Goal: Task Accomplishment & Management: Use online tool/utility

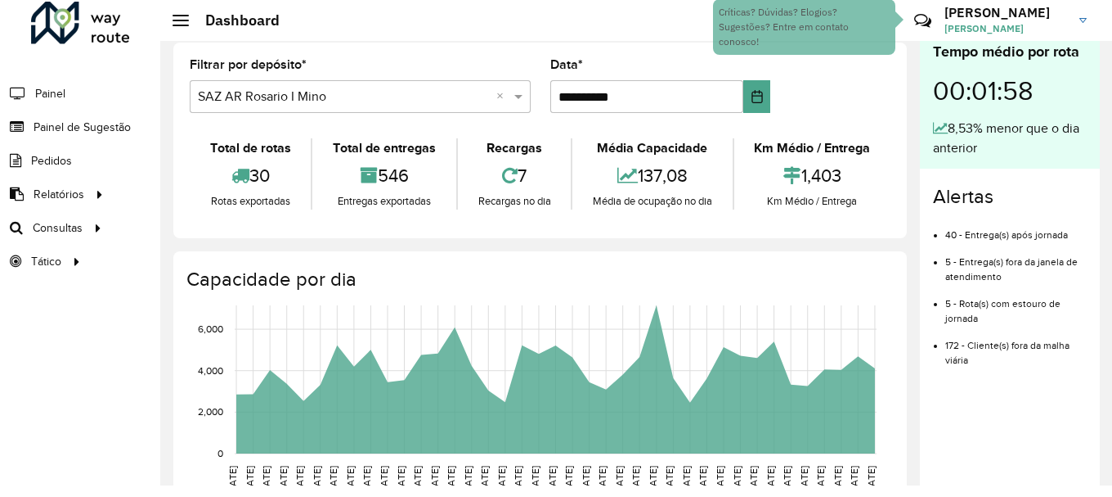
scroll to position [1072, 0]
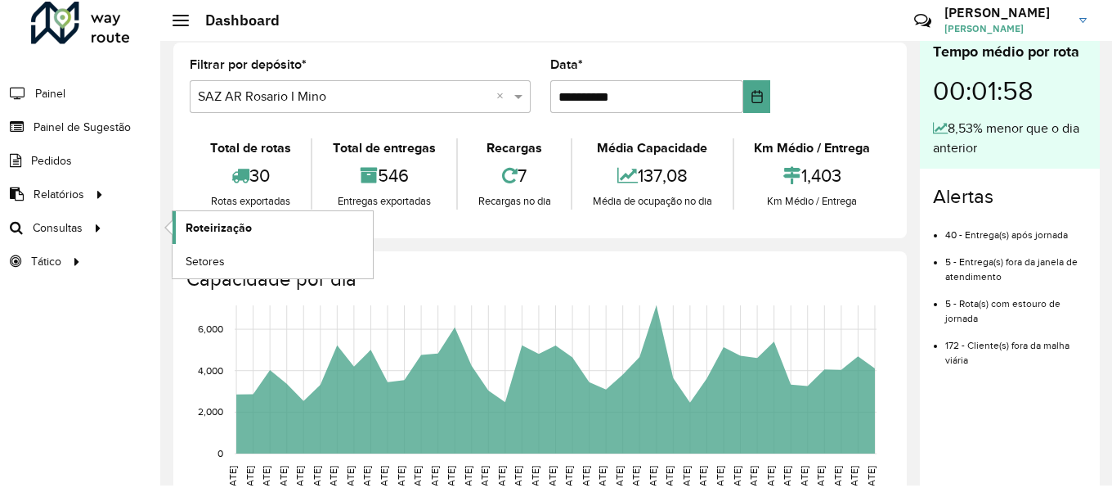
click at [244, 227] on span "Roteirização" at bounding box center [219, 227] width 66 height 17
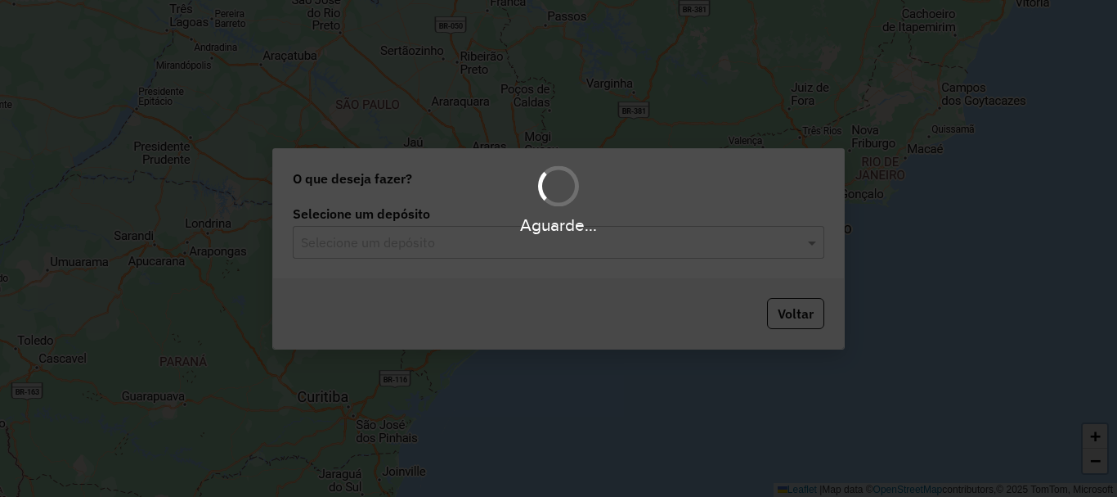
scroll to position [1072, 0]
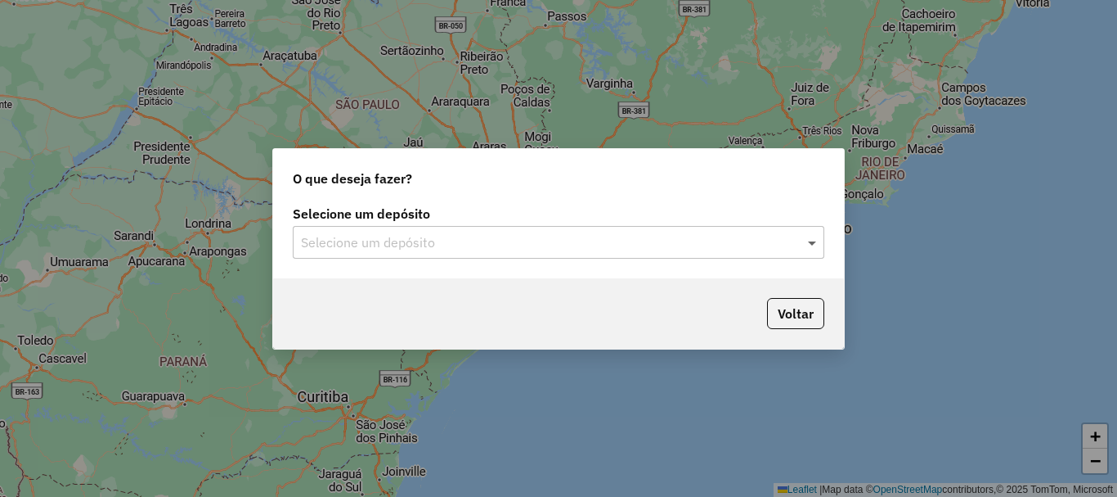
click at [814, 239] on span at bounding box center [814, 242] width 20 height 20
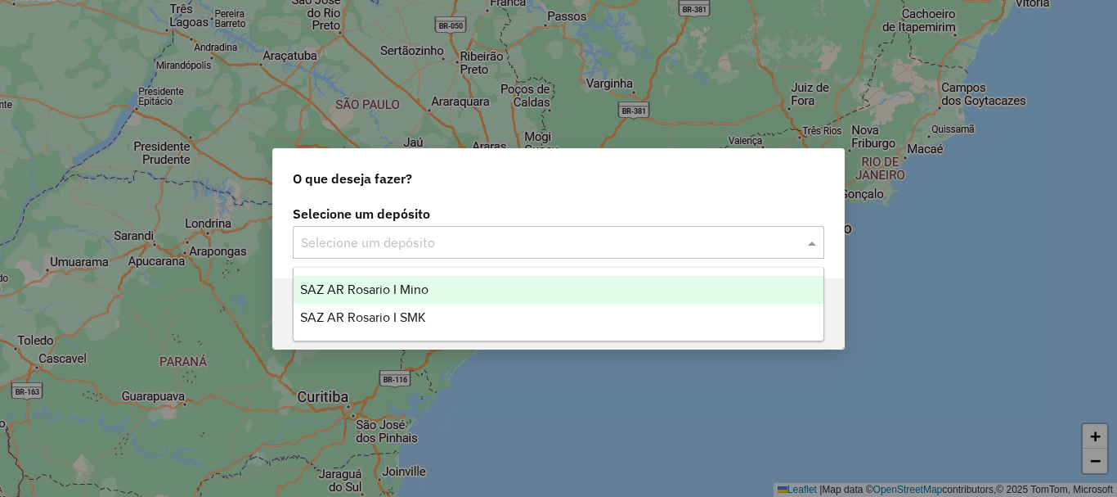
click at [408, 285] on span "SAZ AR Rosario I Mino" at bounding box center [364, 289] width 128 height 14
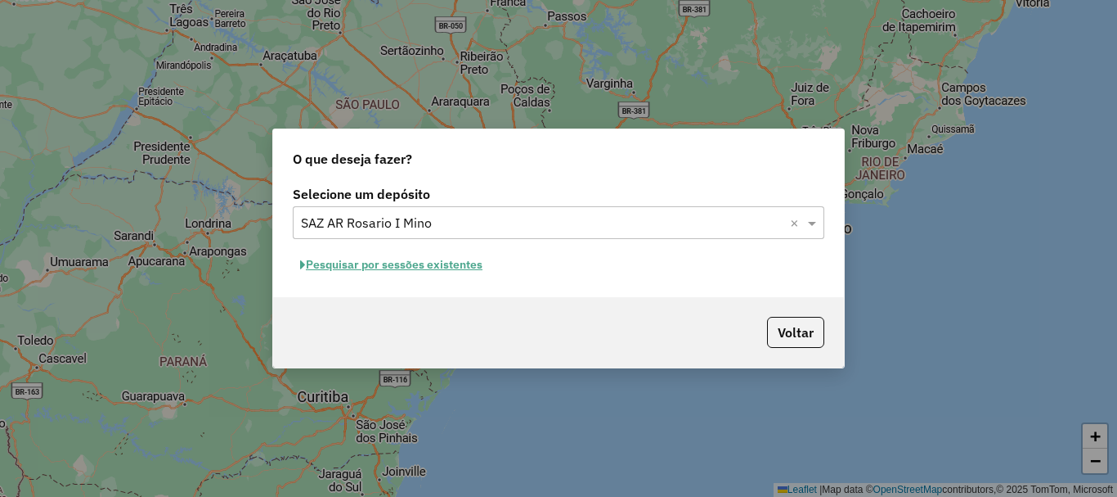
click at [412, 267] on button "Pesquisar por sessões existentes" at bounding box center [391, 264] width 197 height 25
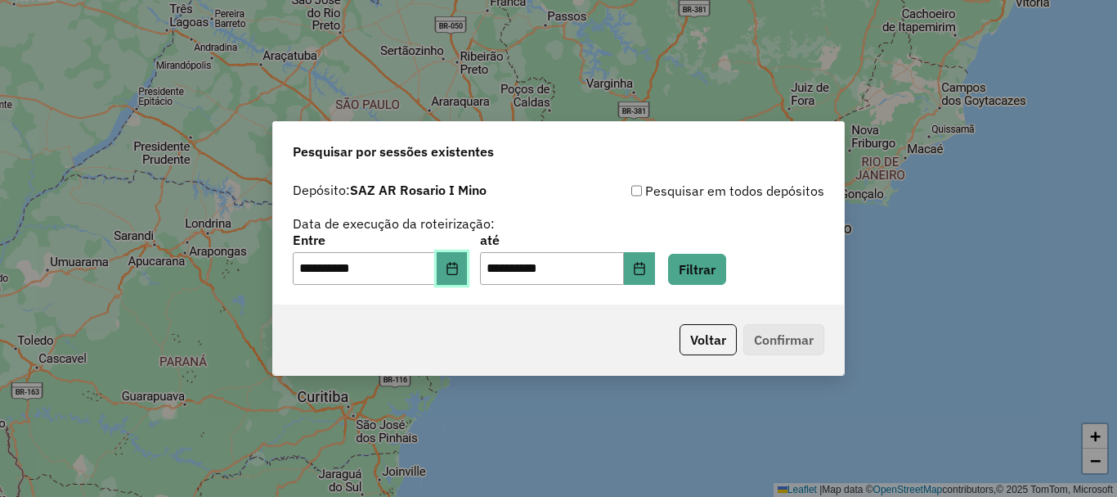
click at [468, 272] on button "Choose Date" at bounding box center [452, 268] width 31 height 33
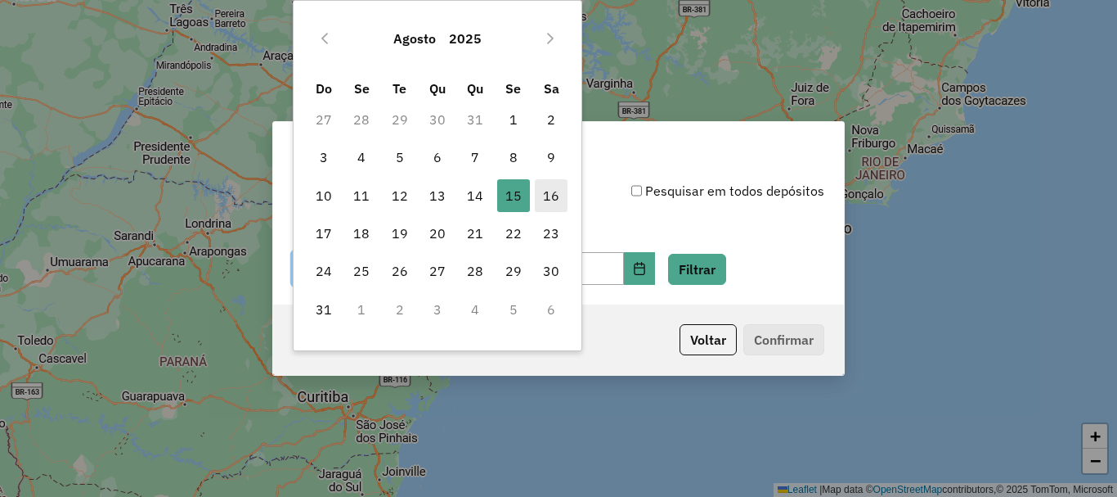
click at [548, 187] on span "16" at bounding box center [551, 195] width 33 height 33
type input "**********"
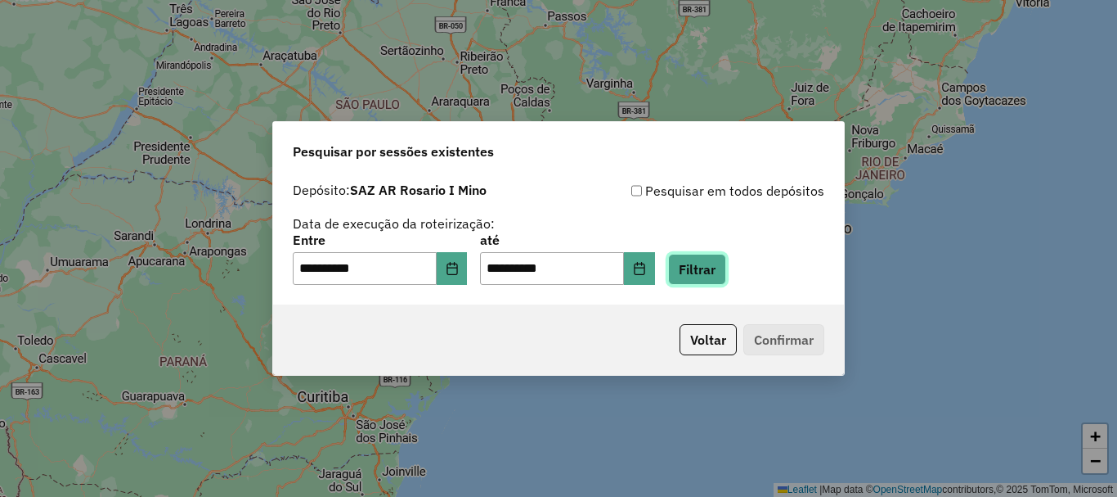
click at [717, 271] on button "Filtrar" at bounding box center [697, 269] width 58 height 31
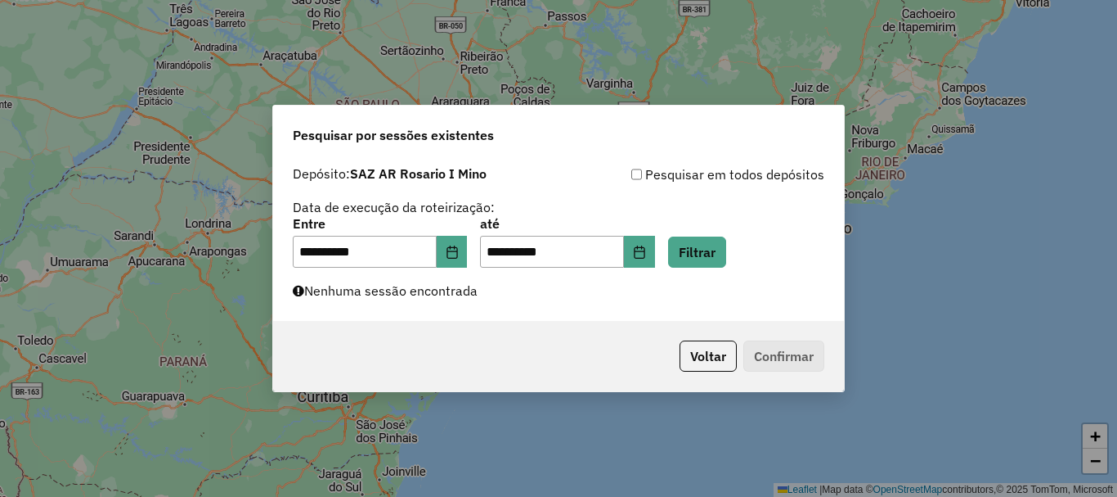
drag, startPoint x: 717, startPoint y: 271, endPoint x: 119, endPoint y: 431, distance: 618.3
click at [119, 431] on div "**********" at bounding box center [558, 248] width 1117 height 497
click at [717, 259] on button "Filtrar" at bounding box center [697, 251] width 58 height 31
click at [715, 258] on button "Filtrar" at bounding box center [697, 251] width 58 height 31
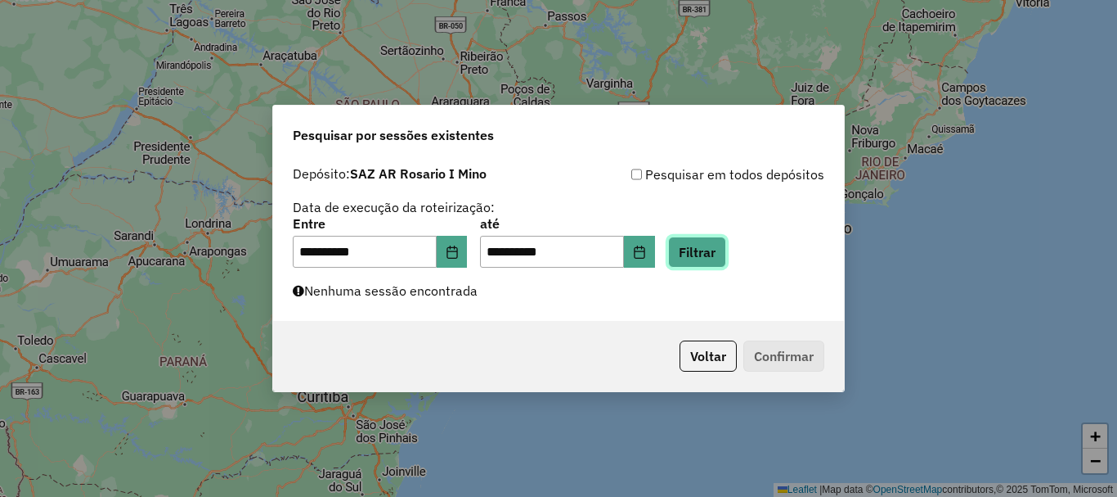
click at [709, 253] on button "Filtrar" at bounding box center [697, 251] width 58 height 31
click at [721, 248] on button "Filtrar" at bounding box center [697, 251] width 58 height 31
click at [706, 259] on button "Filtrar" at bounding box center [697, 251] width 58 height 31
click at [718, 255] on button "Filtrar" at bounding box center [697, 251] width 58 height 31
click at [726, 249] on button "Filtrar" at bounding box center [697, 251] width 58 height 31
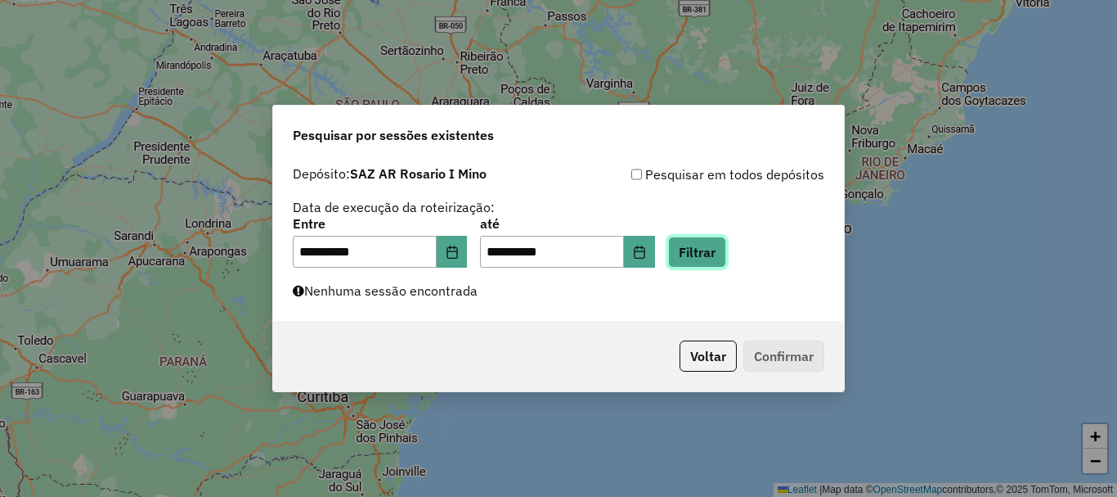
click at [726, 249] on button "Filtrar" at bounding box center [697, 251] width 58 height 31
click at [713, 258] on button "Filtrar" at bounding box center [697, 251] width 58 height 31
click at [709, 251] on button "Filtrar" at bounding box center [697, 251] width 58 height 31
click at [726, 249] on button "Filtrar" at bounding box center [697, 251] width 58 height 31
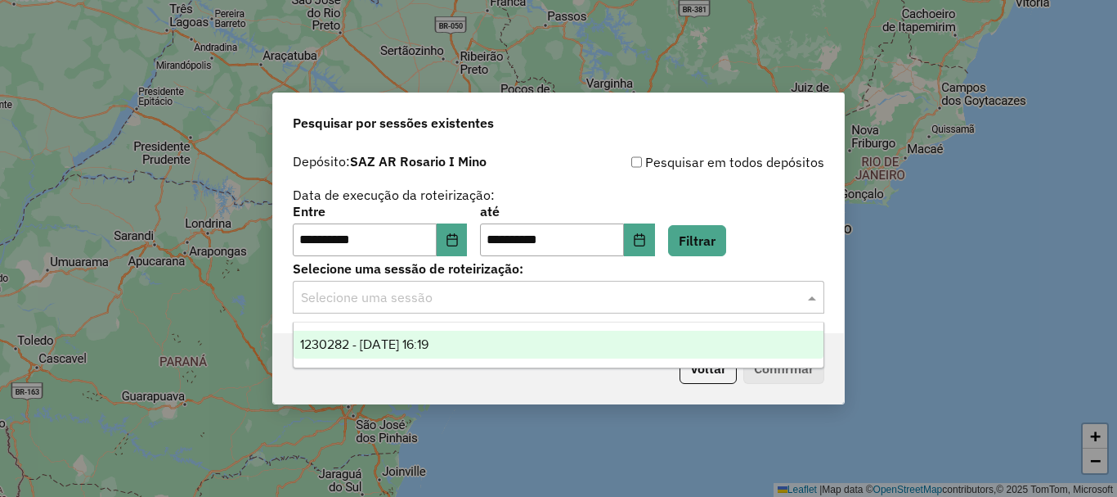
drag, startPoint x: 812, startPoint y: 296, endPoint x: 803, endPoint y: 303, distance: 11.1
click at [812, 296] on span at bounding box center [814, 297] width 20 height 20
click at [433, 353] on div "1230282 - 16/08/2025 16:19" at bounding box center [559, 344] width 530 height 28
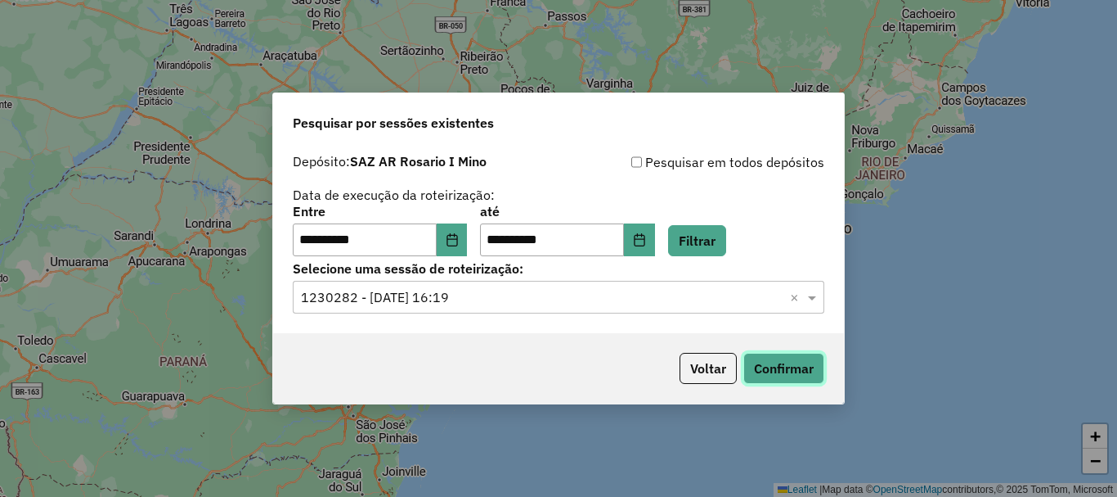
click at [801, 377] on button "Confirmar" at bounding box center [784, 368] width 81 height 31
click at [773, 370] on button "Confirmar" at bounding box center [784, 368] width 81 height 31
click at [772, 376] on button "Confirmar" at bounding box center [784, 368] width 81 height 31
click at [801, 358] on button "Confirmar" at bounding box center [784, 368] width 81 height 31
click at [776, 368] on button "Confirmar" at bounding box center [784, 368] width 81 height 31
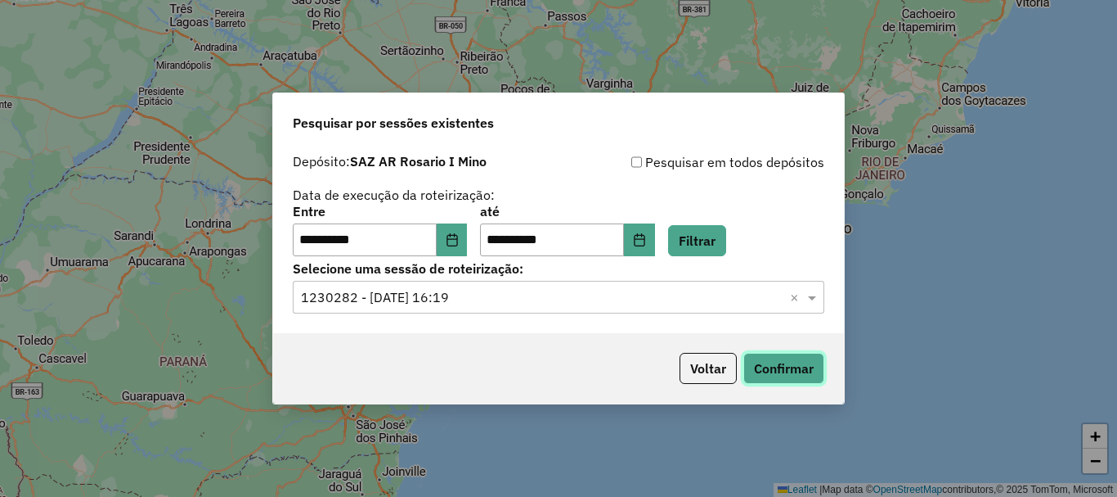
click at [784, 364] on button "Confirmar" at bounding box center [784, 368] width 81 height 31
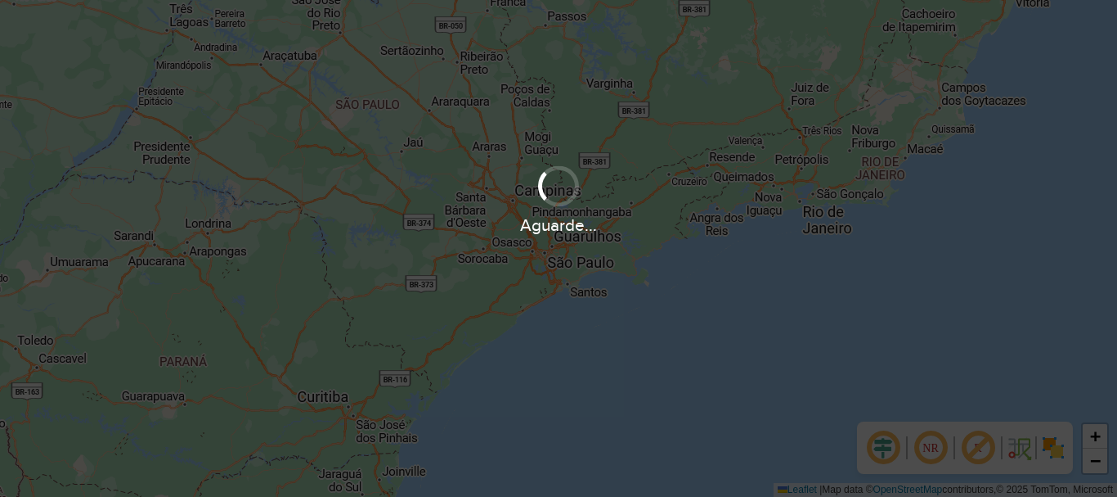
scroll to position [1072, 0]
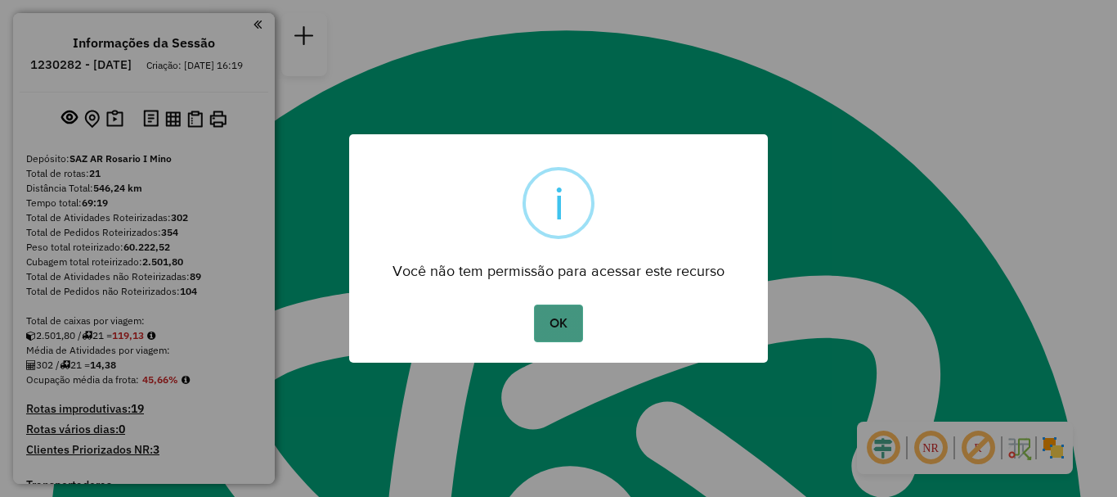
click at [553, 317] on button "OK" at bounding box center [558, 323] width 48 height 38
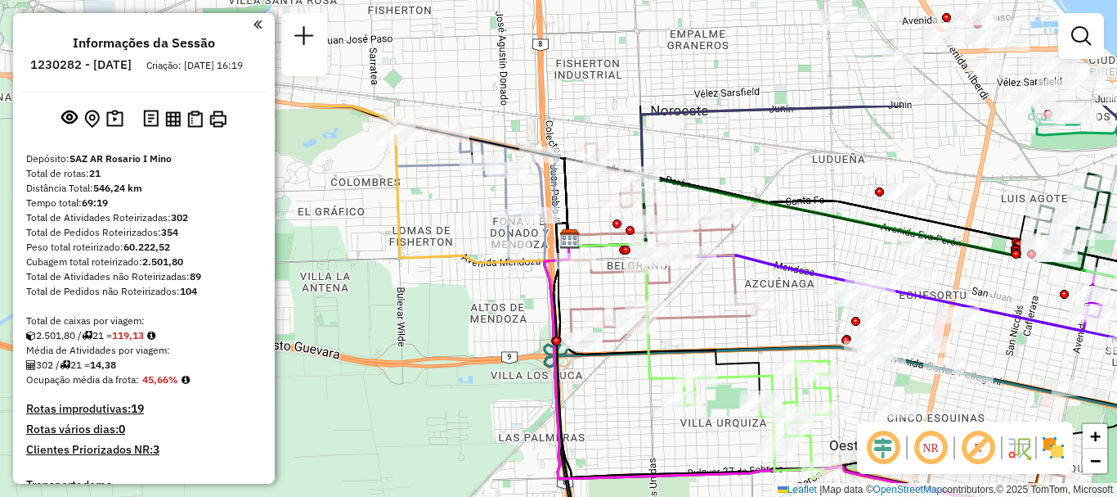
drag, startPoint x: 495, startPoint y: 195, endPoint x: 495, endPoint y: 299, distance: 103.9
click at [495, 299] on div "Janela de atendimento Grade de atendimento Capacidade Transportadoras Veículos …" at bounding box center [558, 248] width 1117 height 497
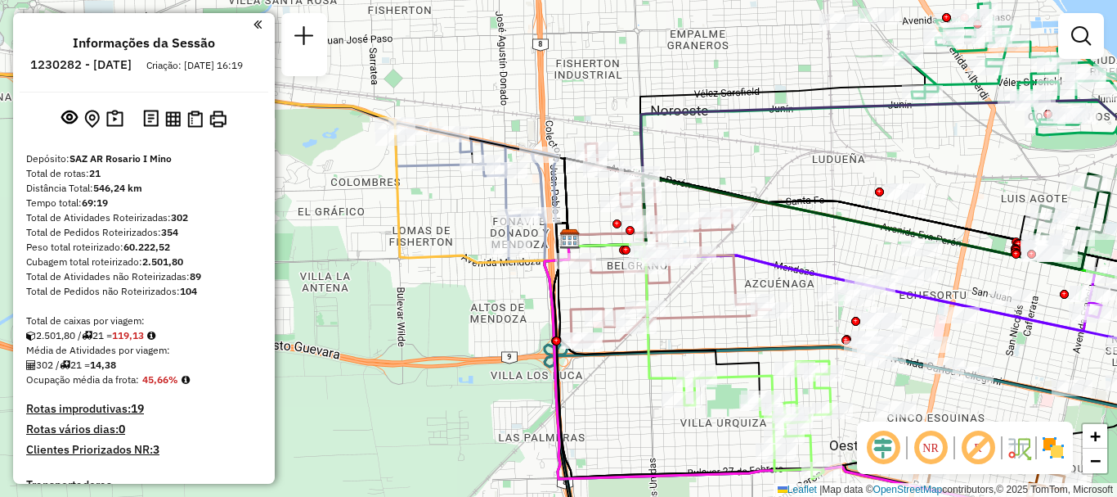
click at [513, 236] on icon at bounding box center [389, 178] width 335 height 166
select select "**********"
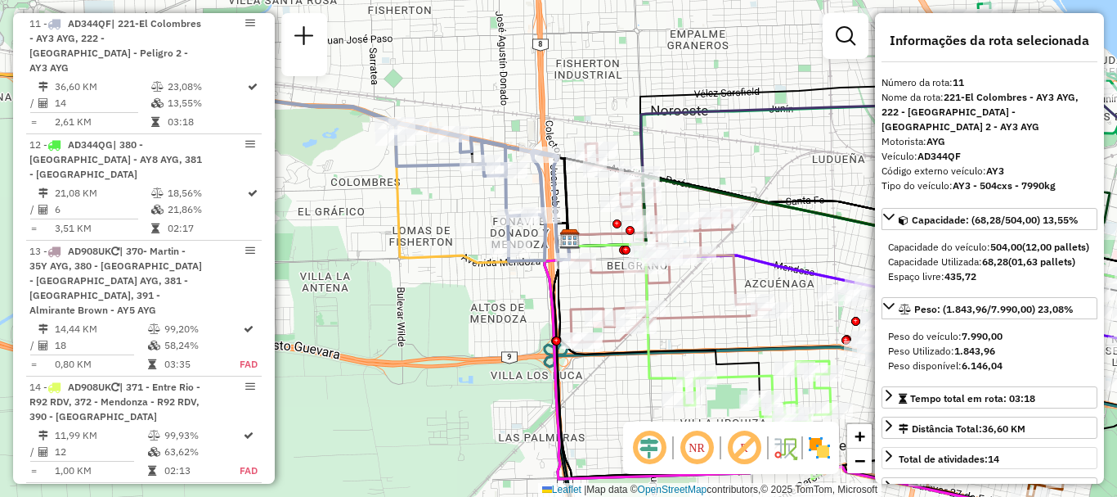
scroll to position [82, 0]
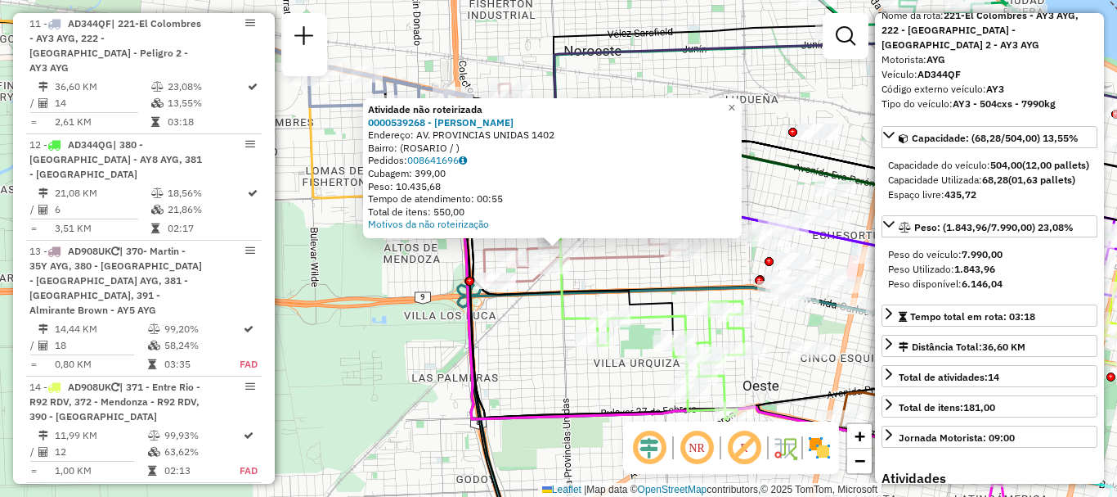
click at [610, 276] on div "Atividade não roteirizada 0000539268 - AGOSTINA LAURA Endereço: AV. PROVINCIAS …" at bounding box center [558, 248] width 1117 height 497
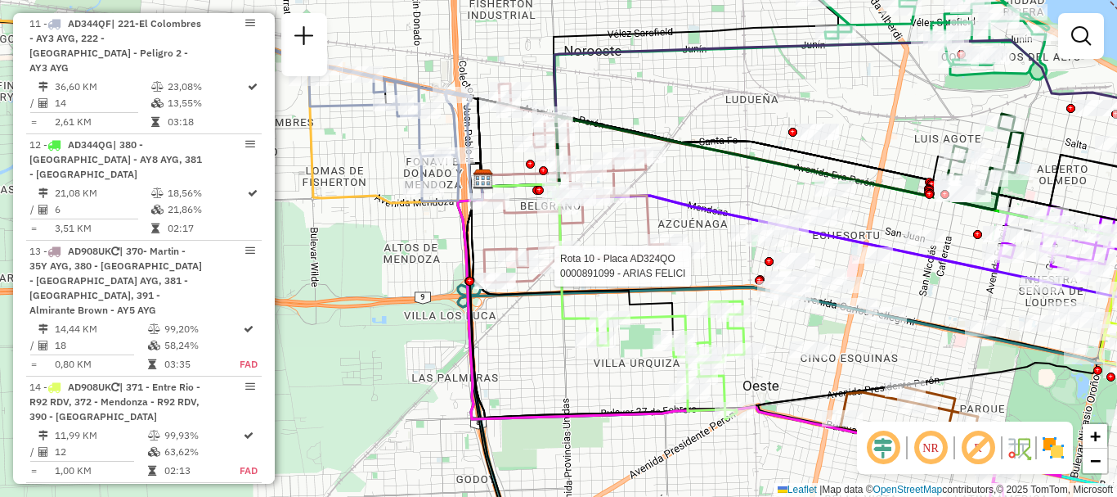
select select "**********"
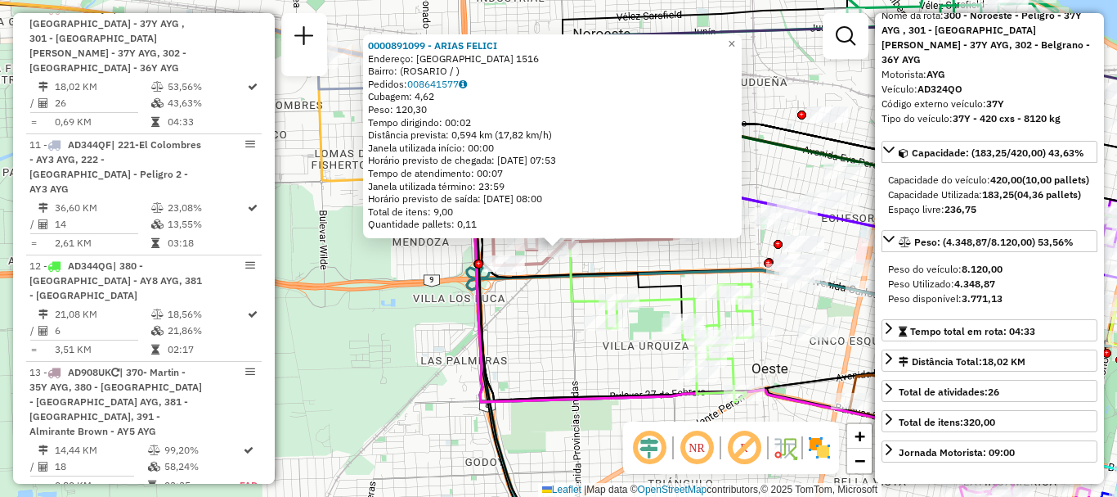
scroll to position [164, 0]
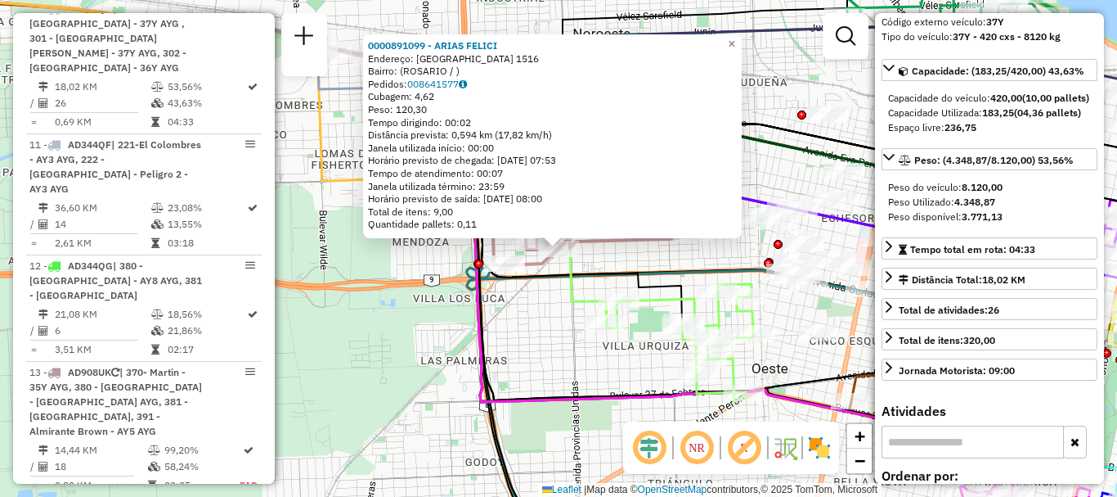
click at [618, 375] on div "0000891099 - ARIAS FELICI Endereço: BOLIVIA 1516 Bairro: (ROSARIO / ) Pedidos: …" at bounding box center [558, 248] width 1117 height 497
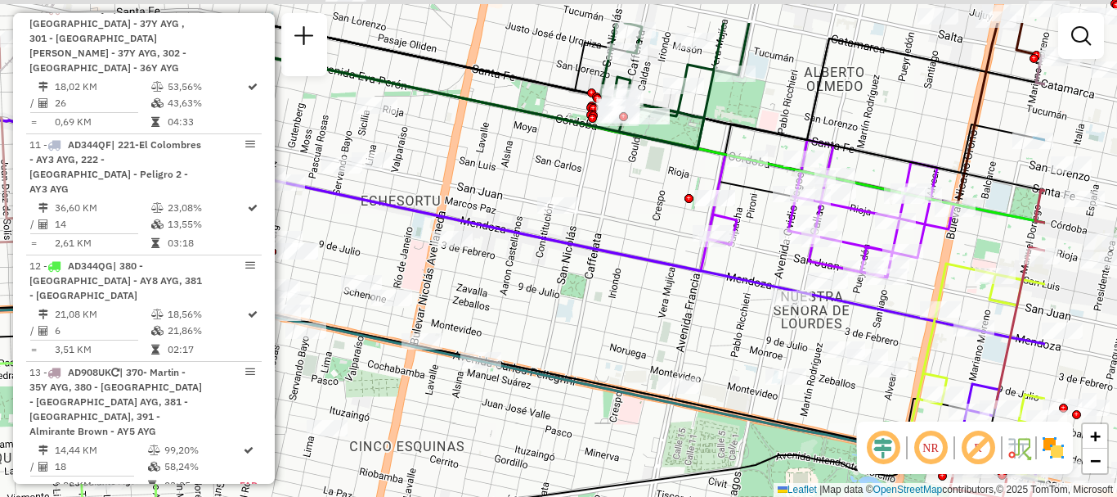
drag, startPoint x: 748, startPoint y: 308, endPoint x: 590, endPoint y: 362, distance: 167.6
click at [590, 362] on div "Janela de atendimento Grade de atendimento Capacidade Transportadoras Veículos …" at bounding box center [558, 248] width 1117 height 497
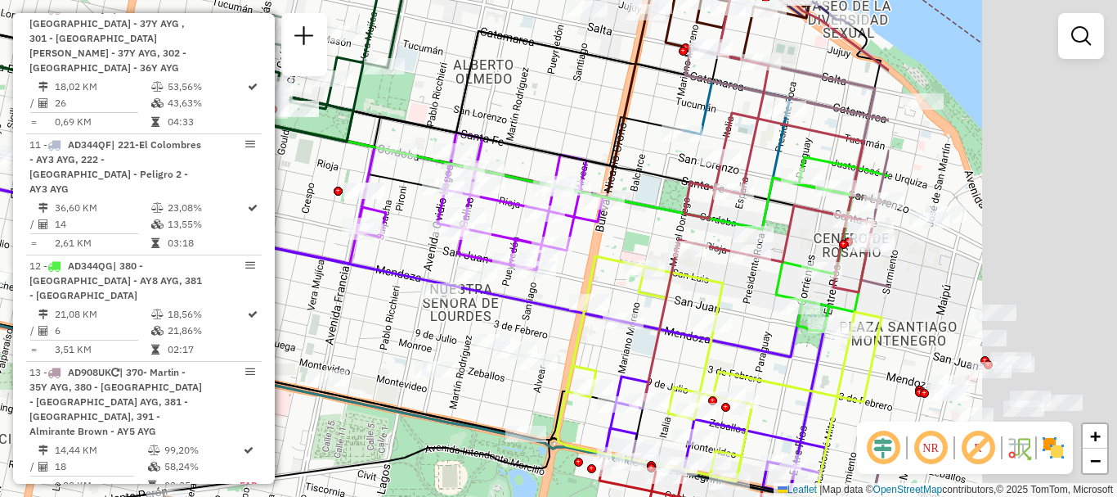
drag, startPoint x: 849, startPoint y: 328, endPoint x: 468, endPoint y: 316, distance: 381.4
click at [468, 316] on div "Janela de atendimento Grade de atendimento Capacidade Transportadoras Veículos …" at bounding box center [558, 248] width 1117 height 497
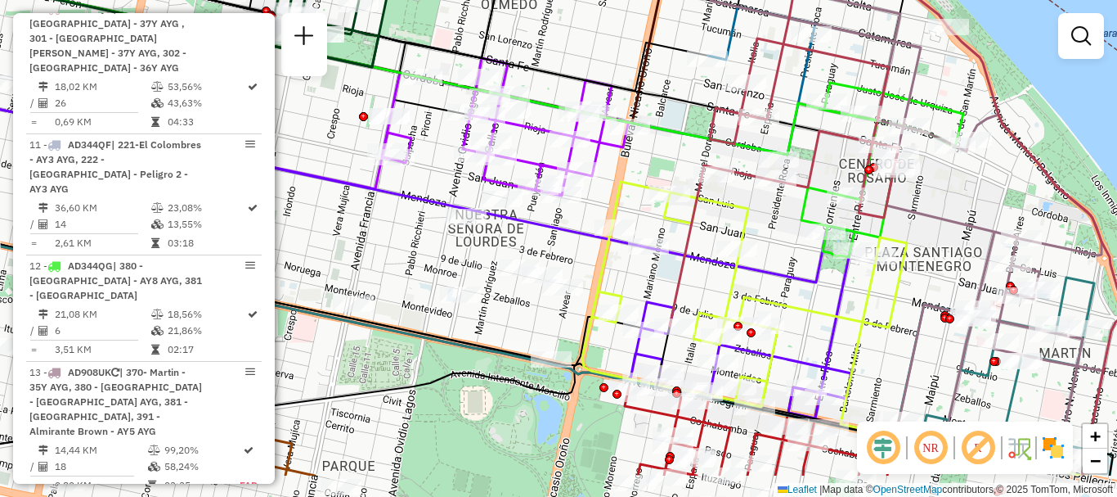
drag, startPoint x: 664, startPoint y: 356, endPoint x: 732, endPoint y: 285, distance: 97.8
click at [732, 285] on icon at bounding box center [744, 294] width 325 height 225
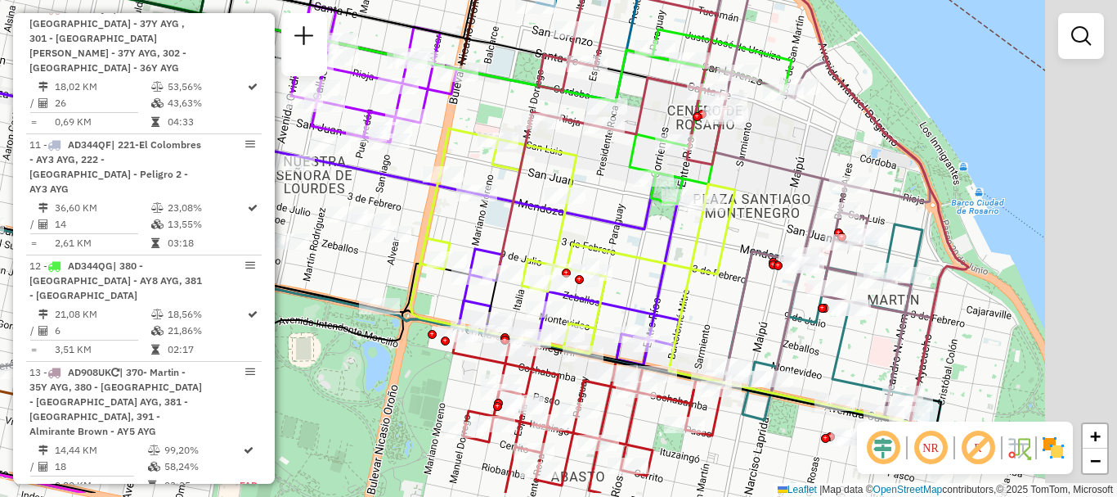
drag, startPoint x: 708, startPoint y: 320, endPoint x: 509, endPoint y: 253, distance: 209.8
click at [509, 253] on icon at bounding box center [573, 240] width 325 height 225
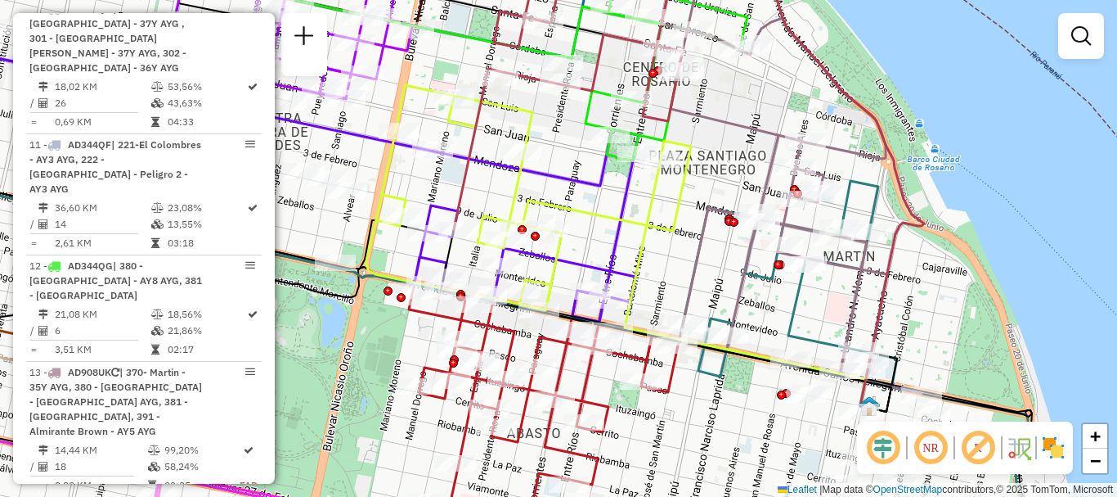
drag, startPoint x: 813, startPoint y: 301, endPoint x: 781, endPoint y: 231, distance: 77.2
click at [793, 249] on div "Rota 13 - Placa AD908UK 0000460525 - FONT AGUSTIN JOSE Janela de atendimento Gr…" at bounding box center [558, 248] width 1117 height 497
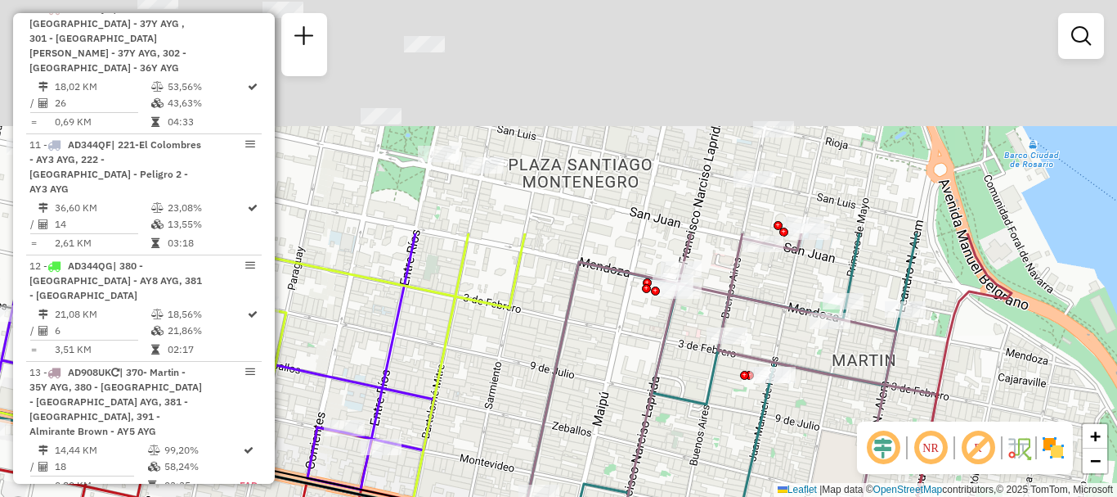
drag, startPoint x: 705, startPoint y: 258, endPoint x: 755, endPoint y: 528, distance: 275.3
click at [755, 496] on html "Aguarde... Pop-up bloqueado! Seu navegador bloqueou automáticamente a abertura …" at bounding box center [558, 248] width 1117 height 497
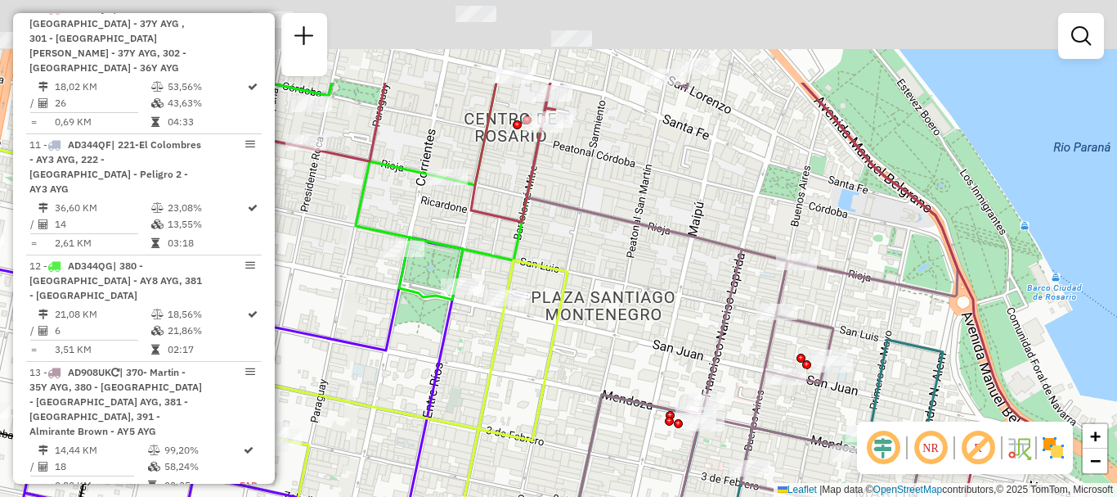
drag, startPoint x: 735, startPoint y: 472, endPoint x: 757, endPoint y: 528, distance: 60.9
click at [757, 496] on html "Aguarde... Pop-up bloqueado! Seu navegador bloqueou automáticamente a abertura …" at bounding box center [558, 248] width 1117 height 497
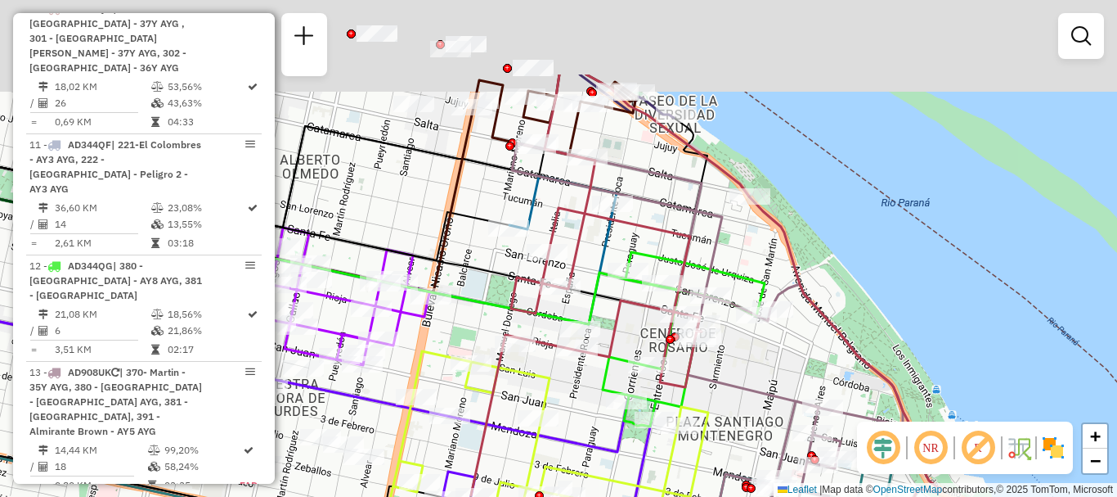
drag, startPoint x: 687, startPoint y: 378, endPoint x: 703, endPoint y: 404, distance: 30.9
click at [703, 404] on div "Rota 9 - Placa AD324QN 0000318533 - H.A.R GASTRO Janela de atendimento Grade de…" at bounding box center [558, 248] width 1117 height 497
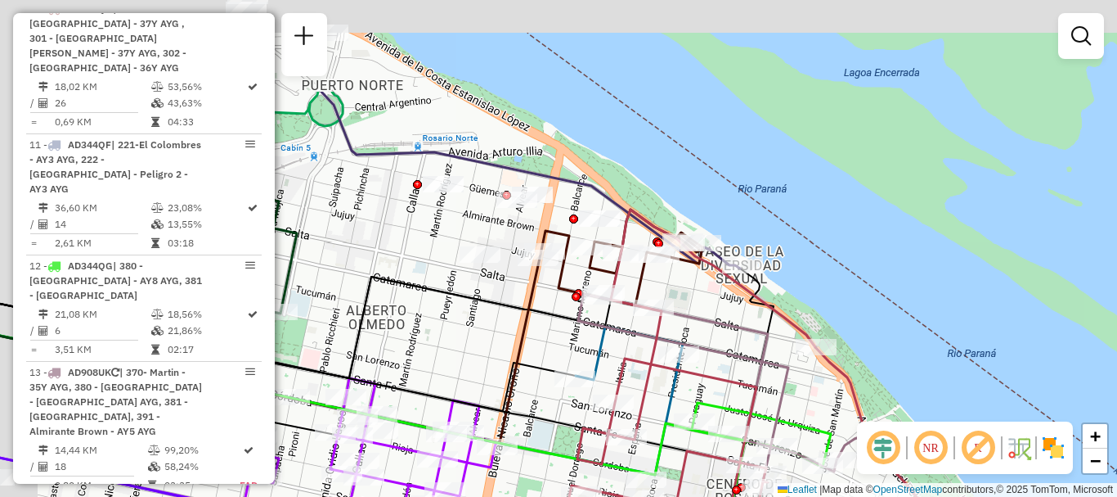
drag, startPoint x: 691, startPoint y: 420, endPoint x: 698, endPoint y: 434, distance: 15.4
click at [698, 429] on div at bounding box center [694, 421] width 41 height 16
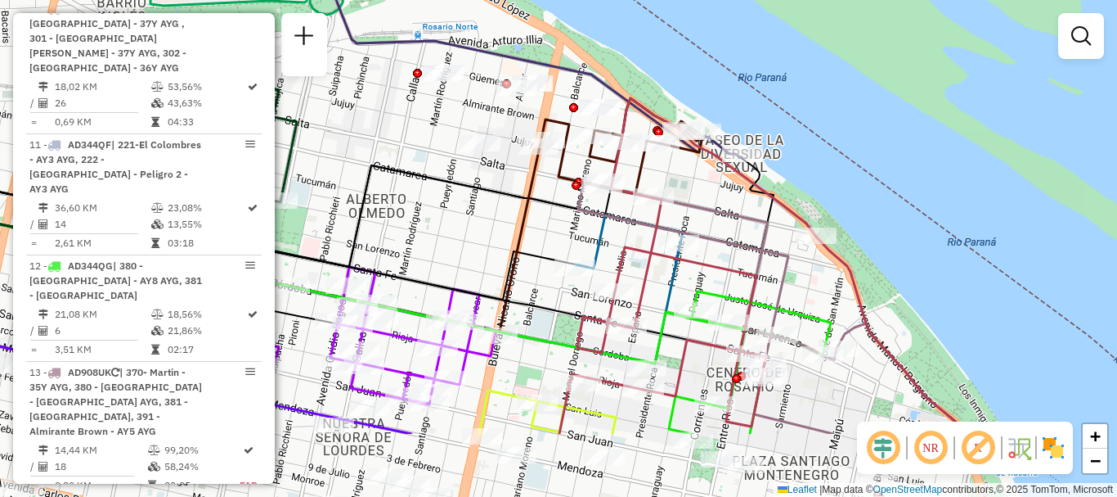
drag, startPoint x: 655, startPoint y: 395, endPoint x: 659, endPoint y: 231, distance: 163.6
click at [655, 245] on icon at bounding box center [687, 265] width 256 height 335
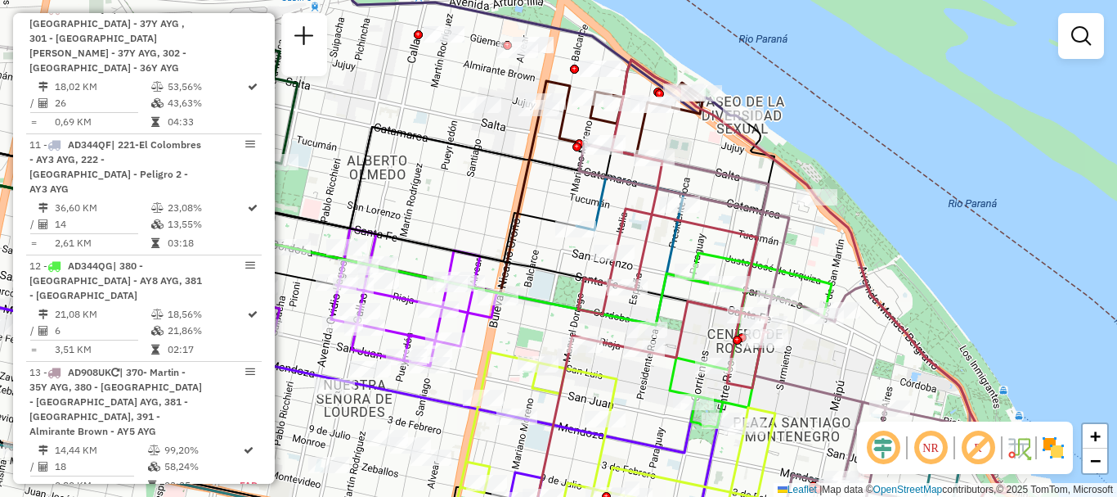
drag, startPoint x: 664, startPoint y: 317, endPoint x: 666, endPoint y: 207, distance: 109.6
click at [662, 222] on icon at bounding box center [356, 243] width 936 height 163
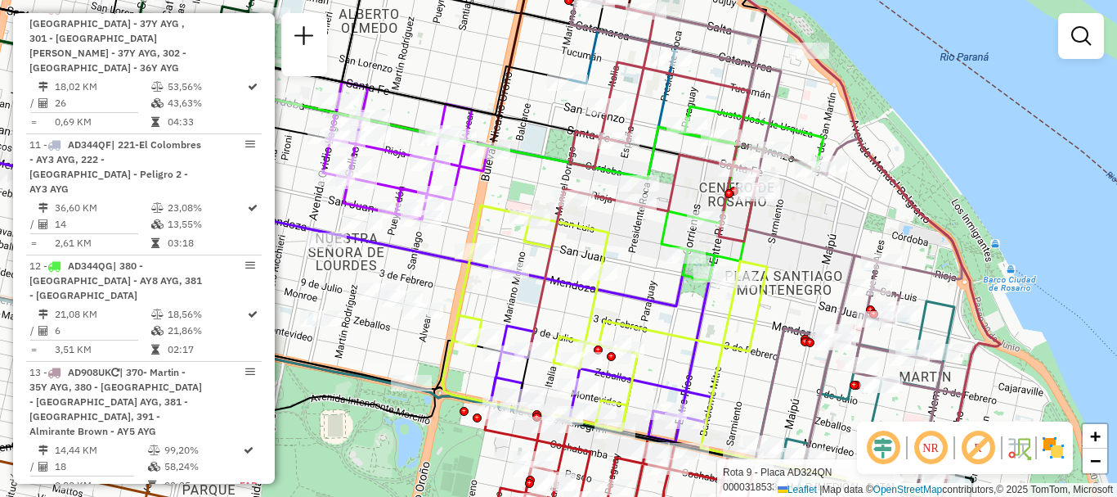
drag, startPoint x: 740, startPoint y: 411, endPoint x: 723, endPoint y: 178, distance: 232.9
click at [719, 217] on div "Rota 9 - Placa AD324QN 0000318533 - H.A.R GASTRO Janela de atendimento Grade de…" at bounding box center [558, 248] width 1117 height 497
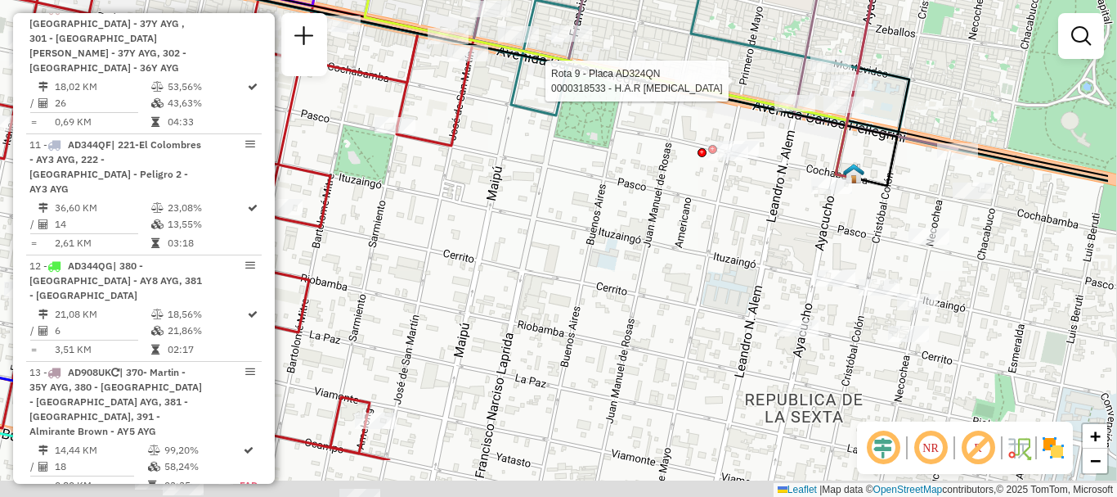
drag, startPoint x: 839, startPoint y: 316, endPoint x: 720, endPoint y: 227, distance: 149.0
click at [720, 227] on div "Rota 9 - Placa AD324QN 0000318533 - H.A.R GASTRO Janela de atendimento Grade de…" at bounding box center [558, 248] width 1117 height 497
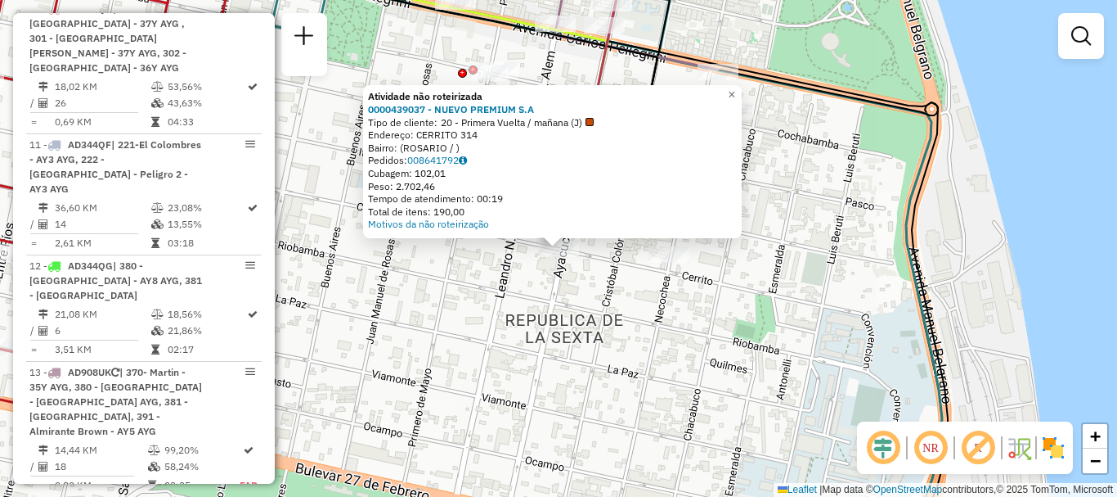
click at [705, 333] on div "Atividade não roteirizada 0000439037 - NUEVO PREMIUM S.A Tipo de cliente: 20 - …" at bounding box center [558, 248] width 1117 height 497
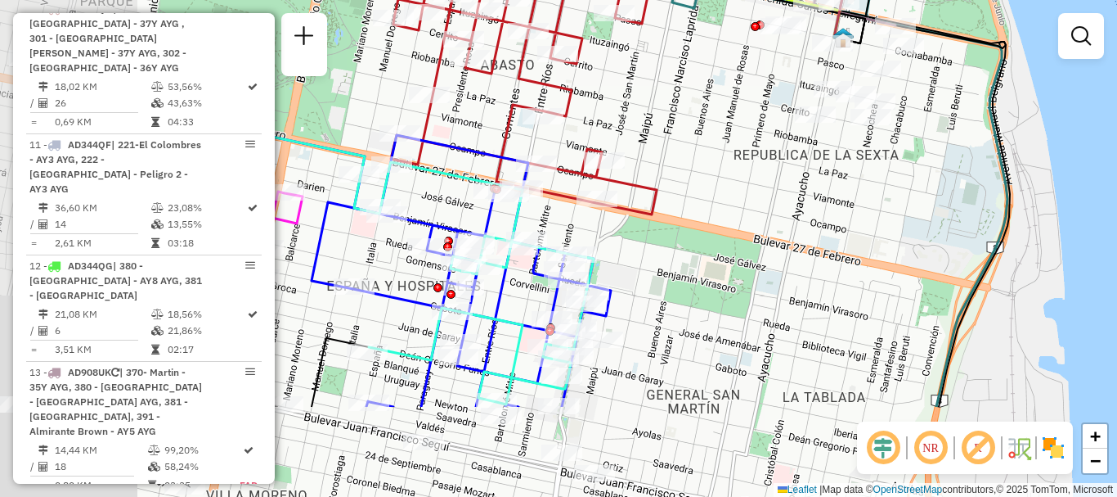
drag, startPoint x: 600, startPoint y: 278, endPoint x: 746, endPoint y: 217, distance: 158.8
click at [735, 209] on div "Janela de atendimento Grade de atendimento Capacidade Transportadoras Veículos …" at bounding box center [558, 248] width 1117 height 497
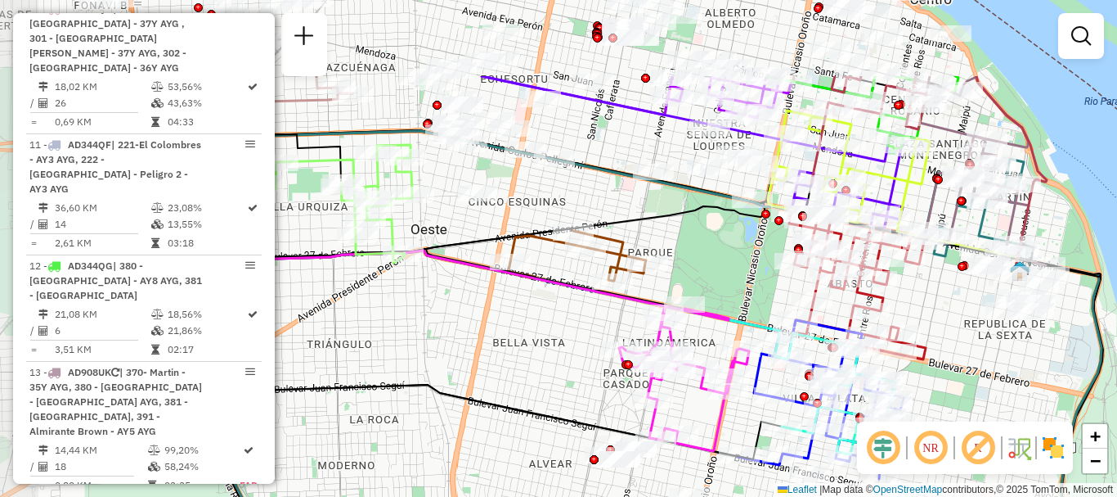
click at [903, 424] on hb-router-mapa "Informações da Sessão 1230282 - 16/08/2025 Criação: 15/08/2025 16:19 Depósito: …" at bounding box center [558, 248] width 1117 height 497
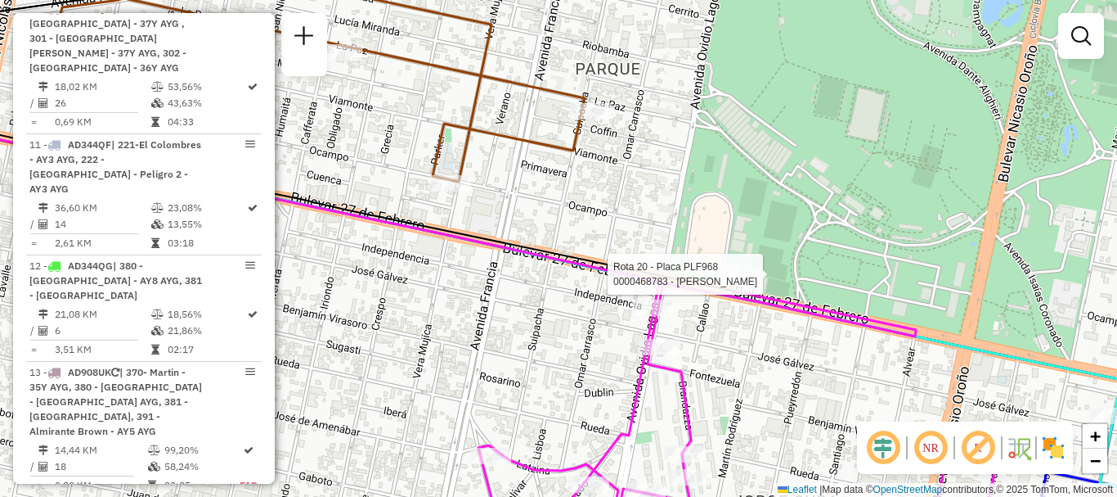
select select "**********"
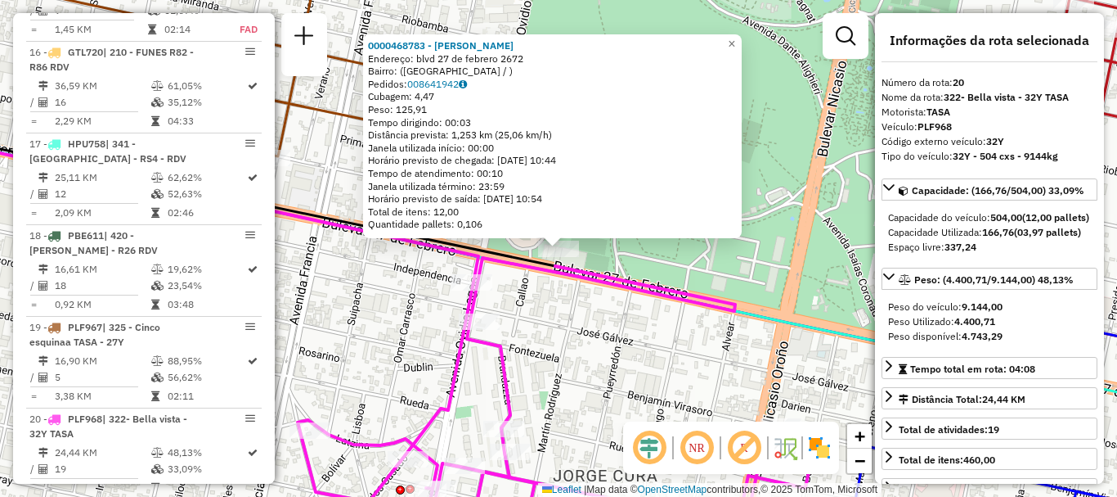
scroll to position [2498, 0]
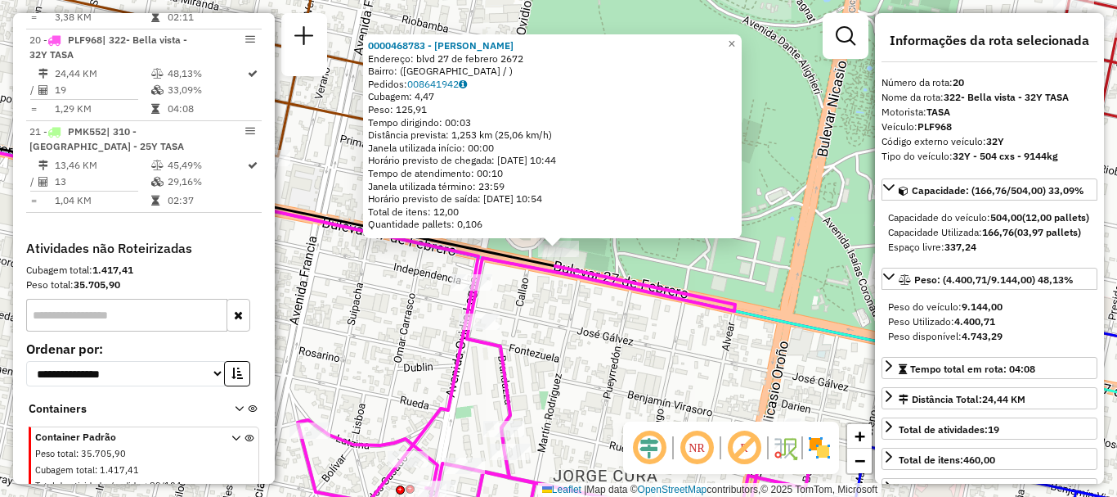
click at [685, 326] on div "0000468783 - braun maria Endereço: blvd 27 de febrero 2672 Bairro: (rosario / )…" at bounding box center [558, 248] width 1117 height 497
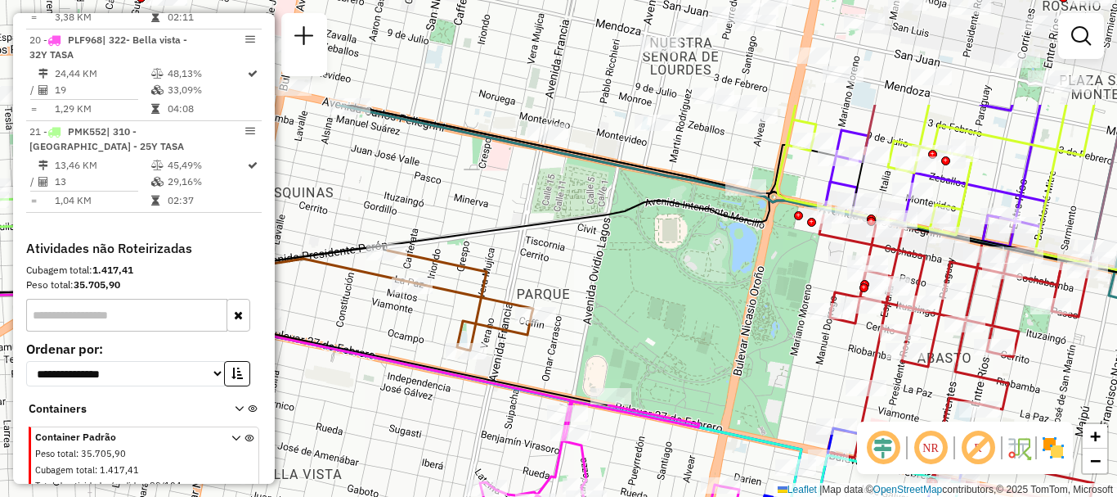
drag, startPoint x: 703, startPoint y: 234, endPoint x: 678, endPoint y: 361, distance: 129.3
click at [678, 361] on div "Janela de atendimento Grade de atendimento Capacidade Transportadoras Veículos …" at bounding box center [558, 248] width 1117 height 497
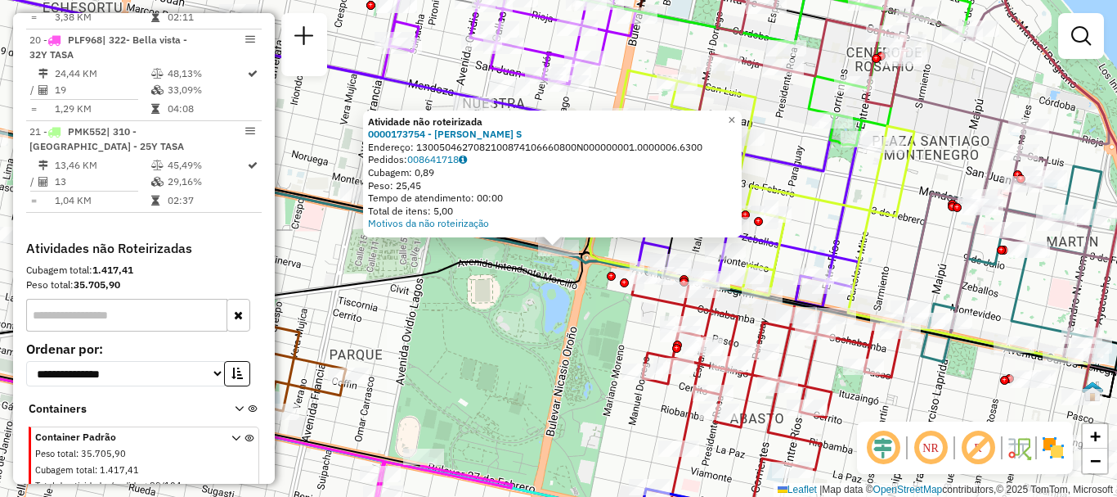
click at [627, 330] on div "Atividade não roteirizada 0000173754 - MACIA SELLIEZ S Endereço: 13005046270821…" at bounding box center [558, 248] width 1117 height 497
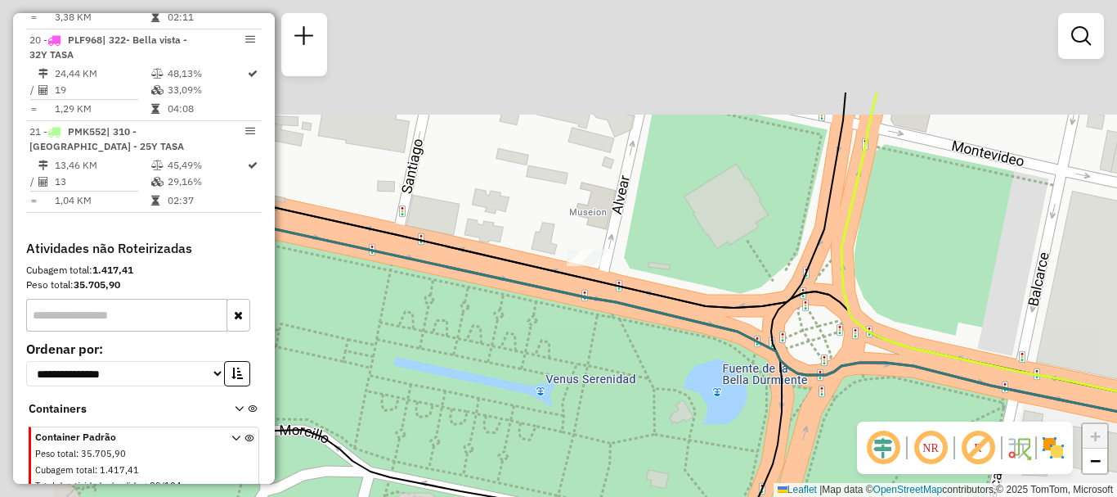
drag, startPoint x: 510, startPoint y: 238, endPoint x: 679, endPoint y: 380, distance: 220.0
click at [667, 375] on div "Janela de atendimento Grade de atendimento Capacidade Transportadoras Veículos …" at bounding box center [558, 248] width 1117 height 497
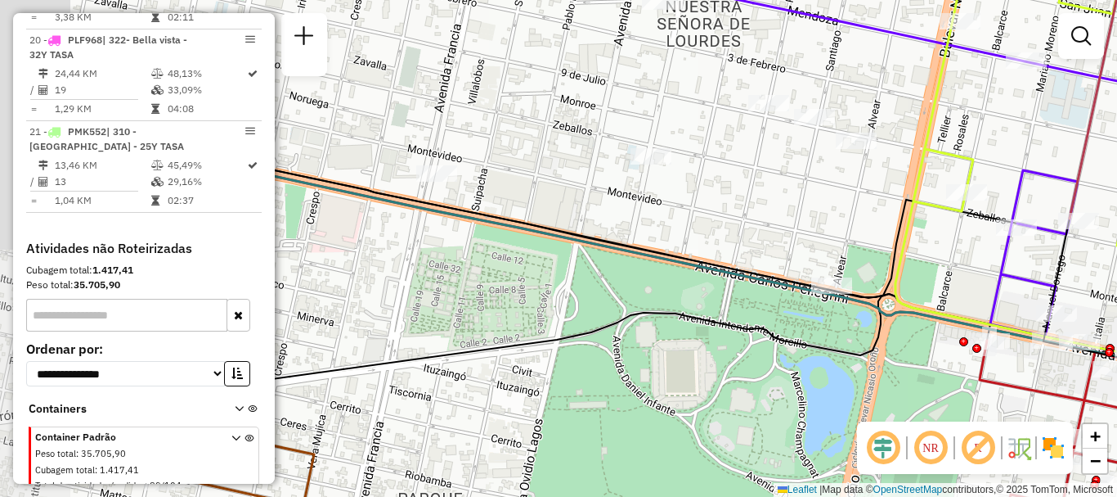
drag, startPoint x: 634, startPoint y: 377, endPoint x: 754, endPoint y: 374, distance: 120.3
click at [754, 374] on div "Janela de atendimento Grade de atendimento Capacidade Transportadoras Veículos …" at bounding box center [558, 248] width 1117 height 497
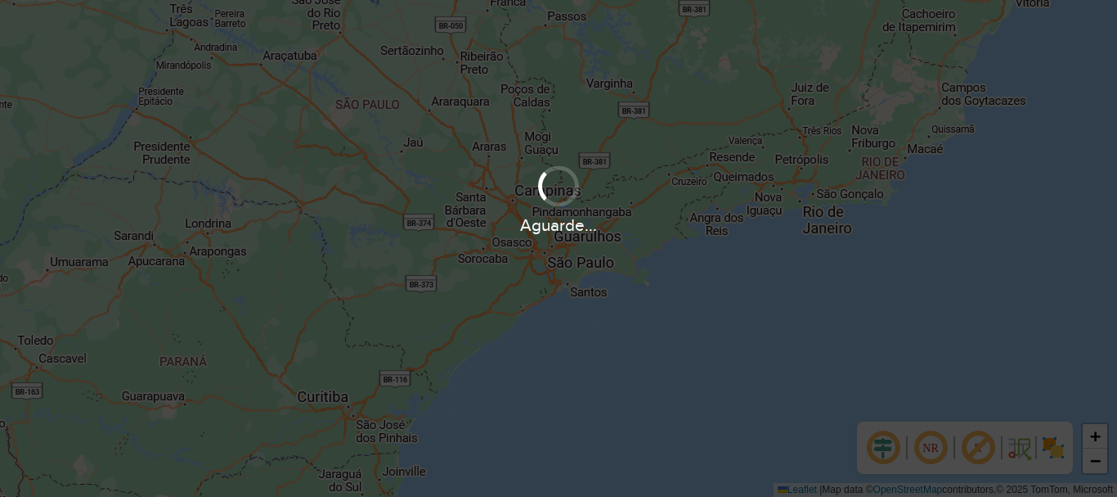
scroll to position [1072, 0]
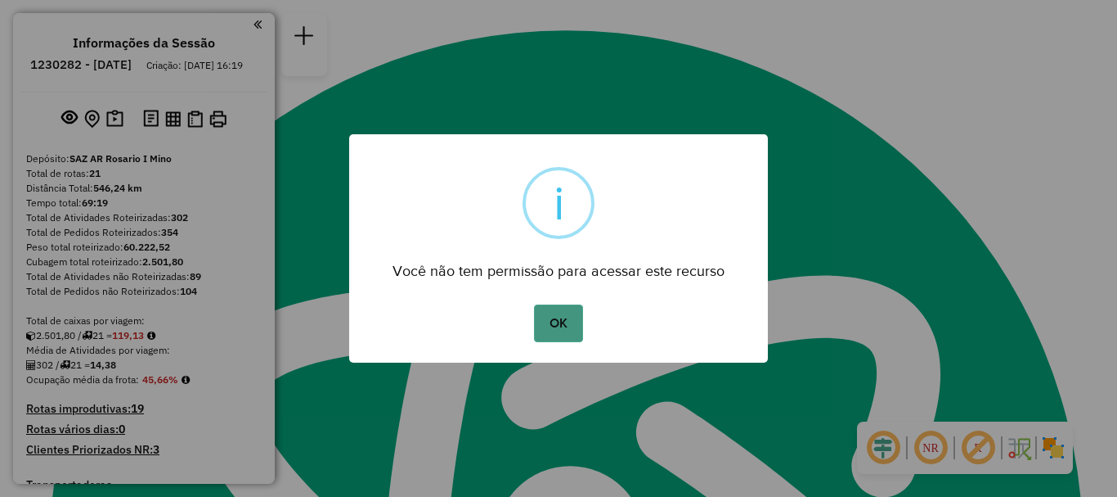
click at [565, 326] on button "OK" at bounding box center [558, 323] width 48 height 38
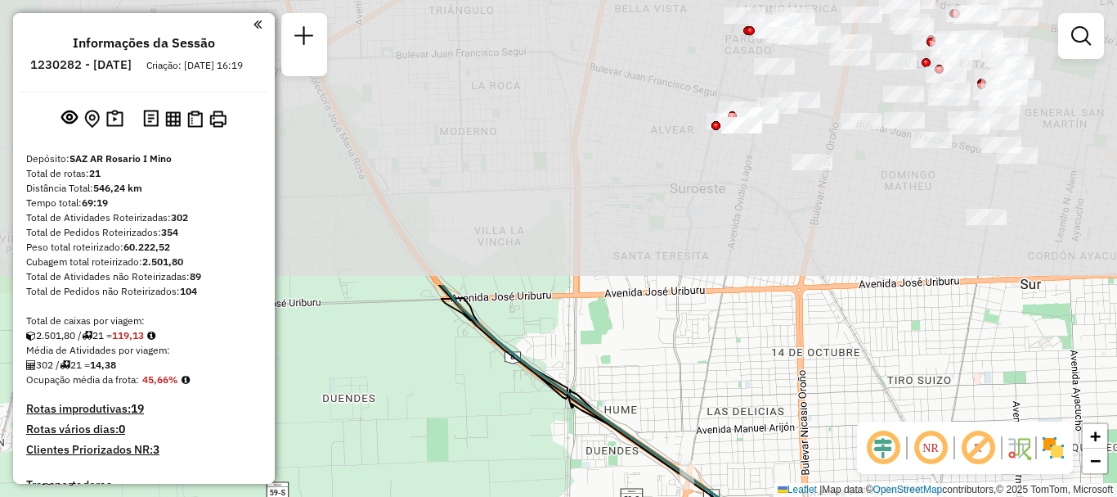
drag, startPoint x: 681, startPoint y: 194, endPoint x: 601, endPoint y: 519, distance: 335.1
click at [601, 496] on html "Aguarde... Pop-up bloqueado! Seu navegador bloqueou automáticamente a abertura …" at bounding box center [558, 248] width 1117 height 497
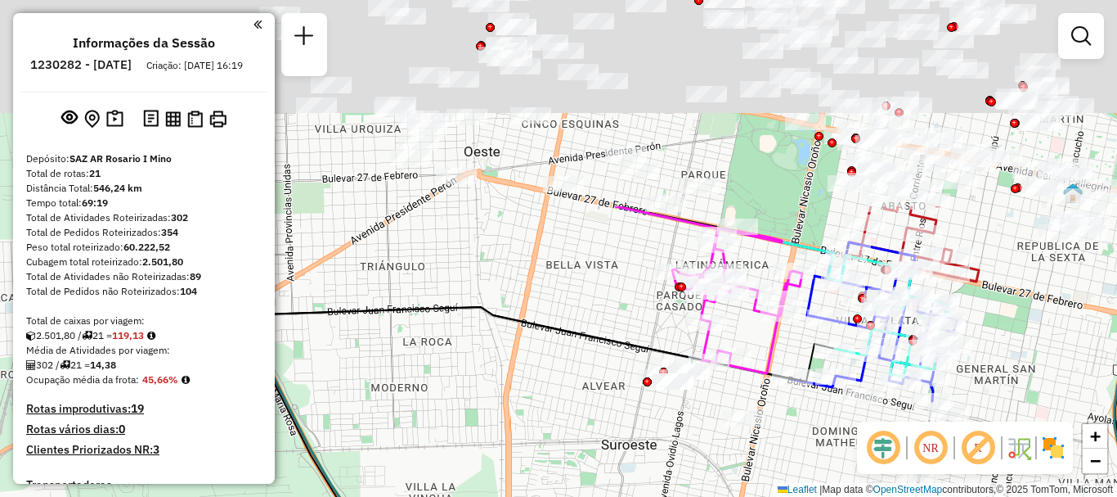
drag, startPoint x: 739, startPoint y: 291, endPoint x: 675, endPoint y: 528, distance: 245.9
click at [675, 496] on html "Aguarde... Pop-up bloqueado! Seu navegador bloqueou automáticamente a abertura …" at bounding box center [558, 248] width 1117 height 497
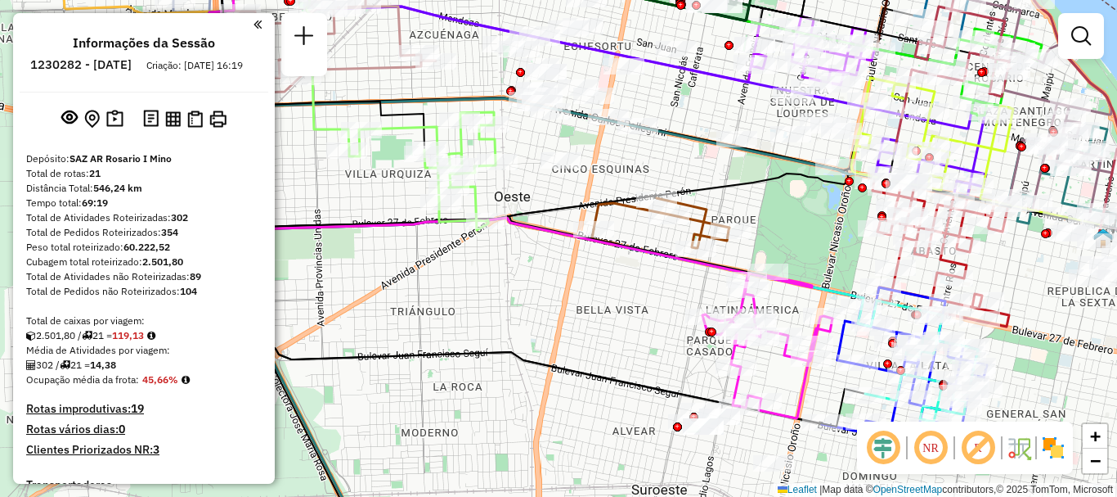
drag, startPoint x: 692, startPoint y: 528, endPoint x: 739, endPoint y: 528, distance: 47.4
click at [739, 496] on html "Aguarde... Pop-up bloqueado! Seu navegador bloqueou automáticamente a abertura …" at bounding box center [558, 248] width 1117 height 497
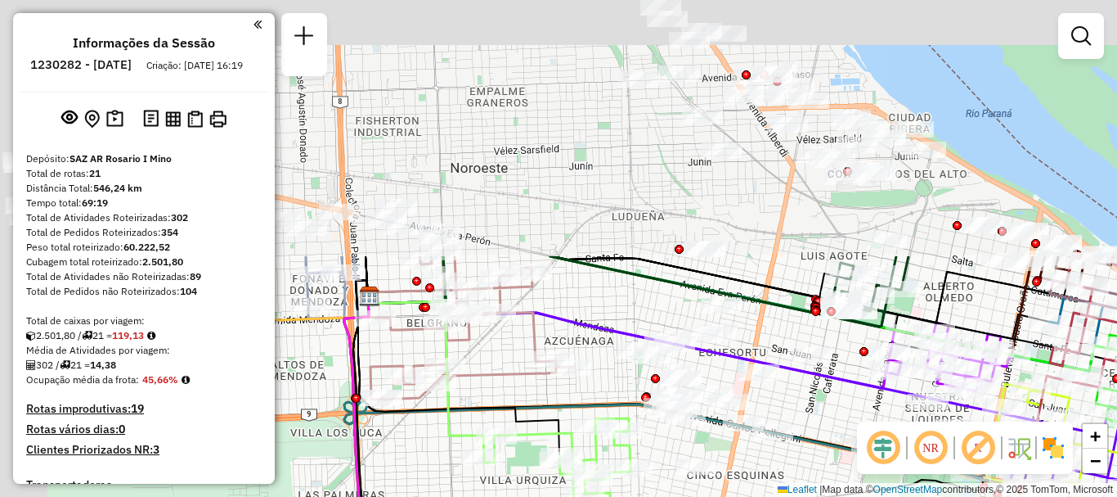
drag, startPoint x: 628, startPoint y: 404, endPoint x: 710, endPoint y: 508, distance: 132.2
click at [710, 496] on html "Aguarde... Pop-up bloqueado! Seu navegador bloqueou automáticamente a abertura …" at bounding box center [558, 248] width 1117 height 497
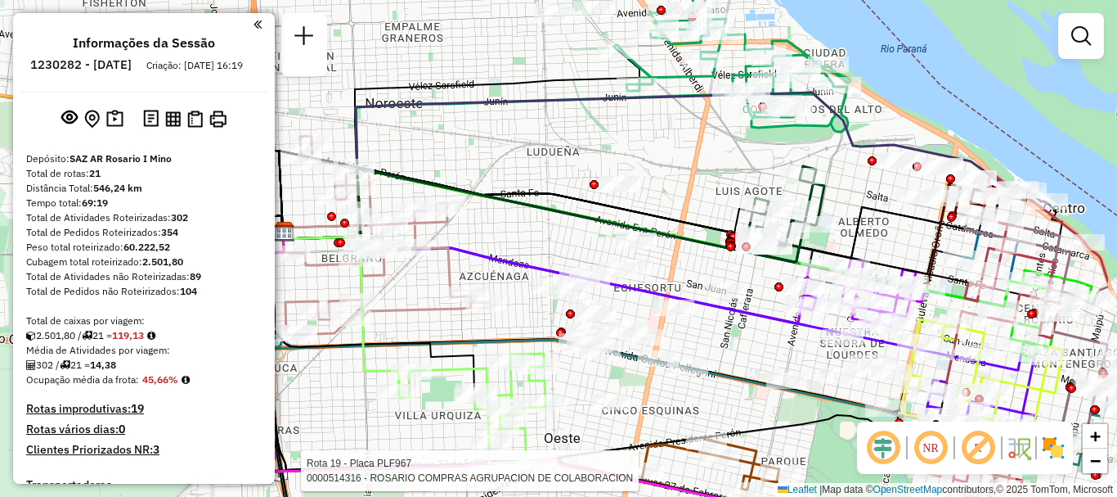
drag, startPoint x: 728, startPoint y: 313, endPoint x: 577, endPoint y: 290, distance: 152.2
click at [577, 290] on div "Rota 19 - Placa PLF967 0000514316 - ROSARIO COMPRAS AGRUPACION DE COLABORACION …" at bounding box center [558, 248] width 1117 height 497
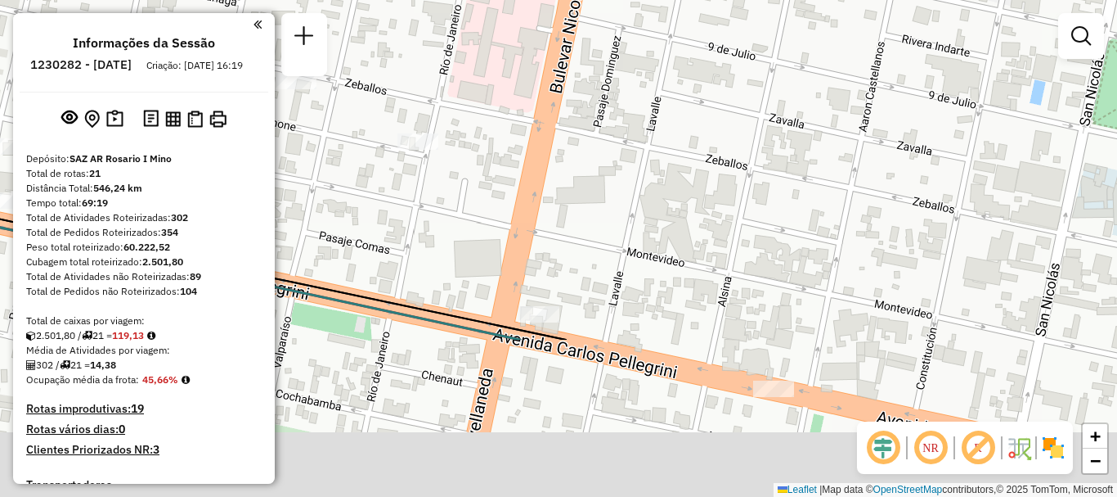
drag, startPoint x: 620, startPoint y: 430, endPoint x: 604, endPoint y: 210, distance: 220.6
click at [604, 212] on div "Rota 19 - Placa PLF967 0000514316 - ROSARIO COMPRAS AGRUPACION DE COLABORACION …" at bounding box center [558, 248] width 1117 height 497
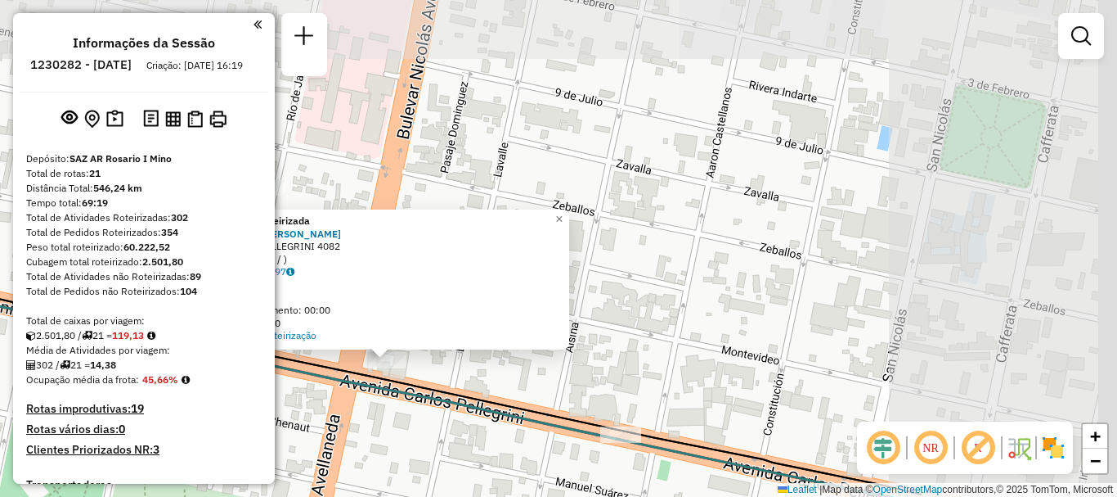
drag, startPoint x: 763, startPoint y: 330, endPoint x: 573, endPoint y: 394, distance: 201.2
click at [569, 393] on div "Atividade não roteirizada 0000541818 - Fernandez Tiago Javier Endereço: AV. PEL…" at bounding box center [558, 248] width 1117 height 497
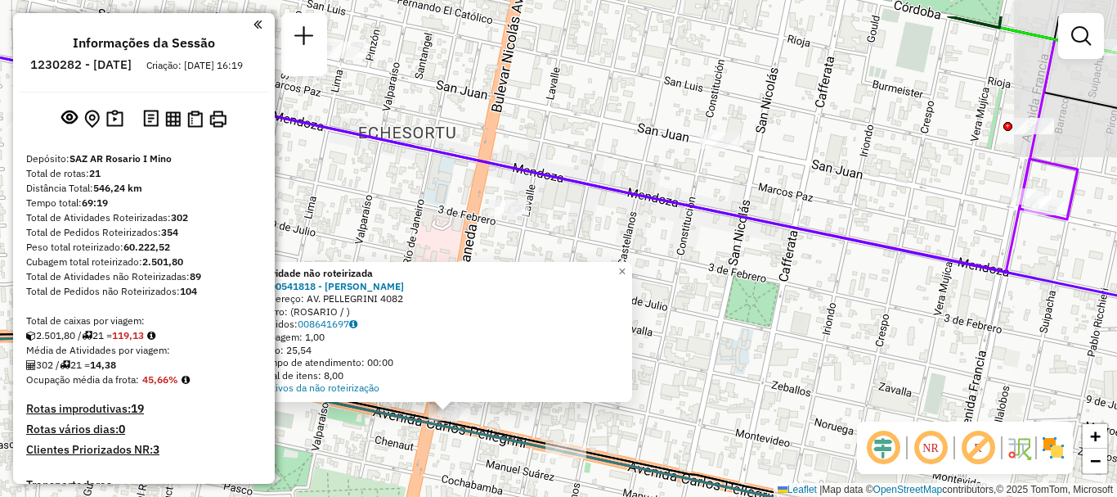
drag, startPoint x: 773, startPoint y: 348, endPoint x: 655, endPoint y: 400, distance: 128.6
click at [655, 400] on div "Atividade não roteirizada 0000541818 - Fernandez Tiago Javier Endereço: AV. PEL…" at bounding box center [558, 248] width 1117 height 497
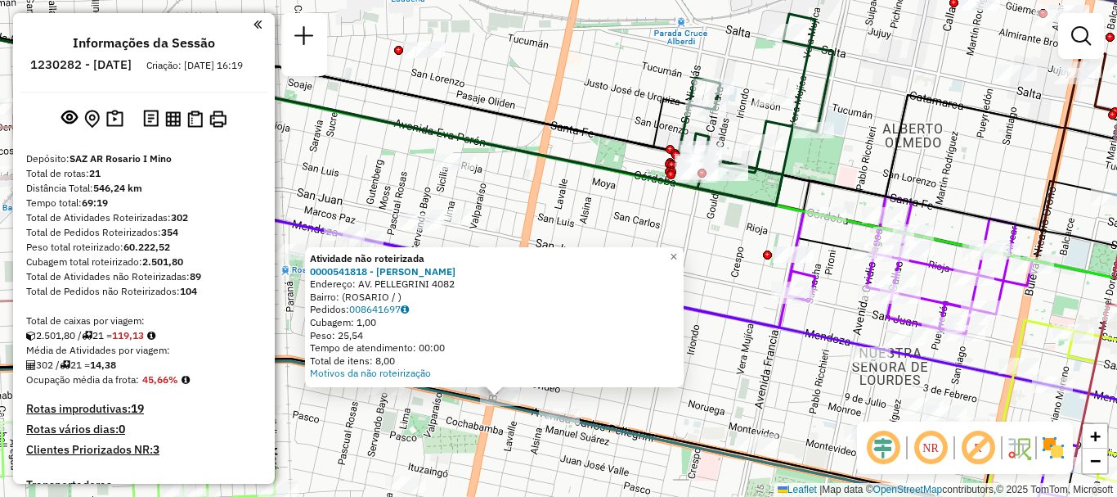
drag, startPoint x: 725, startPoint y: 360, endPoint x: 681, endPoint y: 348, distance: 45.8
click at [681, 348] on div "Atividade não roteirizada 0000541818 - Fernandez Tiago Javier Endereço: AV. PEL…" at bounding box center [558, 248] width 1117 height 497
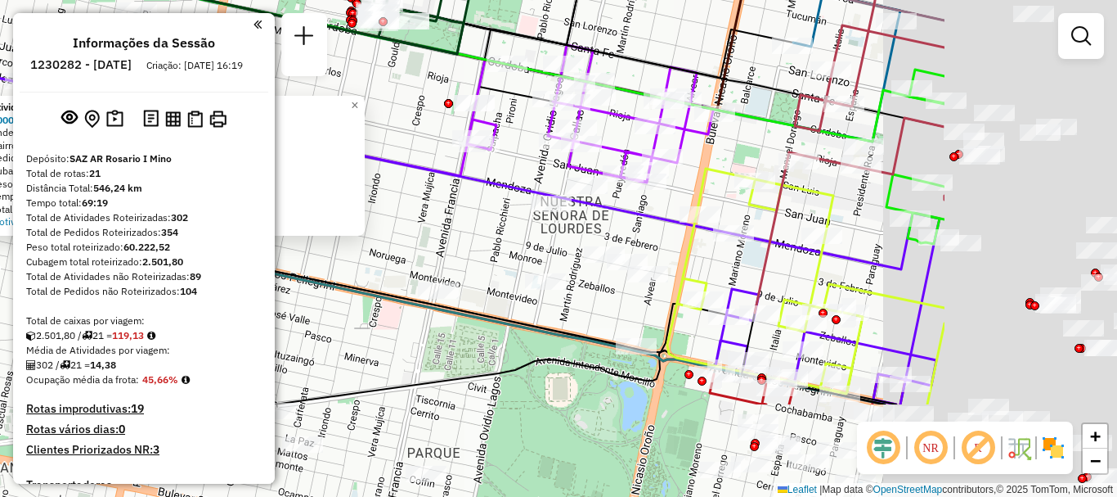
drag, startPoint x: 794, startPoint y: 357, endPoint x: 509, endPoint y: 212, distance: 320.1
click at [509, 212] on div "Atividade não roteirizada 0000541818 - Fernandez Tiago Javier Endereço: AV. PEL…" at bounding box center [558, 248] width 1117 height 497
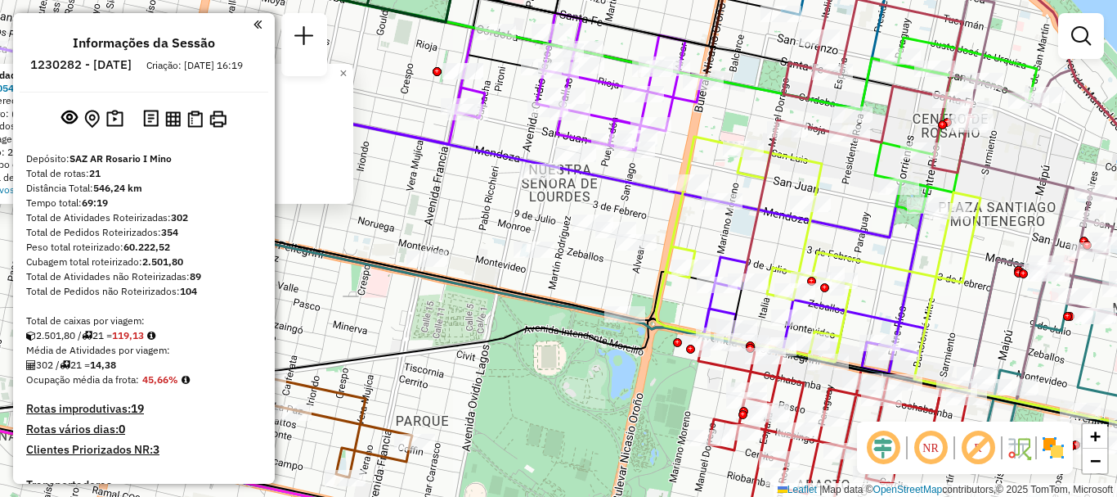
drag, startPoint x: 595, startPoint y: 321, endPoint x: 585, endPoint y: 299, distance: 24.5
click at [594, 317] on icon at bounding box center [548, 312] width 1341 height 269
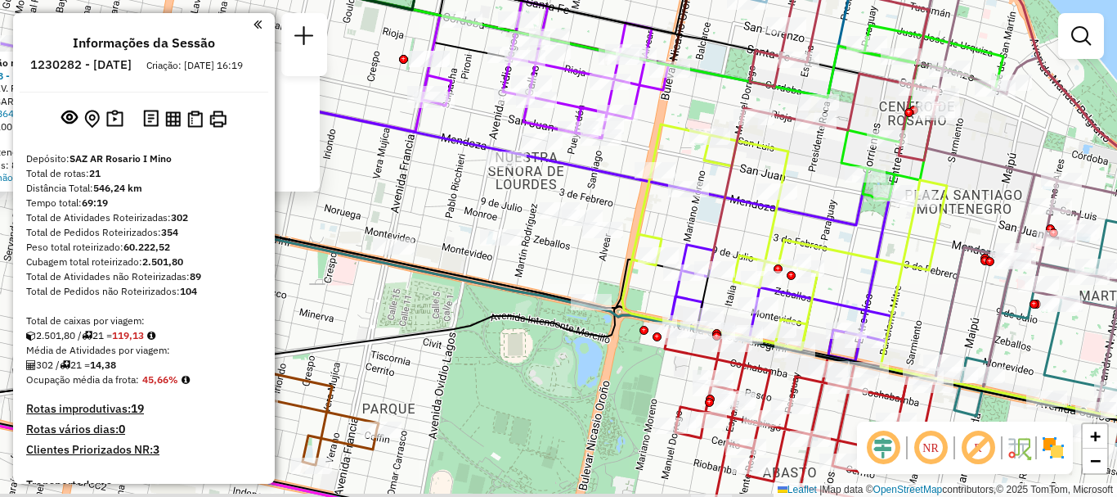
drag, startPoint x: 673, startPoint y: 312, endPoint x: 483, endPoint y: 243, distance: 201.8
click at [622, 246] on icon at bounding box center [784, 236] width 325 height 225
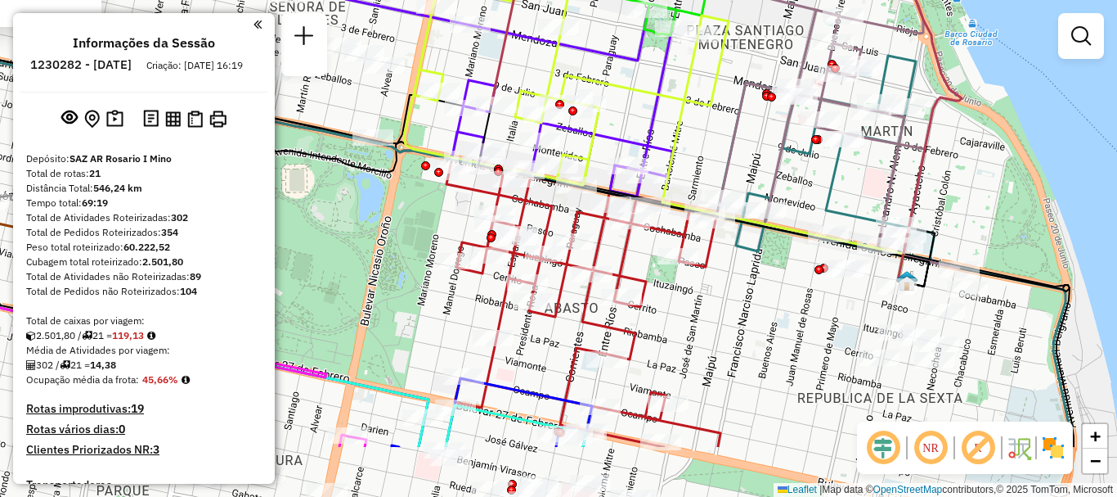
drag, startPoint x: 757, startPoint y: 385, endPoint x: 709, endPoint y: 234, distance: 158.6
click at [709, 238] on div "Atividade não roteirizada 0000541818 - Fernandez Tiago Javier Endereço: AV. PEL…" at bounding box center [558, 248] width 1117 height 497
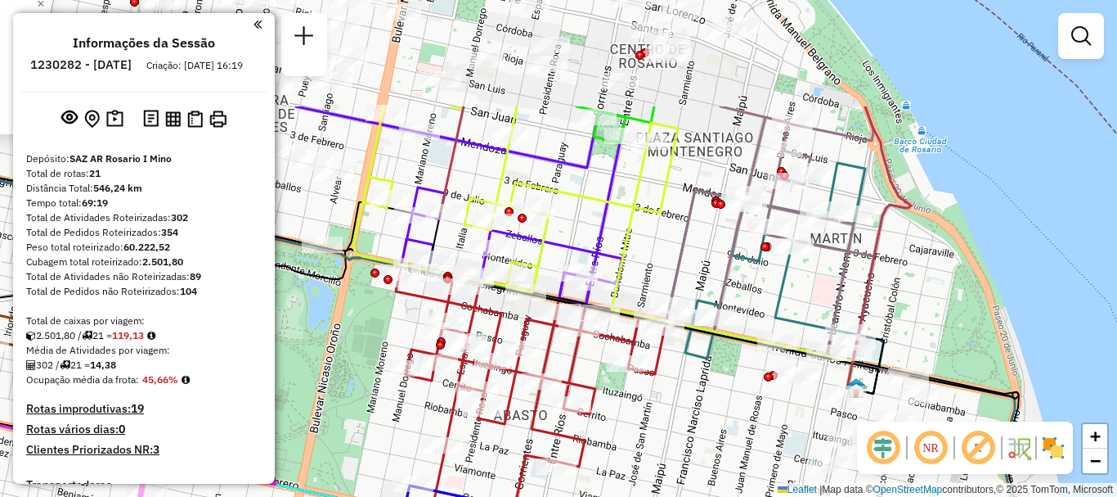
drag, startPoint x: 727, startPoint y: 300, endPoint x: 694, endPoint y: 456, distance: 159.6
click at [694, 456] on div "Atividade não roteirizada 0000541818 - Fernandez Tiago Javier Endereço: AV. PEL…" at bounding box center [558, 248] width 1117 height 497
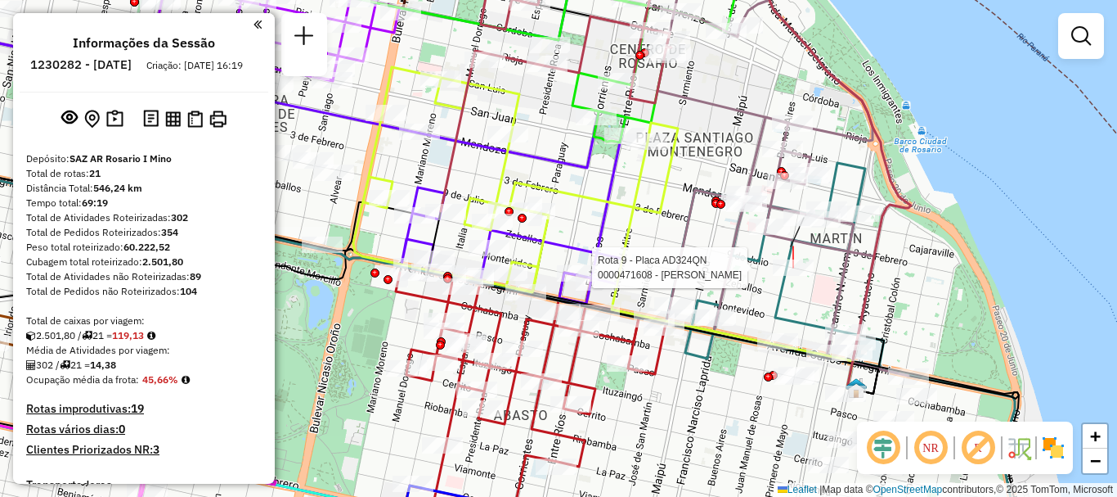
select select "**********"
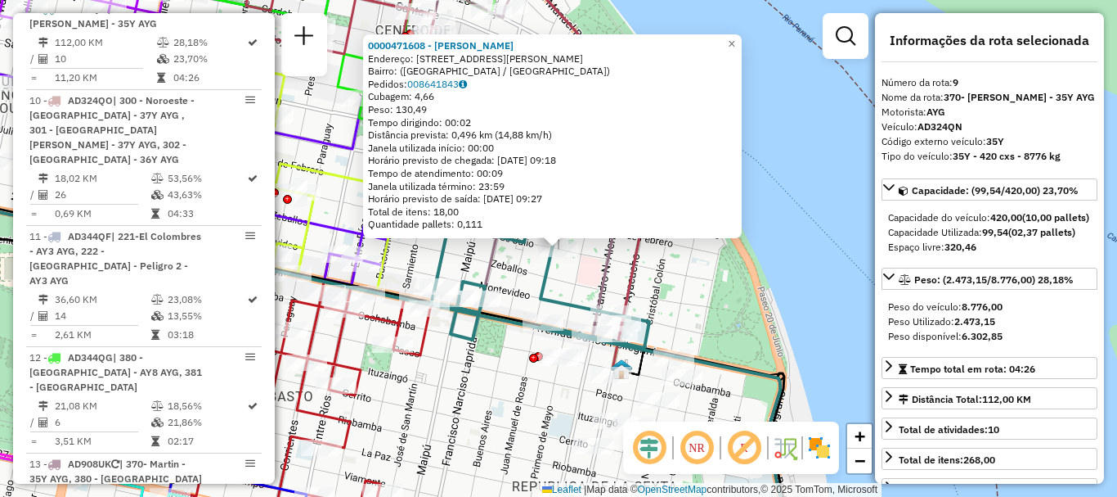
scroll to position [82, 0]
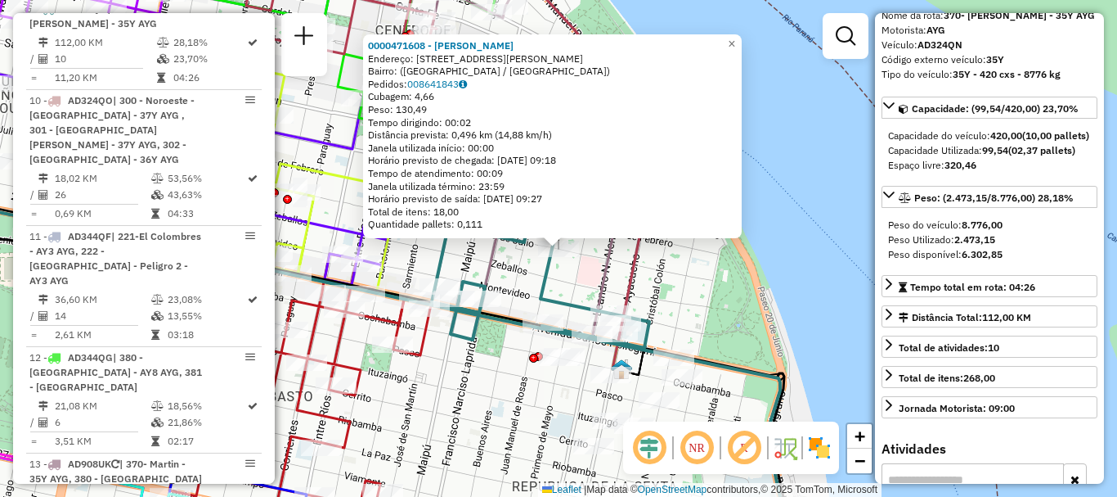
click at [829, 315] on div "0000471608 - LUCHETTI FELIPE MATEO Endereço: Calle Juan Manuel de Rosas, 1321 B…" at bounding box center [558, 248] width 1117 height 497
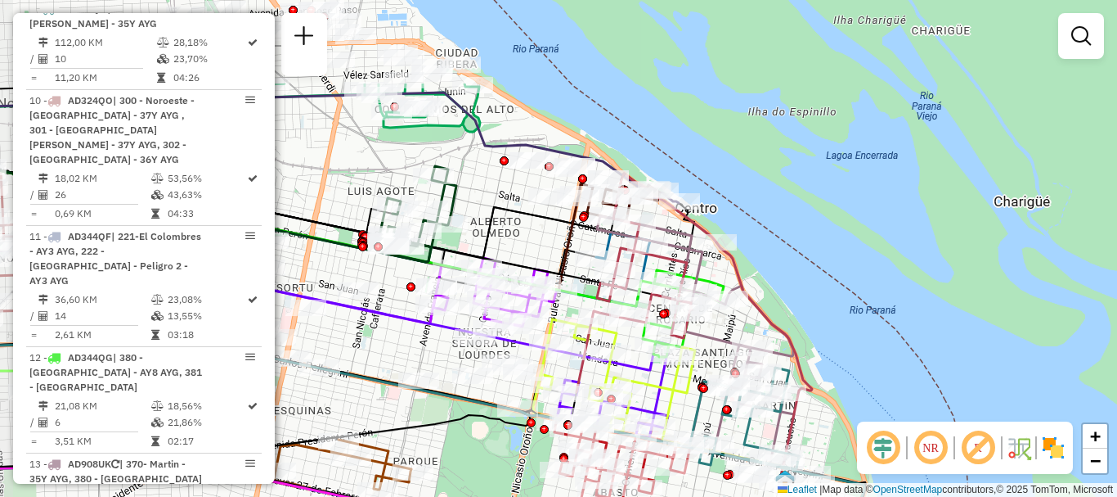
drag, startPoint x: 594, startPoint y: 288, endPoint x: 676, endPoint y: 421, distance: 156.4
click at [676, 421] on icon at bounding box center [724, 419] width 122 height 124
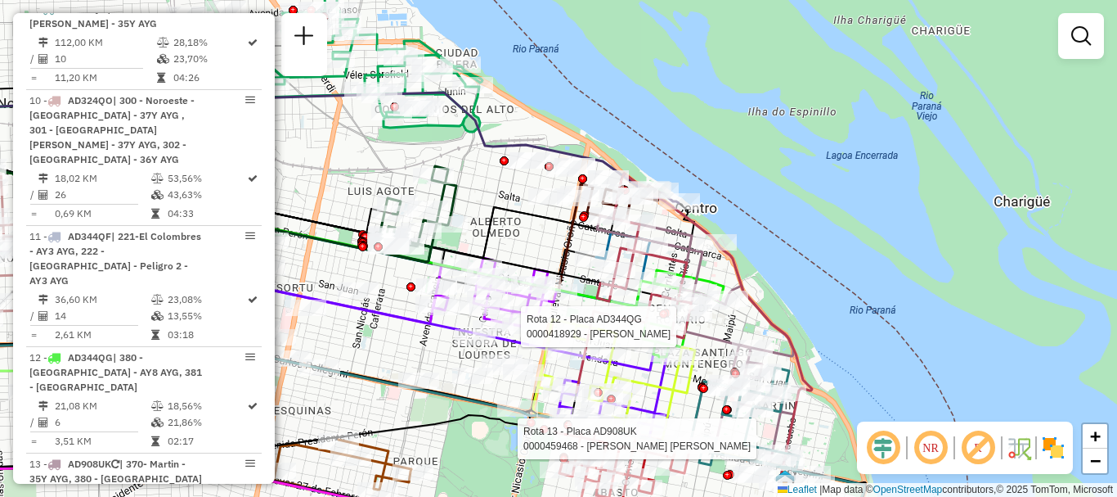
select select "**********"
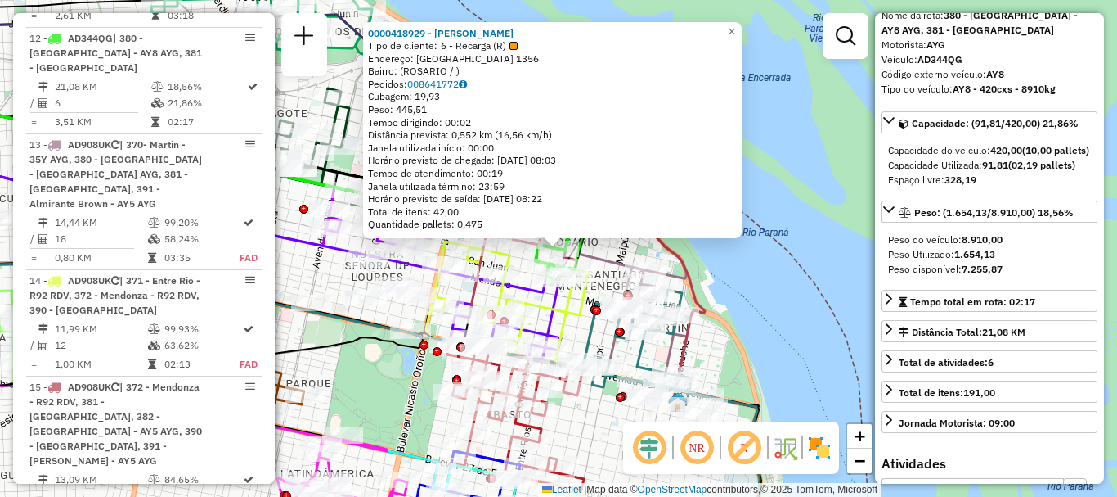
click at [817, 372] on div "0000418929 - Shang xiuhong Tipo de cliente: 6 - Recarga (R) Endereço: RIOJA 135…" at bounding box center [558, 248] width 1117 height 497
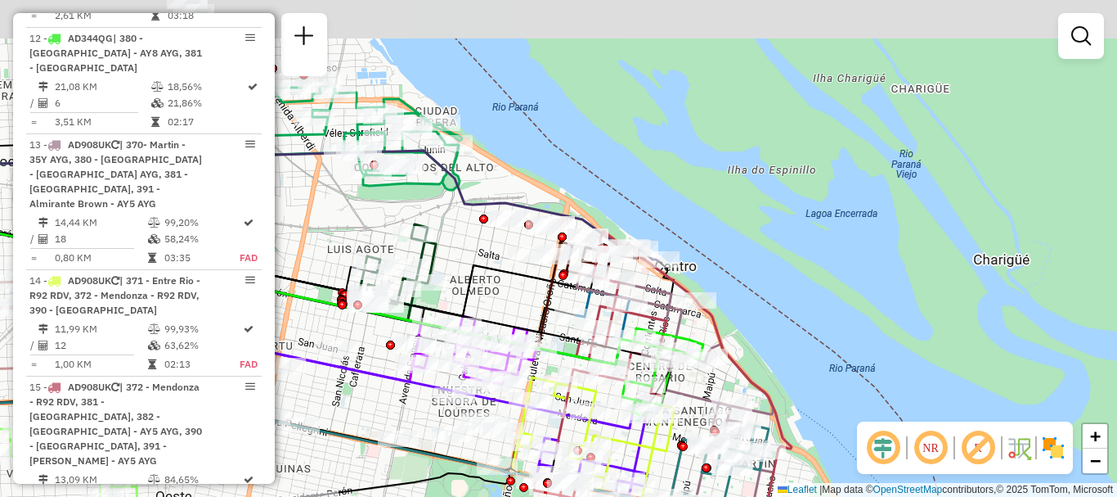
drag, startPoint x: 730, startPoint y: 319, endPoint x: 817, endPoint y: 455, distance: 161.1
click at [817, 455] on div "Janela de atendimento Grade de atendimento Capacidade Transportadoras Veículos …" at bounding box center [558, 248] width 1117 height 497
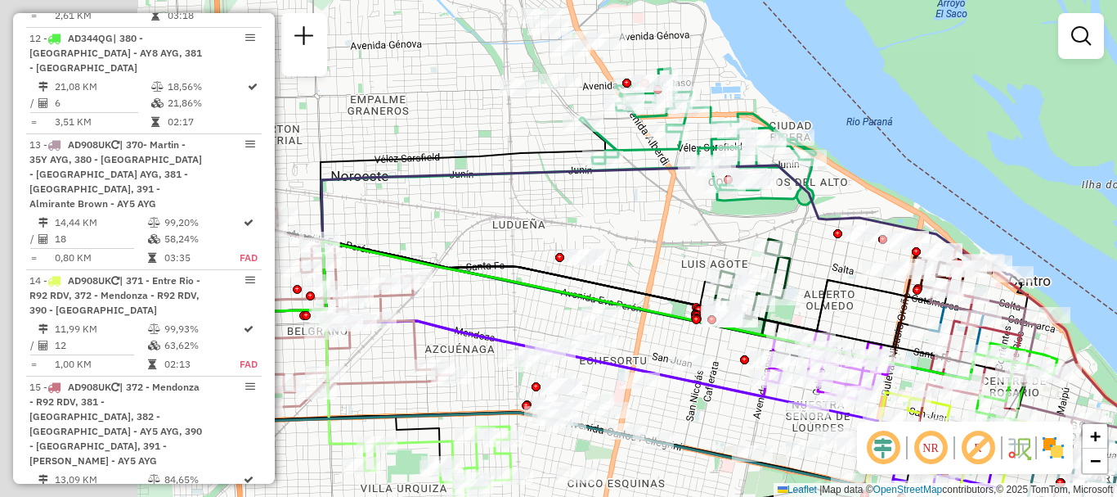
drag, startPoint x: 569, startPoint y: 379, endPoint x: 887, endPoint y: 383, distance: 317.4
click at [887, 392] on icon at bounding box center [948, 448] width 162 height 112
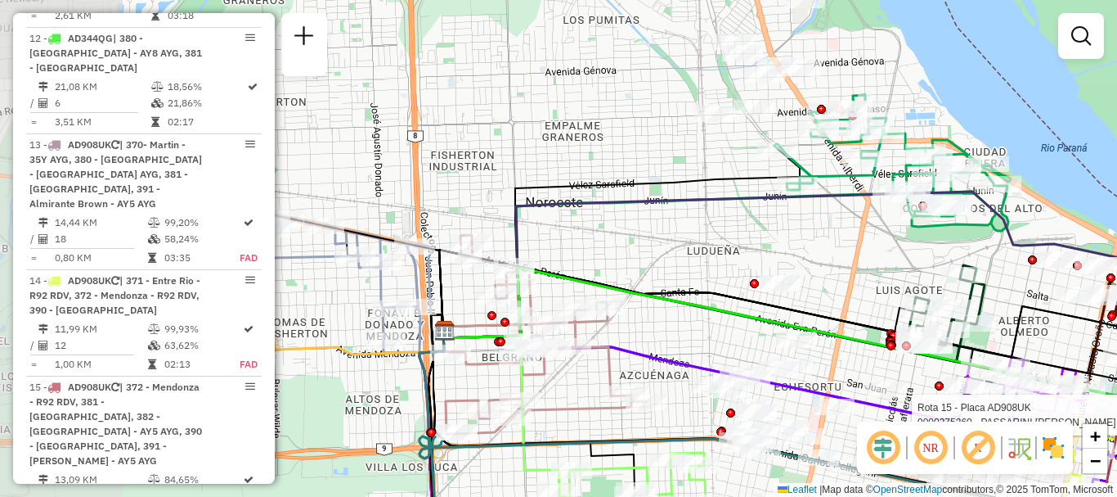
drag, startPoint x: 699, startPoint y: 386, endPoint x: 803, endPoint y: 428, distance: 111.9
click at [861, 425] on hb-router-mapa "Informações da Sessão 1230282 - 16/08/2025 Criação: 15/08/2025 16:19 Depósito: …" at bounding box center [558, 248] width 1117 height 497
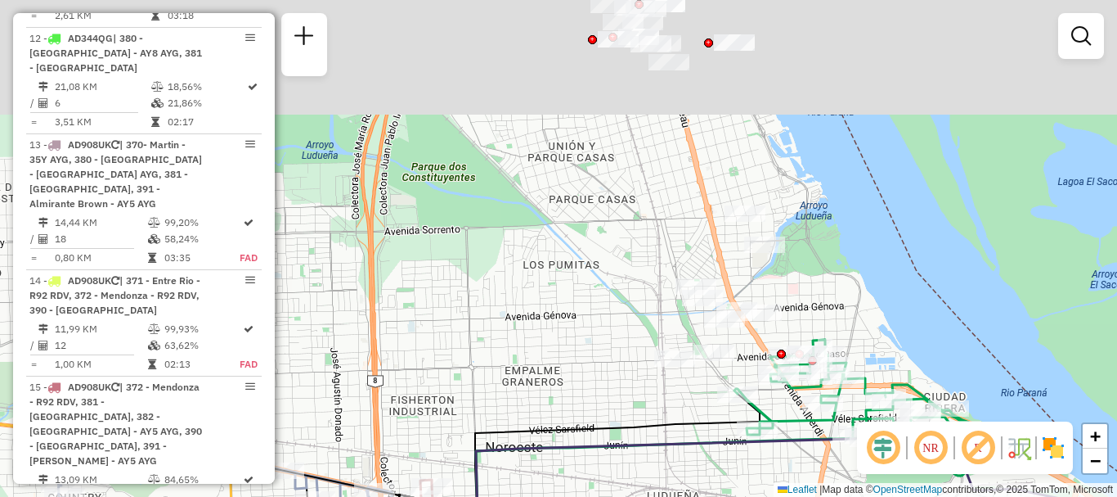
drag, startPoint x: 802, startPoint y: 399, endPoint x: 804, endPoint y: 515, distance: 116.2
click at [804, 496] on html "Aguarde... Pop-up bloqueado! Seu navegador bloqueou automáticamente a abertura …" at bounding box center [558, 248] width 1117 height 497
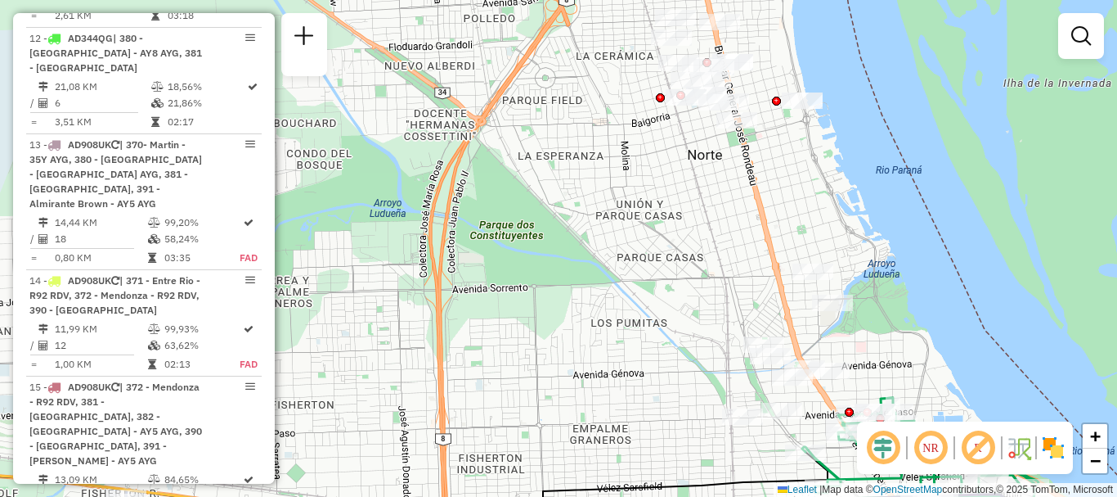
drag, startPoint x: 784, startPoint y: 528, endPoint x: 807, endPoint y: 420, distance: 110.2
click at [805, 496] on html "Aguarde... Pop-up bloqueado! Seu navegador bloqueou automáticamente a abertura …" at bounding box center [558, 248] width 1117 height 497
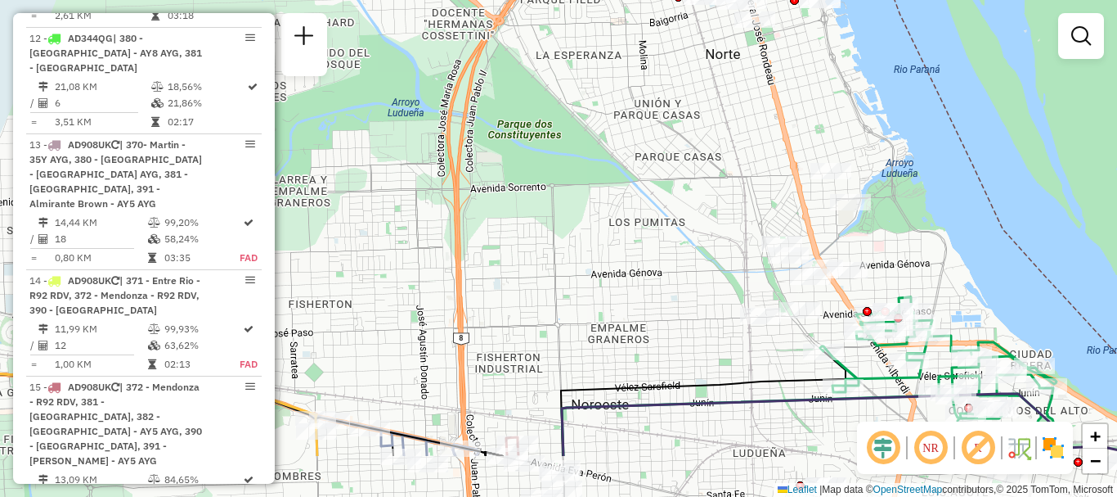
drag, startPoint x: 805, startPoint y: 335, endPoint x: 852, endPoint y: 99, distance: 241.1
click at [838, 121] on div "Rota 15 - Placa AD908UK 0000375260 - PASSARINI MARIO ESTEBAN Janela de atendime…" at bounding box center [558, 248] width 1117 height 497
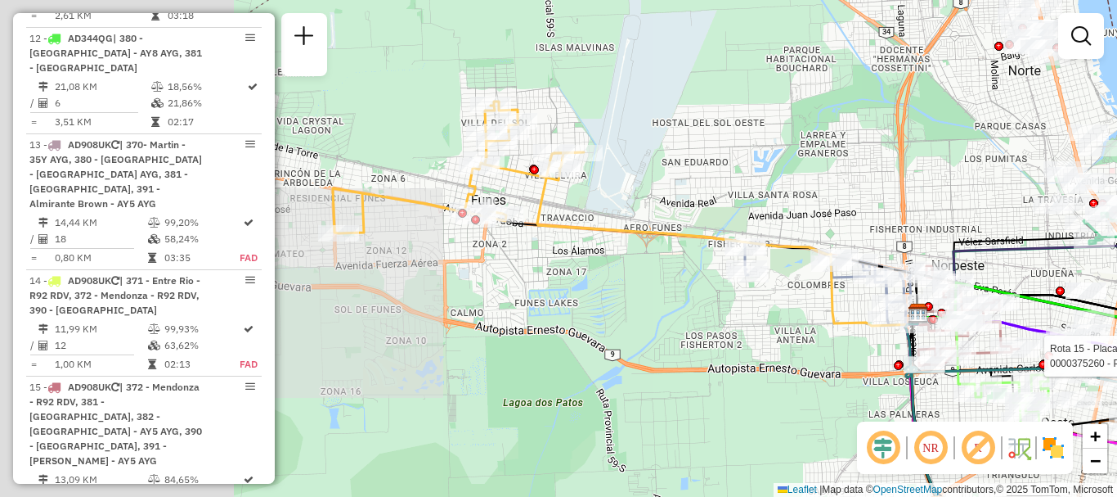
drag, startPoint x: 545, startPoint y: 380, endPoint x: 907, endPoint y: 320, distance: 367.4
click at [907, 320] on icon at bounding box center [727, 239] width 380 height 173
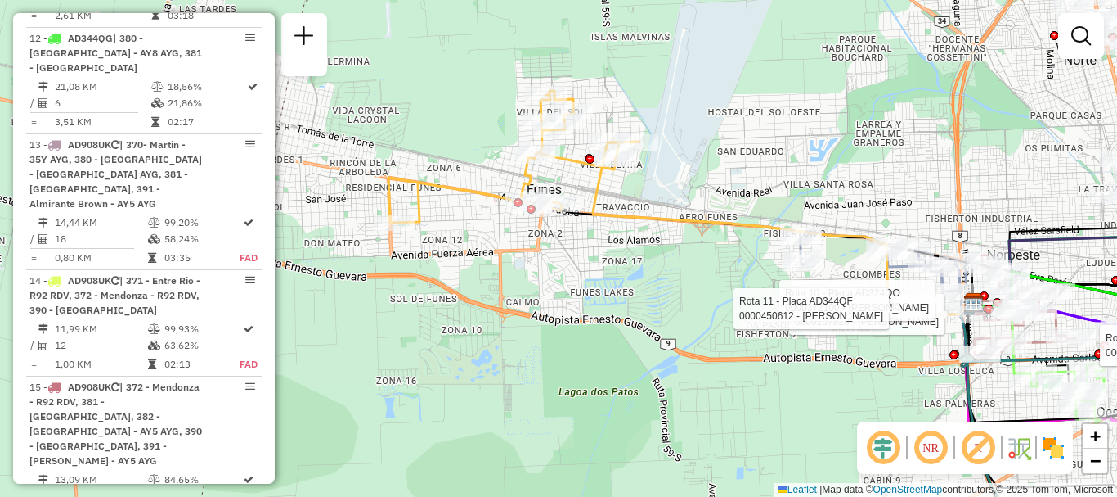
click at [290, 362] on div "Rota 15 - Placa AD908UK 0000375260 - PASSARINI MARIO ESTEBAN Rota 10 - Placa AD…" at bounding box center [558, 248] width 1117 height 497
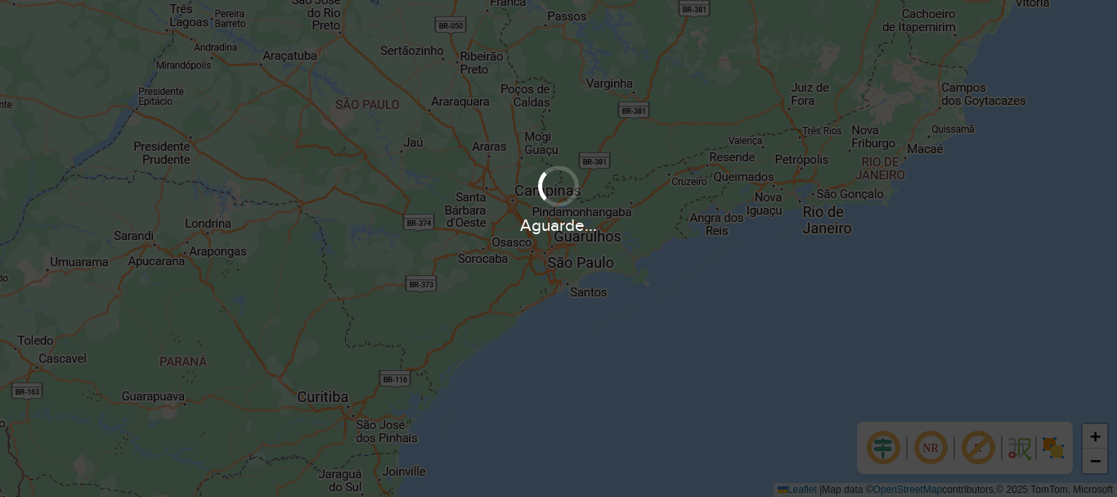
scroll to position [1072, 0]
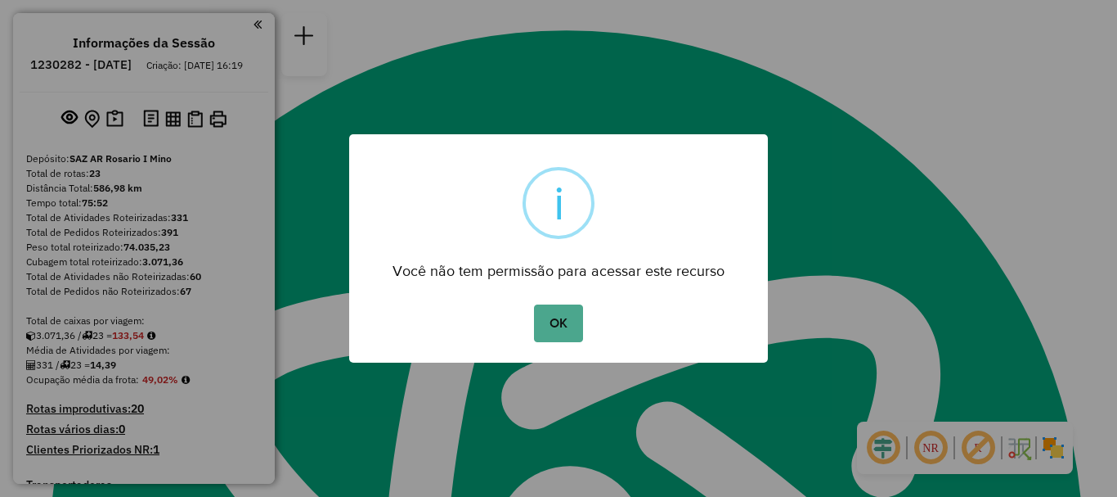
click at [590, 325] on div "OK No Cancel" at bounding box center [558, 323] width 419 height 46
click at [559, 325] on button "OK" at bounding box center [558, 323] width 48 height 38
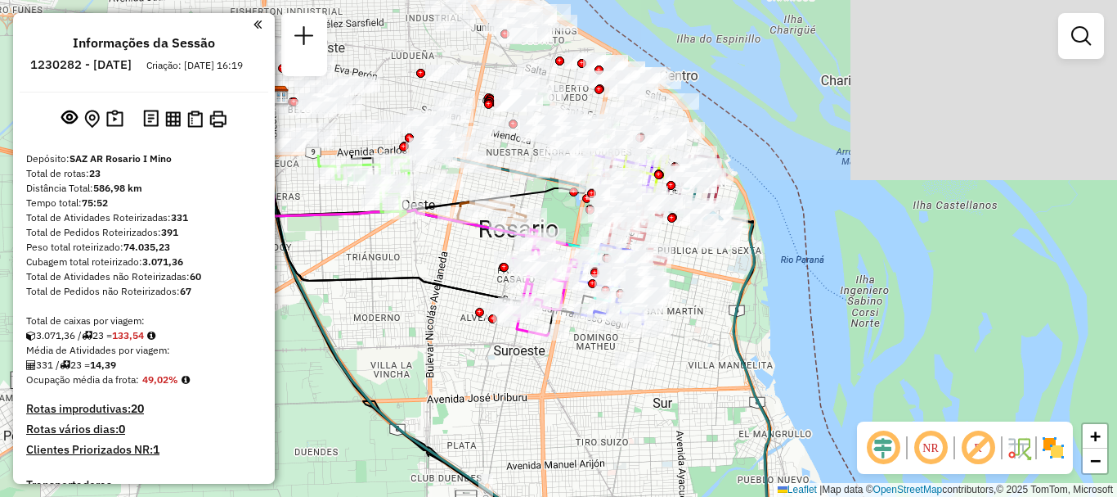
drag, startPoint x: 671, startPoint y: 259, endPoint x: 667, endPoint y: 430, distance: 171.0
click at [667, 430] on div "Janela de atendimento Grade de atendimento Capacidade Transportadoras Veículos …" at bounding box center [558, 248] width 1117 height 497
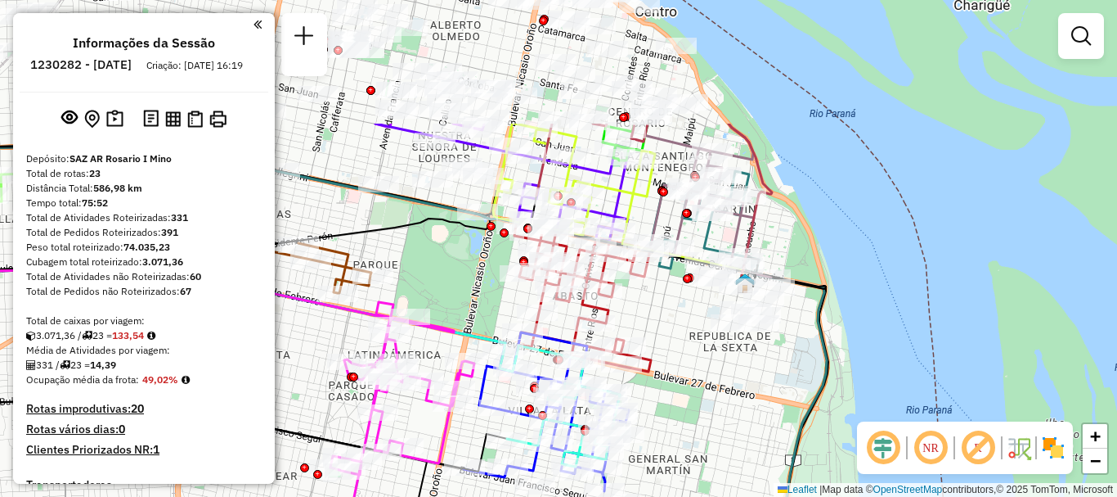
drag, startPoint x: 726, startPoint y: 313, endPoint x: 719, endPoint y: 431, distance: 118.0
click at [719, 431] on div "Janela de atendimento Grade de atendimento Capacidade Transportadoras Veículos …" at bounding box center [558, 248] width 1117 height 497
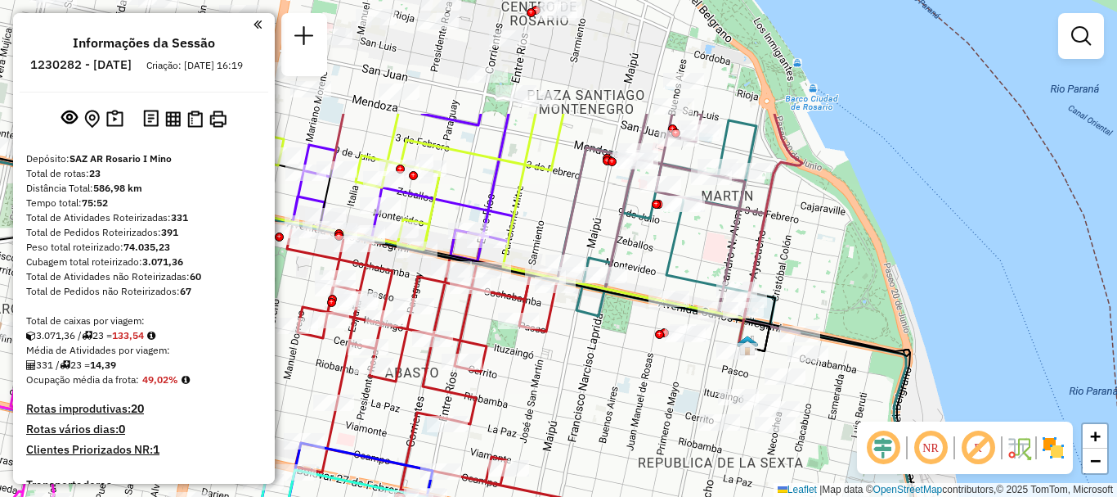
drag, startPoint x: 749, startPoint y: 393, endPoint x: 734, endPoint y: 501, distance: 109.1
click at [734, 496] on html "Aguarde... Pop-up bloqueado! Seu navegador bloqueou automáticamente a abertura …" at bounding box center [558, 248] width 1117 height 497
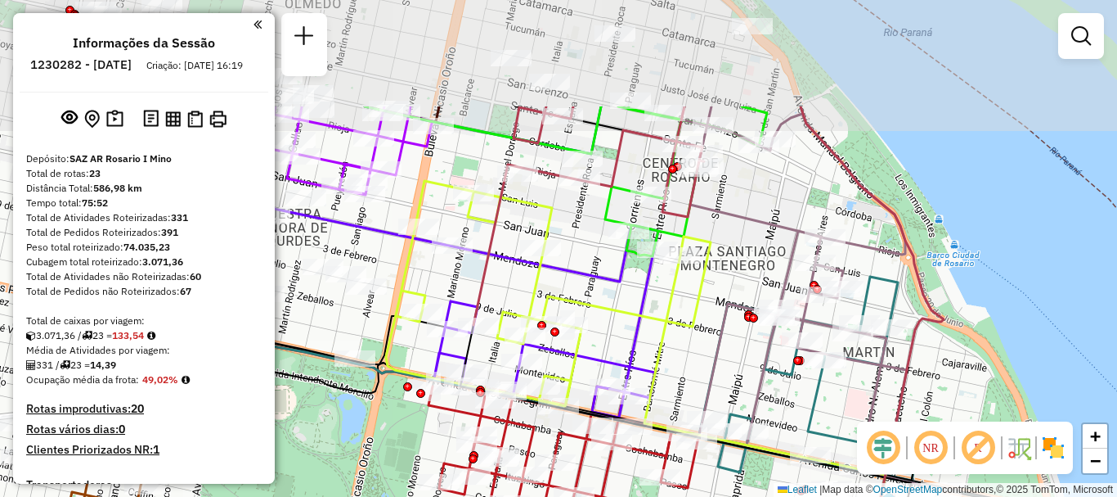
drag, startPoint x: 675, startPoint y: 403, endPoint x: 815, endPoint y: 528, distance: 187.7
click at [815, 496] on html "Aguarde... Pop-up bloqueado! Seu navegador bloqueou automáticamente a abertura …" at bounding box center [558, 248] width 1117 height 497
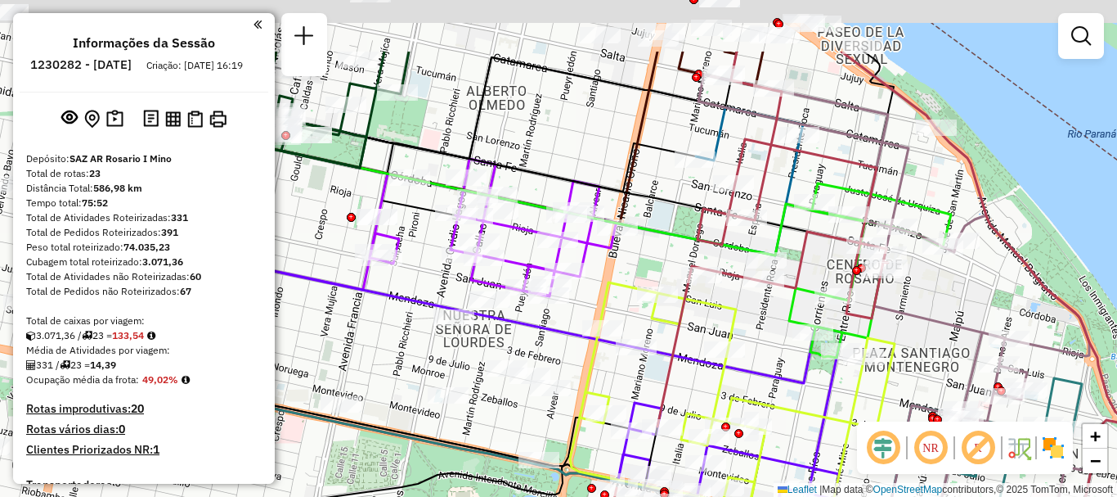
drag, startPoint x: 727, startPoint y: 351, endPoint x: 911, endPoint y: 452, distance: 210.1
click at [911, 452] on hb-router-mapa "Informações da Sessão 1230282 - 16/08/2025 Criação: 15/08/2025 16:19 Depósito: …" at bounding box center [558, 248] width 1117 height 497
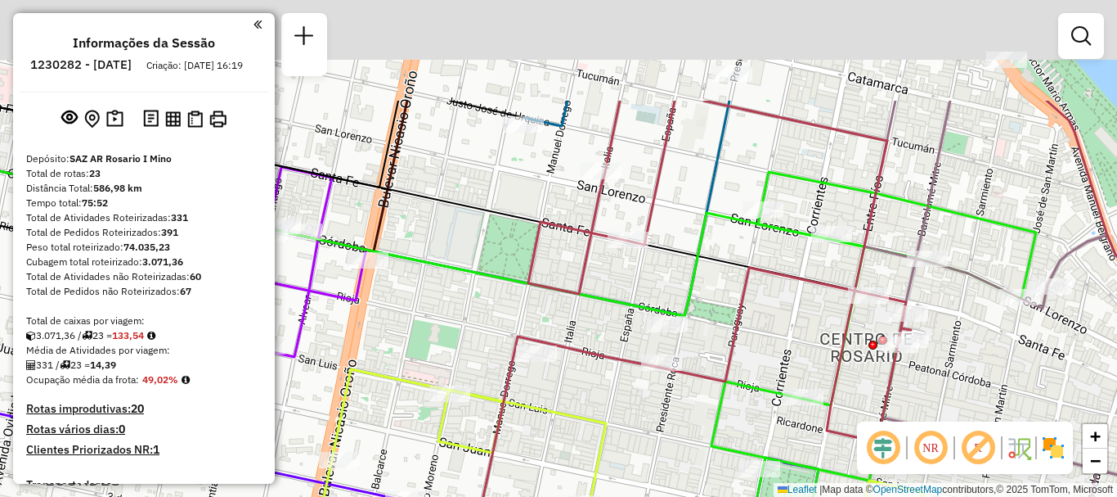
drag, startPoint x: 788, startPoint y: 323, endPoint x: 808, endPoint y: 446, distance: 124.4
click at [808, 446] on div "Janela de atendimento Grade de atendimento Capacidade Transportadoras Veículos …" at bounding box center [558, 248] width 1117 height 497
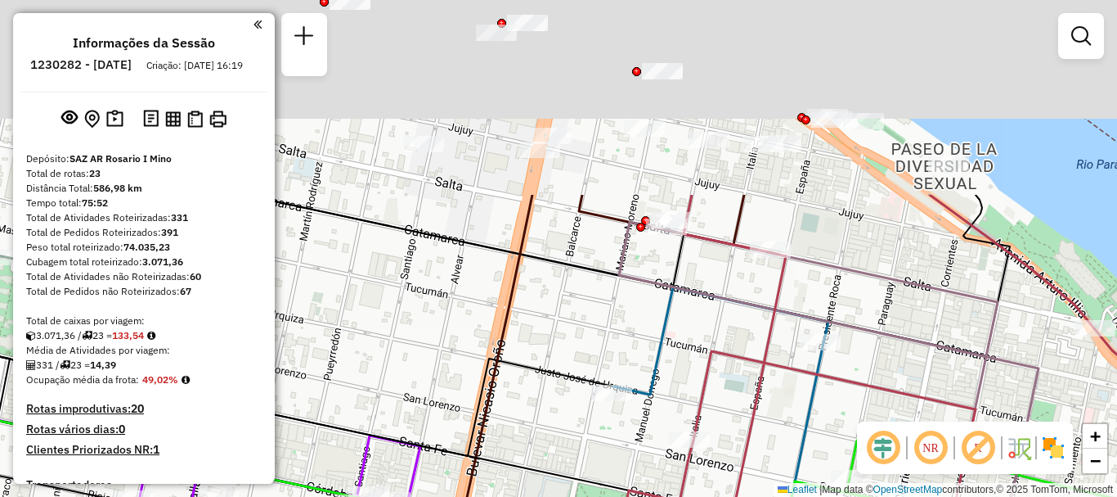
drag, startPoint x: 811, startPoint y: 280, endPoint x: 883, endPoint y: 482, distance: 214.2
click at [883, 482] on div "Janela de atendimento Grade de atendimento Capacidade Transportadoras Veículos …" at bounding box center [558, 248] width 1117 height 497
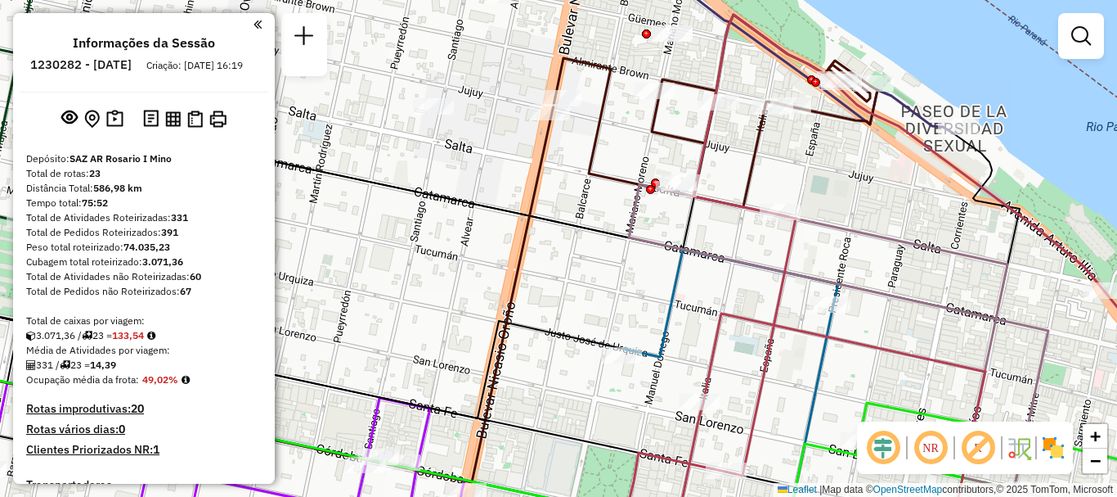
drag, startPoint x: 685, startPoint y: 367, endPoint x: 694, endPoint y: 330, distance: 38.9
click at [694, 330] on div "Janela de atendimento Grade de atendimento Capacidade Transportadoras Veículos …" at bounding box center [558, 248] width 1117 height 497
click at [1085, 42] on em at bounding box center [1082, 36] width 20 height 20
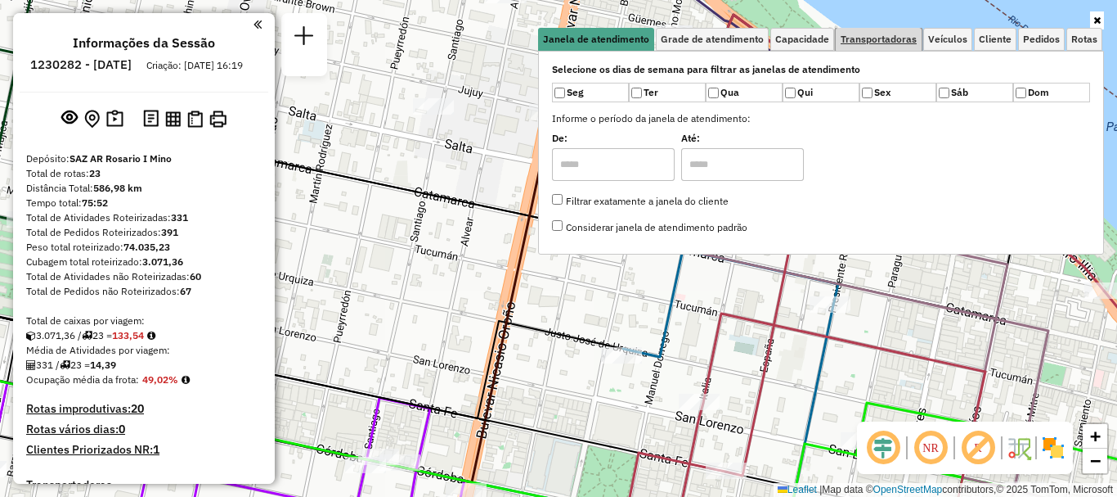
click at [881, 36] on span "Transportadoras" at bounding box center [879, 39] width 76 height 10
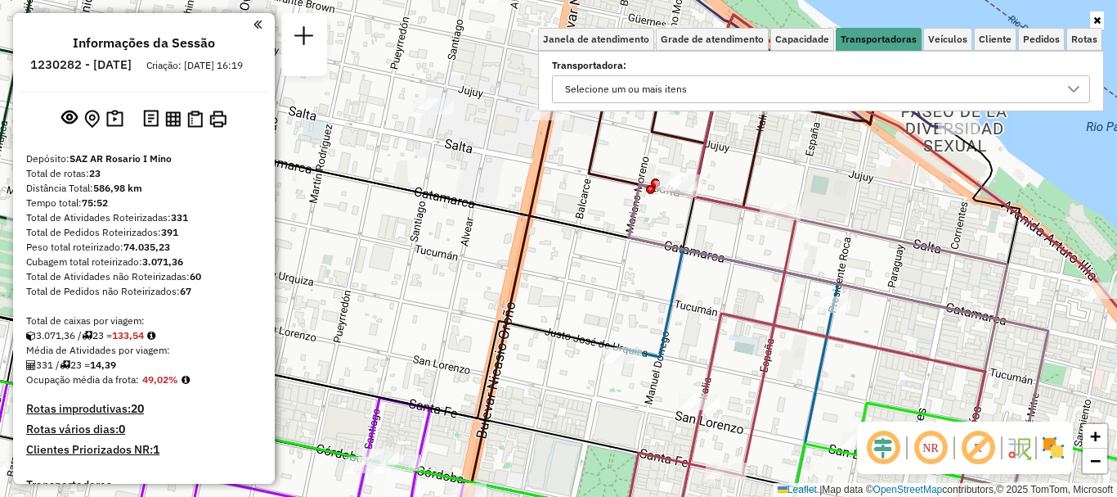
click at [1077, 85] on icon at bounding box center [1073, 89] width 13 height 13
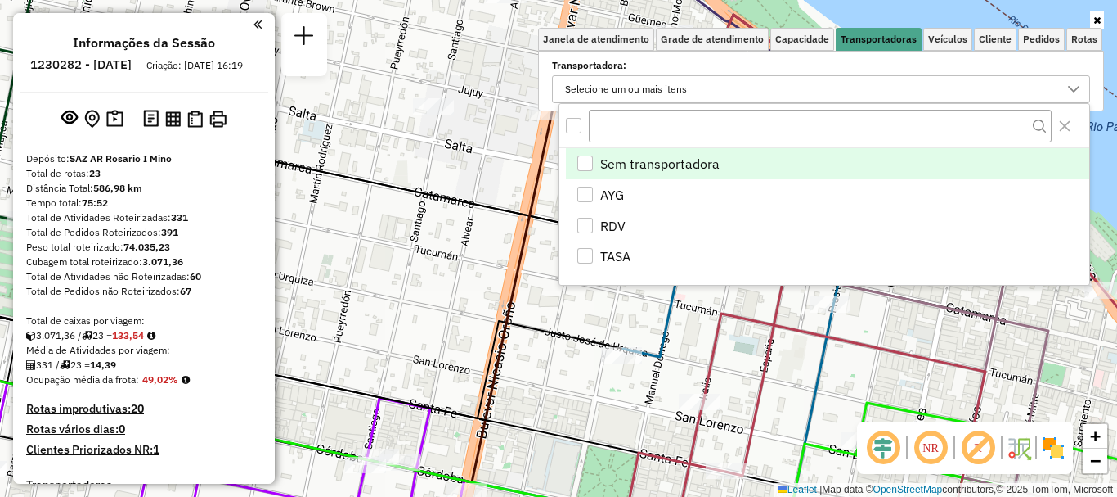
scroll to position [10, 56]
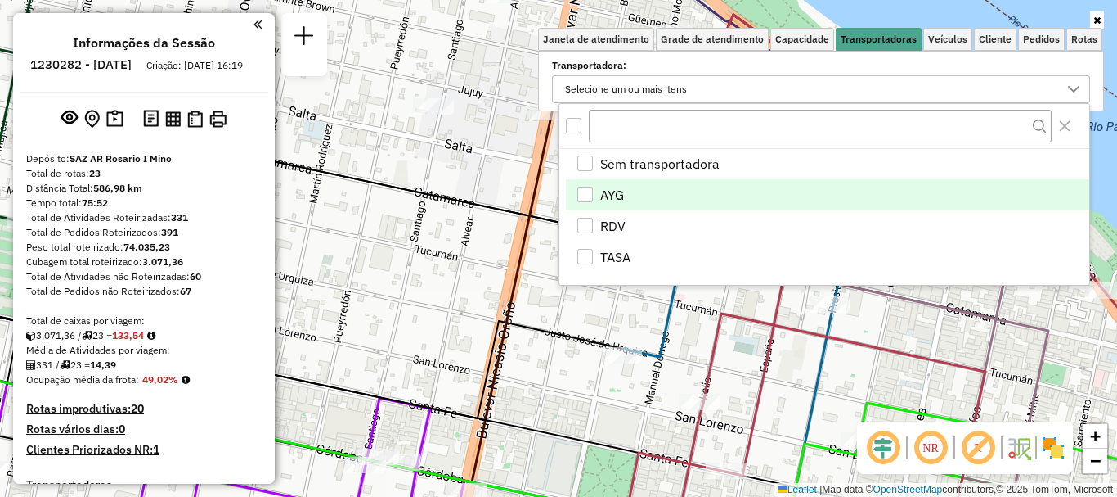
click at [588, 195] on div "AYG" at bounding box center [585, 194] width 16 height 16
click at [574, 317] on div "Janela de atendimento Grade de atendimento Capacidade Transportadoras Veículos …" at bounding box center [558, 248] width 1117 height 497
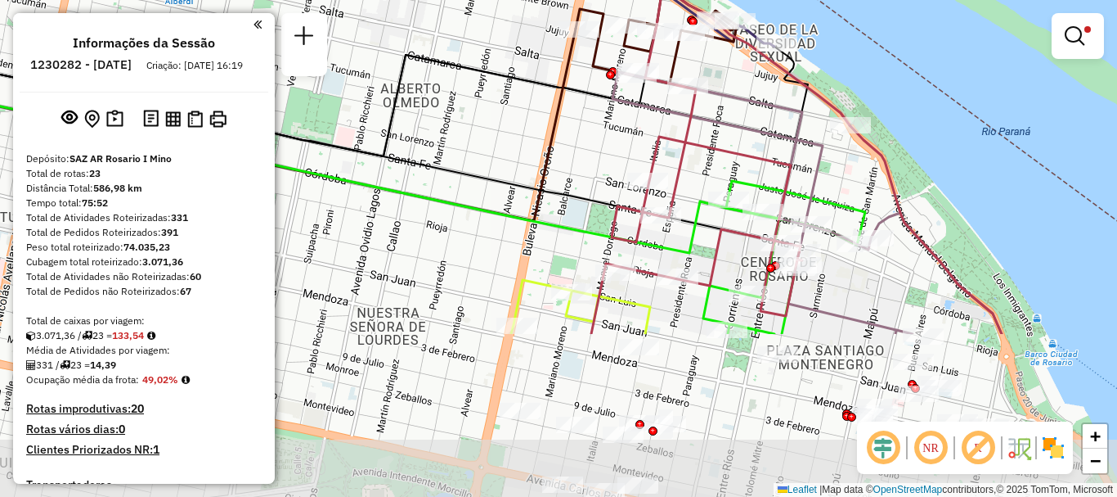
drag, startPoint x: 570, startPoint y: 417, endPoint x: 588, endPoint y: 190, distance: 228.1
click at [587, 196] on icon at bounding box center [351, 160] width 897 height 213
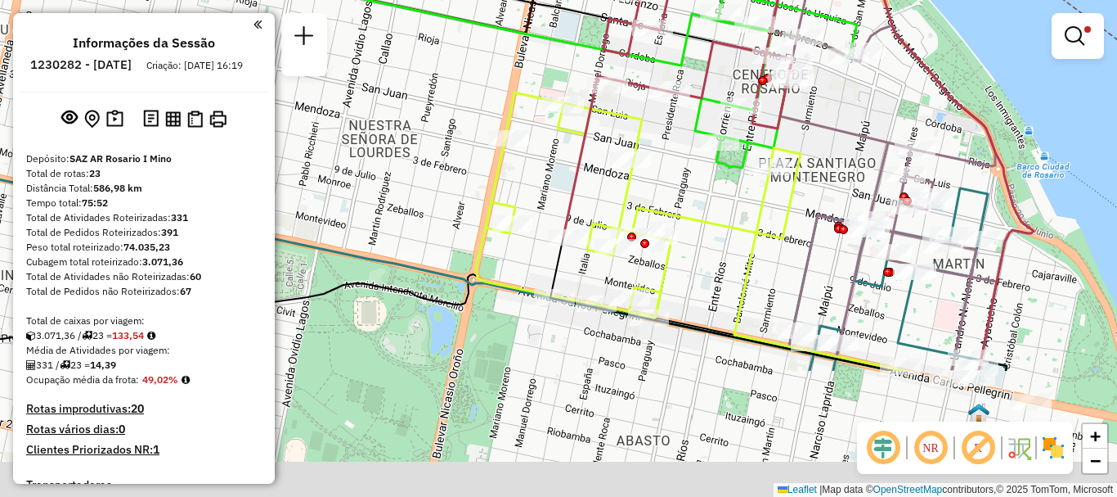
drag, startPoint x: 744, startPoint y: 370, endPoint x: 716, endPoint y: 155, distance: 216.9
click at [722, 170] on div "Limpar filtros Janela de atendimento Grade de atendimento Capacidade Transporta…" at bounding box center [558, 248] width 1117 height 497
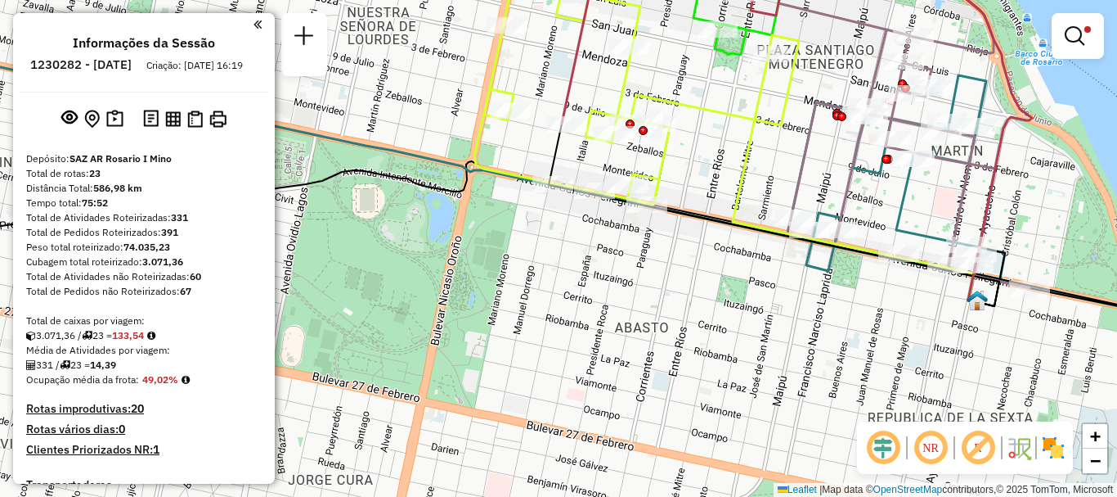
drag, startPoint x: 658, startPoint y: 319, endPoint x: 680, endPoint y: 243, distance: 79.2
click at [680, 243] on div "Limpar filtros Janela de atendimento Grade de atendimento Capacidade Transporta…" at bounding box center [558, 248] width 1117 height 497
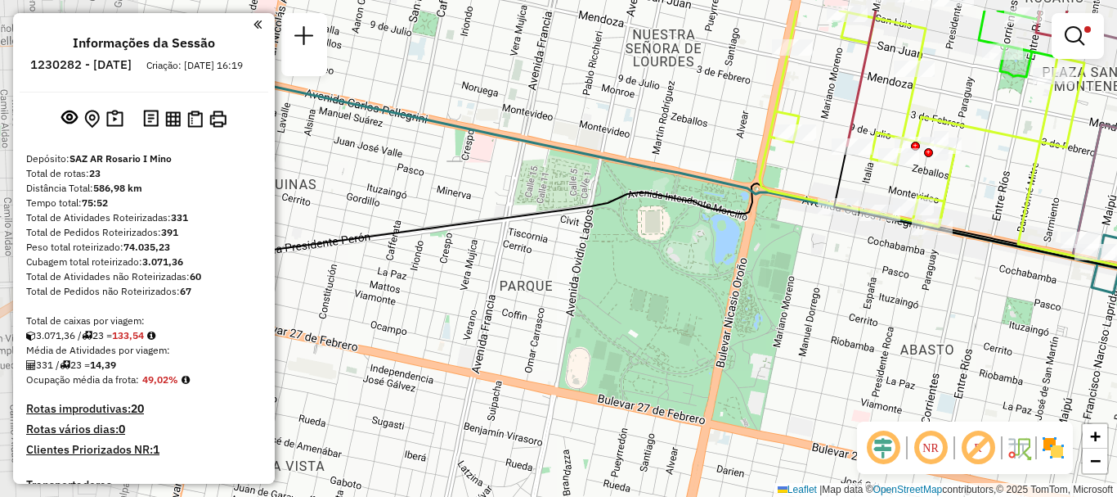
drag, startPoint x: 739, startPoint y: 295, endPoint x: 1021, endPoint y: 364, distance: 289.7
click at [1021, 364] on div "Limpar filtros Janela de atendimento Grade de atendimento Capacidade Transporta…" at bounding box center [558, 248] width 1117 height 497
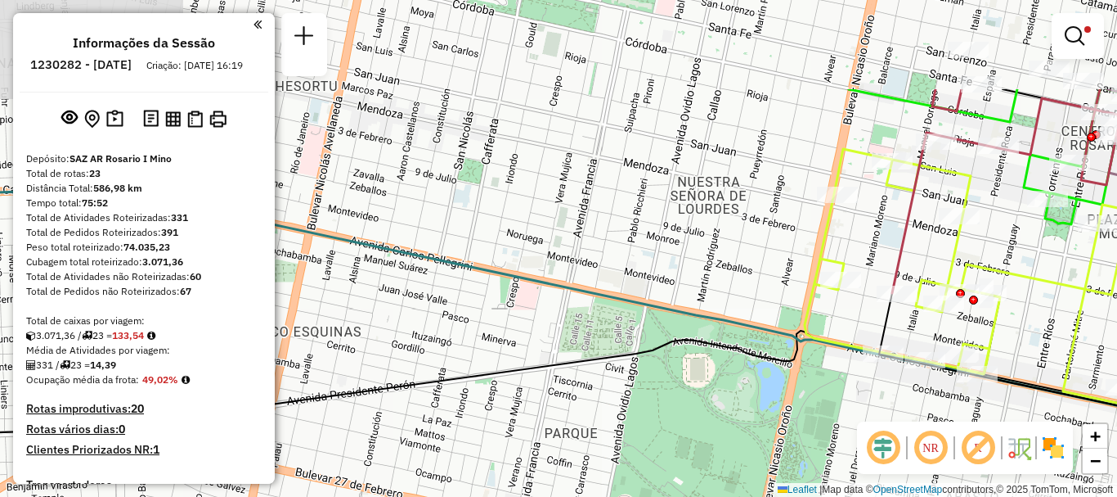
drag, startPoint x: 916, startPoint y: 301, endPoint x: 953, endPoint y: 440, distance: 143.8
click at [953, 440] on hb-router-mapa "Informações da Sessão 1230282 - 16/08/2025 Criação: 15/08/2025 16:19 Depósito: …" at bounding box center [558, 248] width 1117 height 497
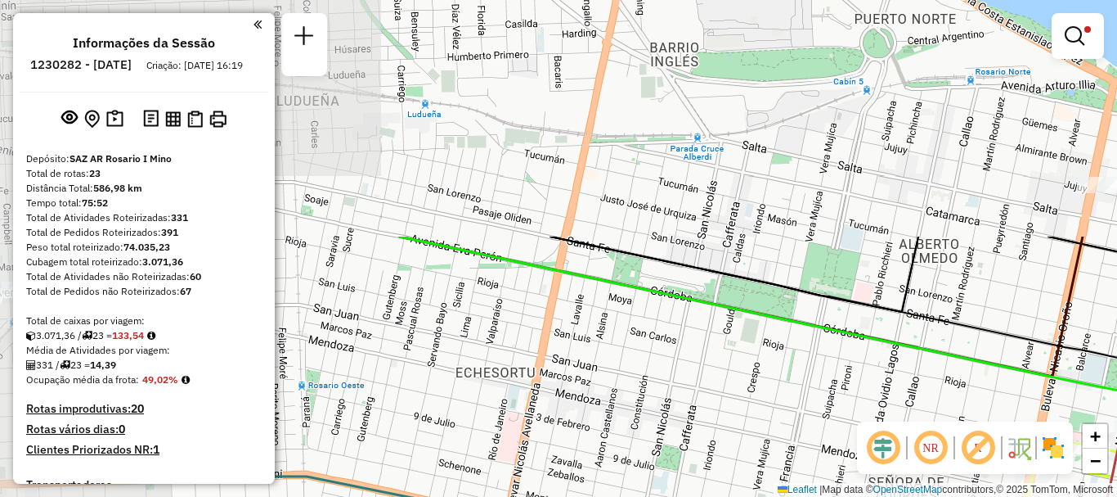
drag, startPoint x: 704, startPoint y: 231, endPoint x: 902, endPoint y: 517, distance: 348.1
click at [902, 496] on html "Aplicando filtros Pop-up bloqueado! Seu navegador bloqueou automáticamente a ab…" at bounding box center [558, 248] width 1117 height 497
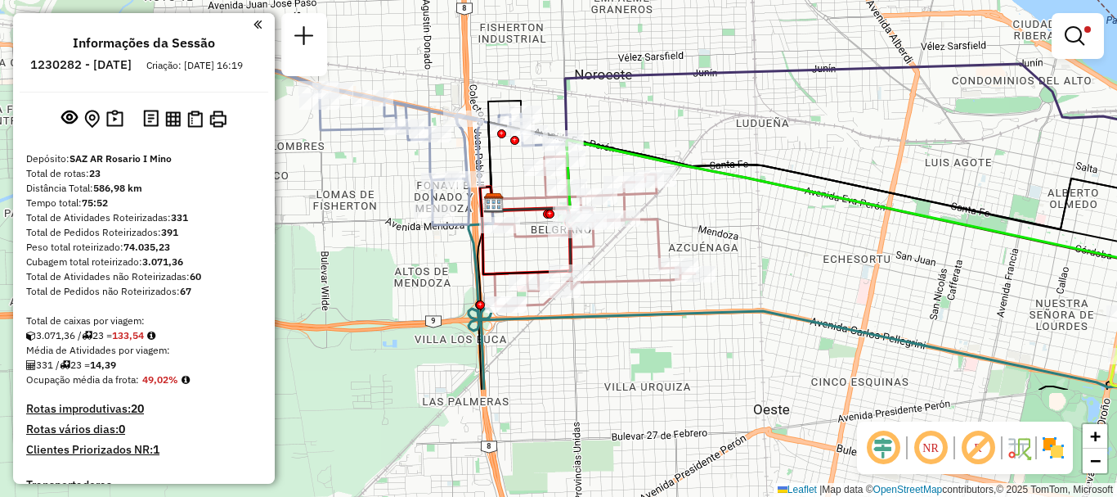
drag, startPoint x: 746, startPoint y: 452, endPoint x: 934, endPoint y: 317, distance: 232.0
click at [939, 303] on div "Limpar filtros Janela de atendimento Grade de atendimento Capacidade Transporta…" at bounding box center [558, 248] width 1117 height 497
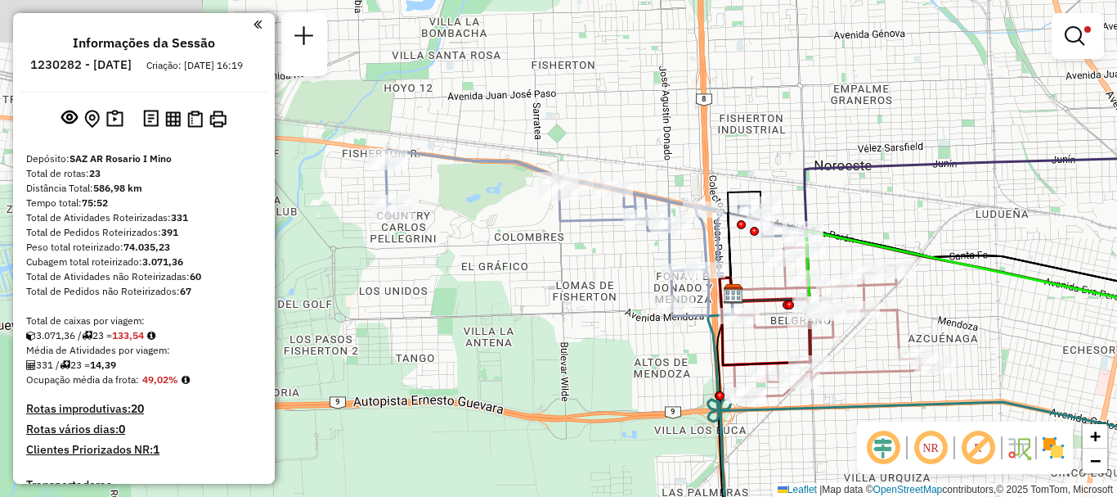
drag, startPoint x: 707, startPoint y: 348, endPoint x: 944, endPoint y: 431, distance: 251.5
click at [944, 431] on hb-router-mapa "Informações da Sessão 1230282 - 16/08/2025 Criação: 15/08/2025 16:19 Depósito: …" at bounding box center [558, 248] width 1117 height 497
select select "**********"
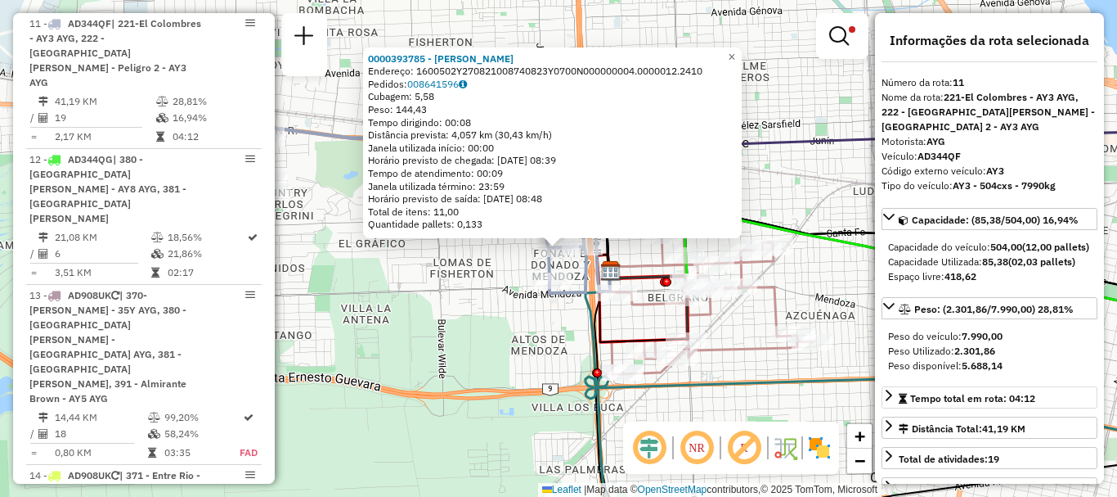
scroll to position [82, 0]
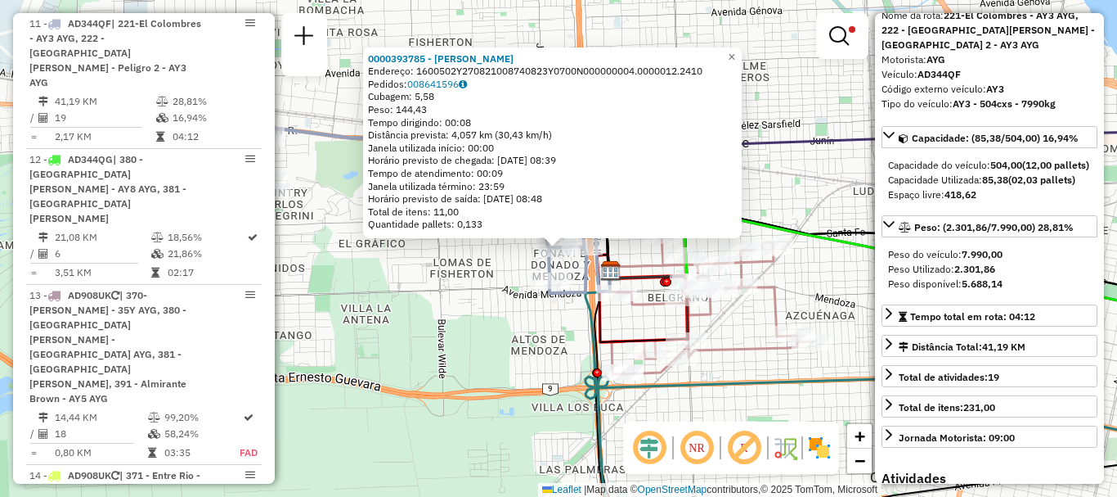
click at [755, 437] on em at bounding box center [744, 447] width 39 height 39
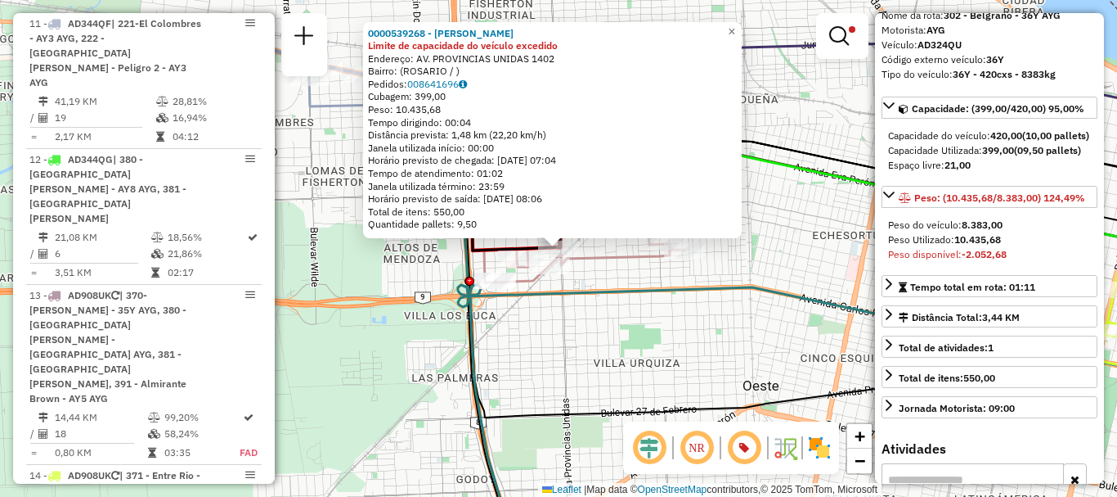
scroll to position [1490, 0]
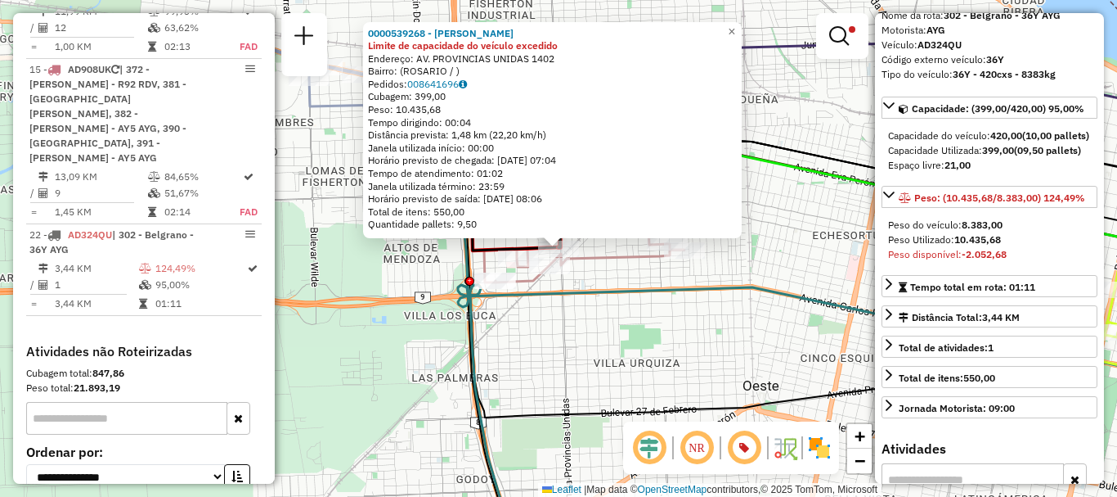
click at [689, 376] on div "0000539268 - [PERSON_NAME] Limite de capacidade do veículo excedido Endereço: A…" at bounding box center [558, 248] width 1117 height 497
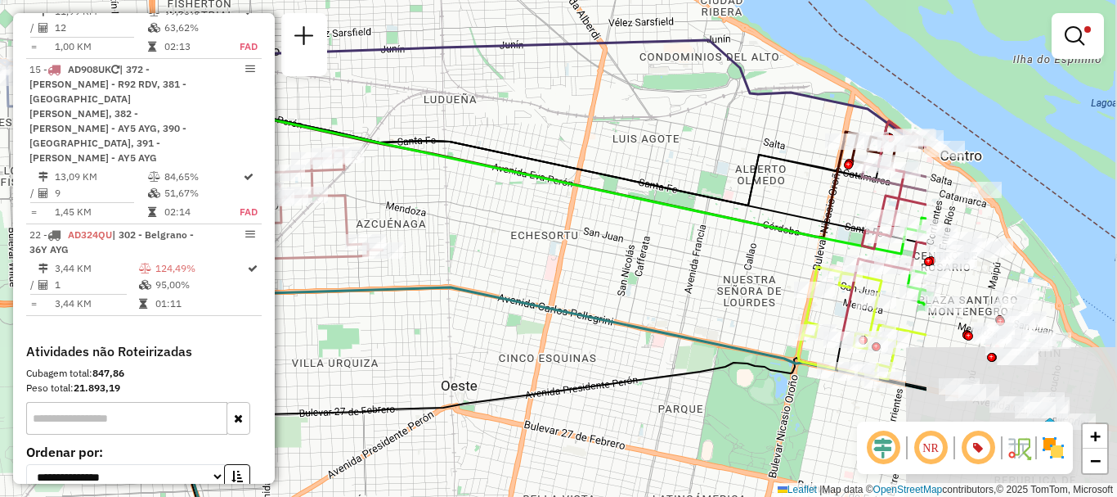
drag, startPoint x: 744, startPoint y: 331, endPoint x: 443, endPoint y: 331, distance: 301.8
click at [443, 331] on div "Limpar filtros Janela de atendimento Grade de atendimento Capacidade Transporta…" at bounding box center [558, 248] width 1117 height 497
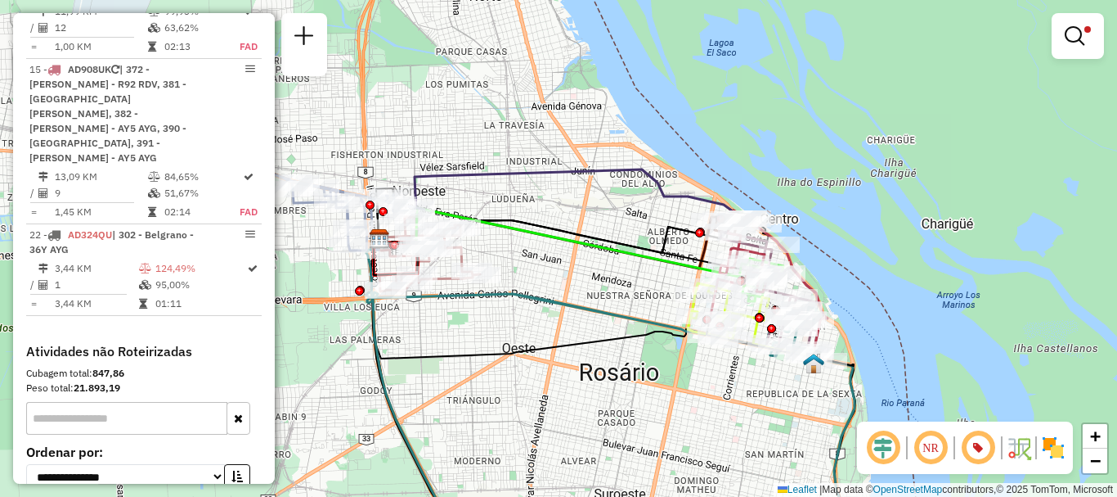
drag, startPoint x: 618, startPoint y: 364, endPoint x: 595, endPoint y: 313, distance: 56.0
click at [597, 321] on icon at bounding box center [610, 373] width 489 height 284
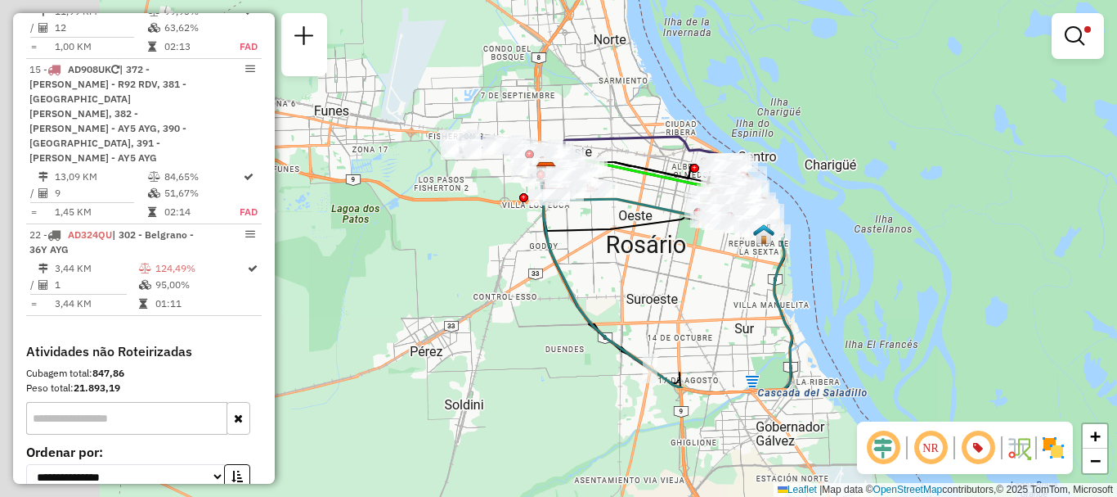
drag, startPoint x: 685, startPoint y: 441, endPoint x: 903, endPoint y: 277, distance: 272.9
click at [903, 277] on div "Limpar filtros Janela de atendimento Grade de atendimento Capacidade Transporta…" at bounding box center [558, 248] width 1117 height 497
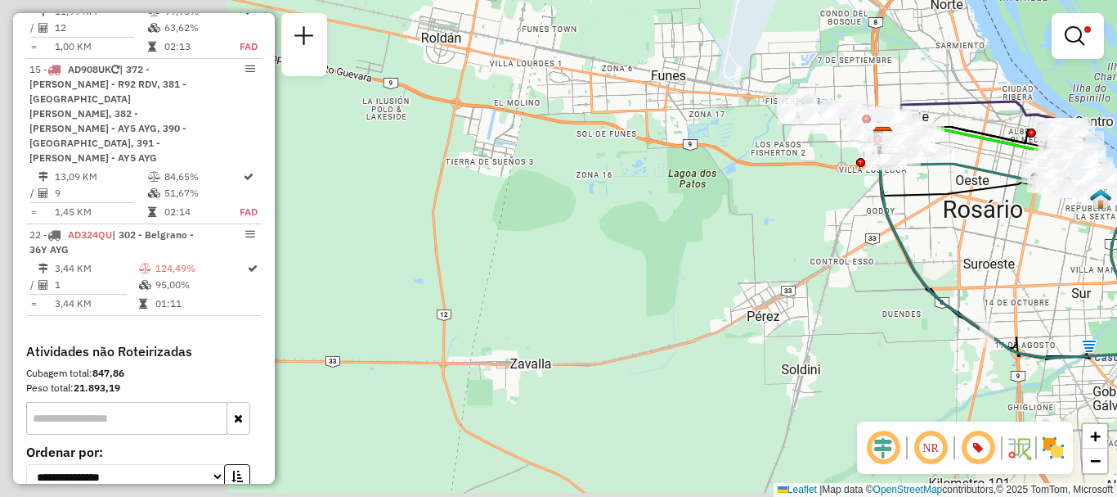
drag, startPoint x: 589, startPoint y: 321, endPoint x: 907, endPoint y: 292, distance: 319.6
click at [907, 292] on div "Limpar filtros Janela de atendimento Grade de atendimento Capacidade Transporta…" at bounding box center [558, 248] width 1117 height 497
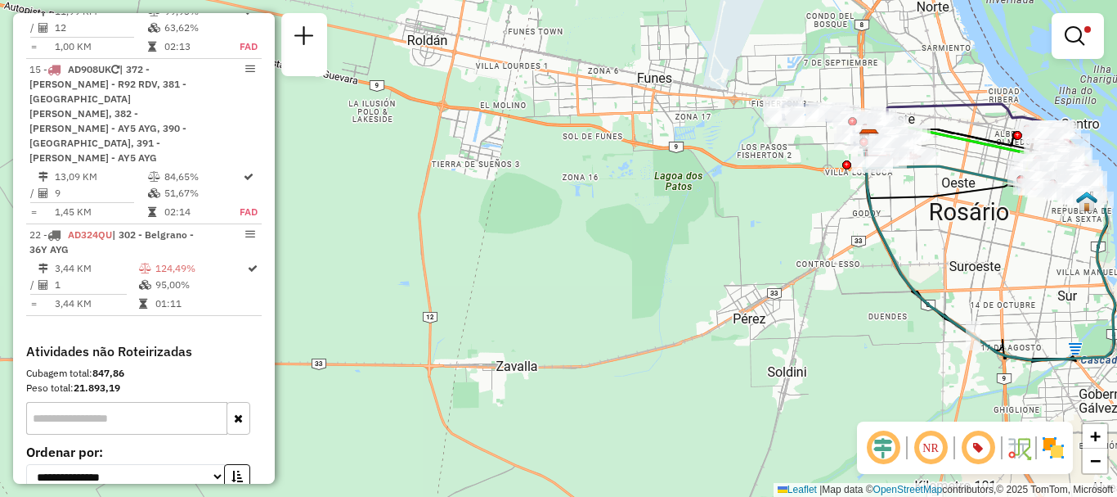
drag, startPoint x: 615, startPoint y: 342, endPoint x: 507, endPoint y: 335, distance: 108.2
click at [515, 339] on div "Limpar filtros Janela de atendimento Grade de atendimento Capacidade Transporta…" at bounding box center [558, 248] width 1117 height 497
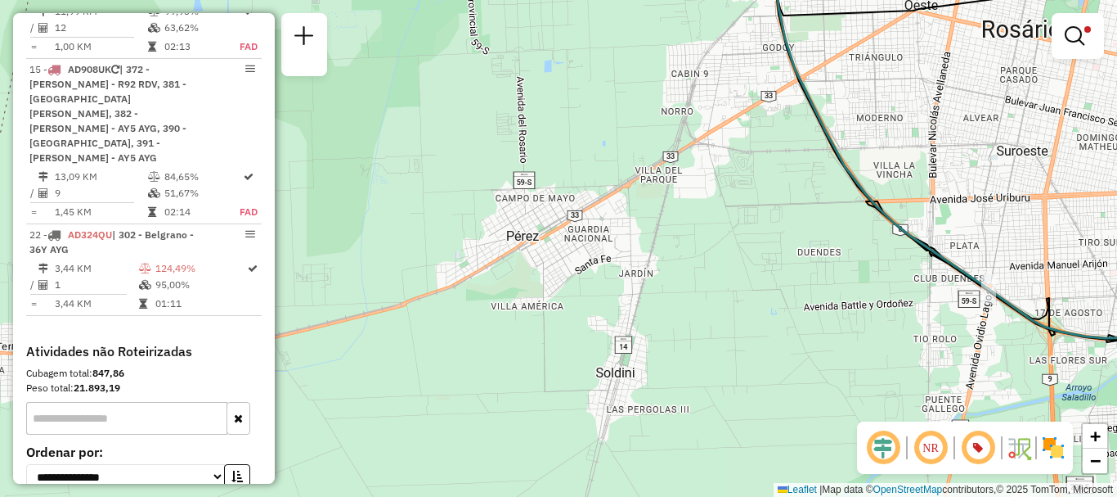
drag, startPoint x: 709, startPoint y: 375, endPoint x: 531, endPoint y: 304, distance: 192.0
click at [531, 304] on div "Limpar filtros Janela de atendimento Grade de atendimento Capacidade Transporta…" at bounding box center [558, 248] width 1117 height 497
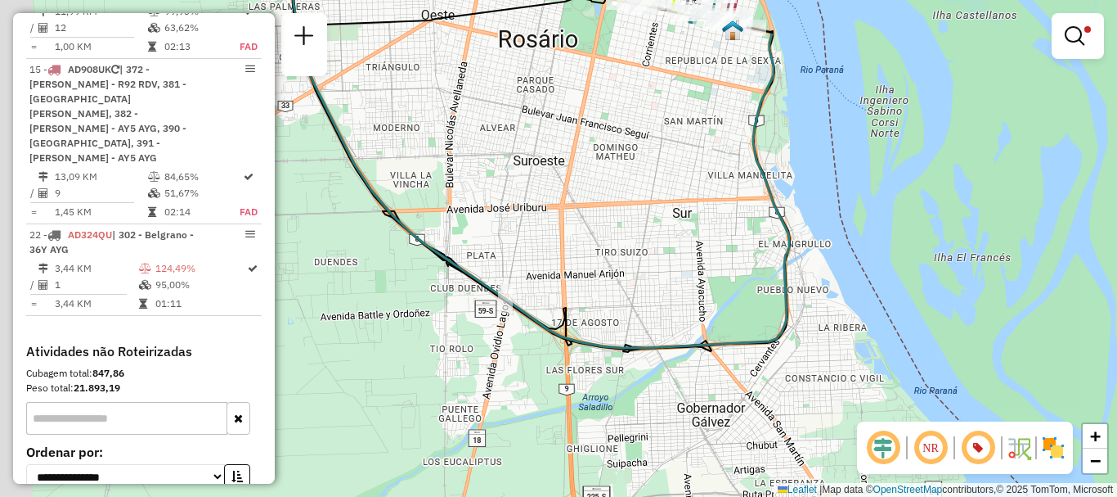
drag, startPoint x: 736, startPoint y: 273, endPoint x: 897, endPoint y: 273, distance: 160.3
click at [897, 273] on div "Limpar filtros Janela de atendimento Grade de atendimento Capacidade Transporta…" at bounding box center [558, 248] width 1117 height 497
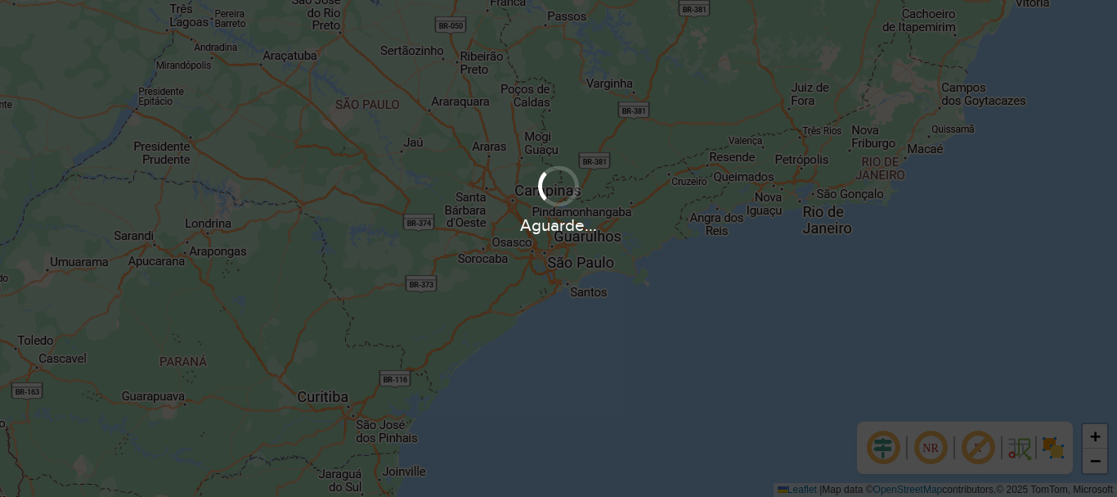
scroll to position [1072, 0]
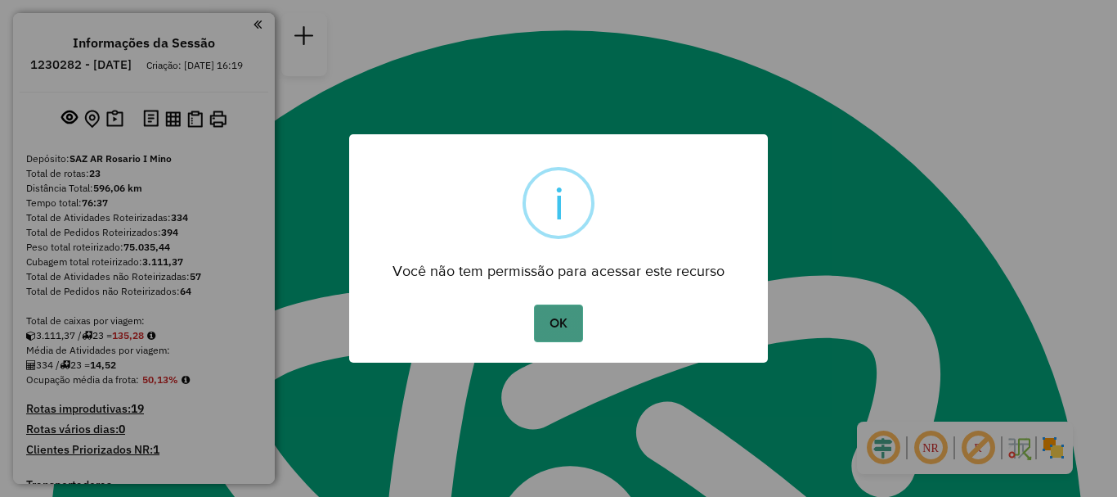
click at [572, 325] on button "OK" at bounding box center [558, 323] width 48 height 38
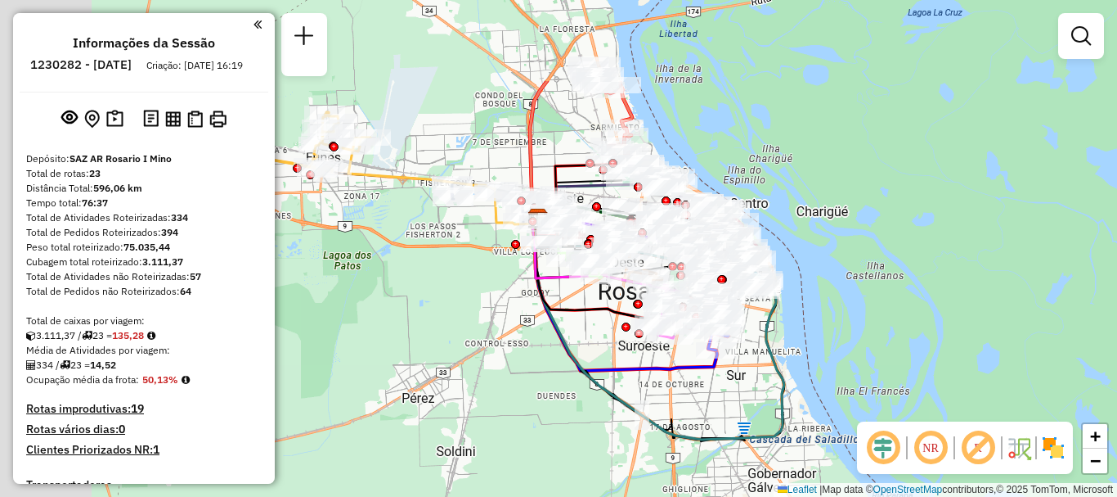
drag, startPoint x: 700, startPoint y: 371, endPoint x: 719, endPoint y: 403, distance: 37.7
click at [717, 371] on icon at bounding box center [625, 294] width 185 height 152
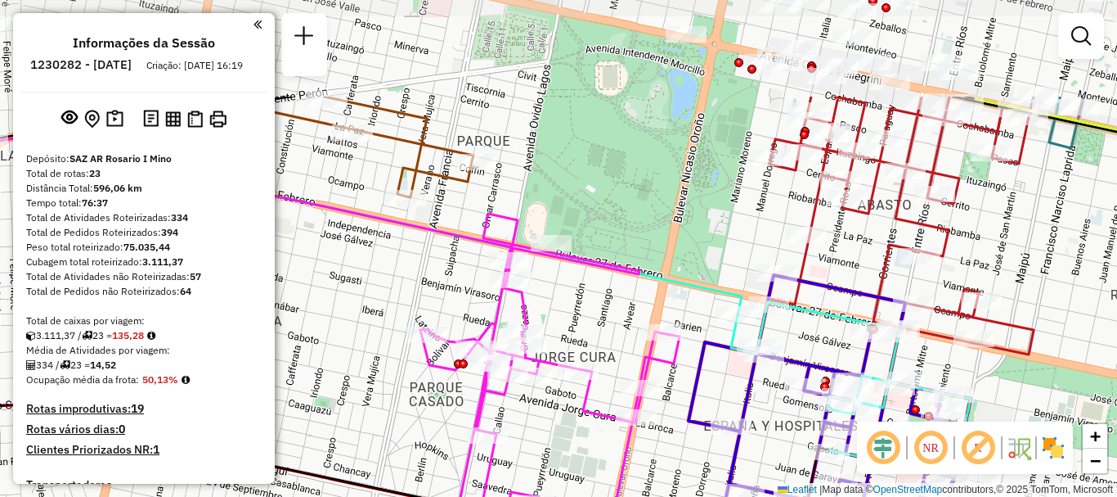
drag, startPoint x: 919, startPoint y: 521, endPoint x: 925, endPoint y: 528, distance: 9.8
click at [925, 496] on html "Aguarde... Pop-up bloqueado! Seu navegador bloqueou automáticamente a abertura …" at bounding box center [558, 248] width 1117 height 497
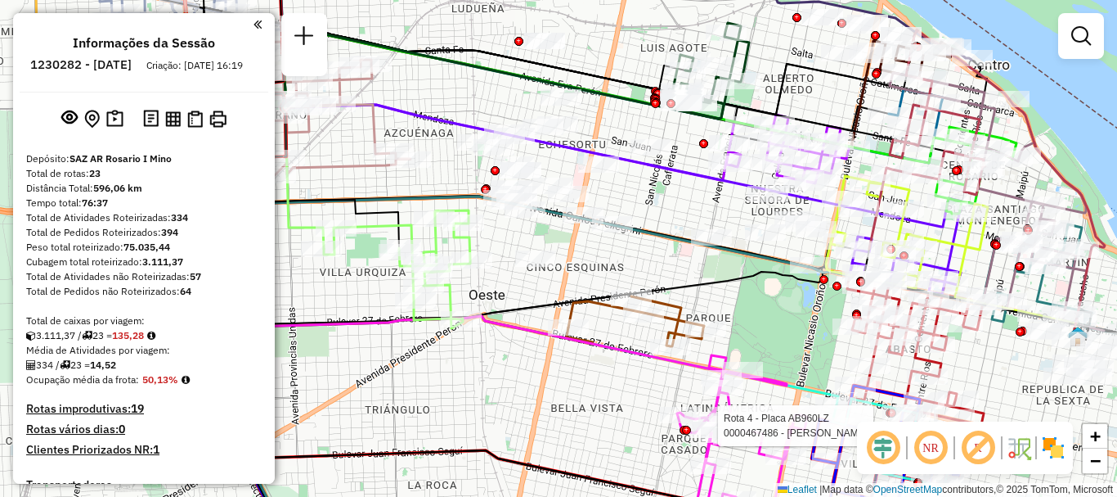
drag, startPoint x: 800, startPoint y: 389, endPoint x: 830, endPoint y: 437, distance: 57.0
click at [830, 434] on div at bounding box center [849, 425] width 41 height 16
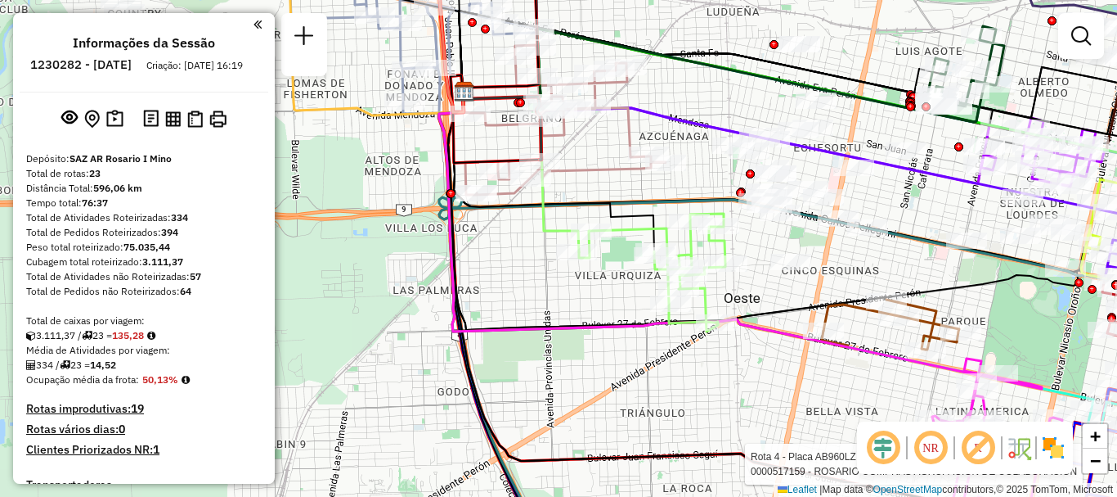
drag, startPoint x: 602, startPoint y: 403, endPoint x: 857, endPoint y: 407, distance: 255.2
click at [857, 407] on div "Rota 4 - Placa AB960LZ 0000454728 - RIO [PERSON_NAME] 4 - Placa AB960LZ 0000517…" at bounding box center [558, 248] width 1117 height 497
select select "**********"
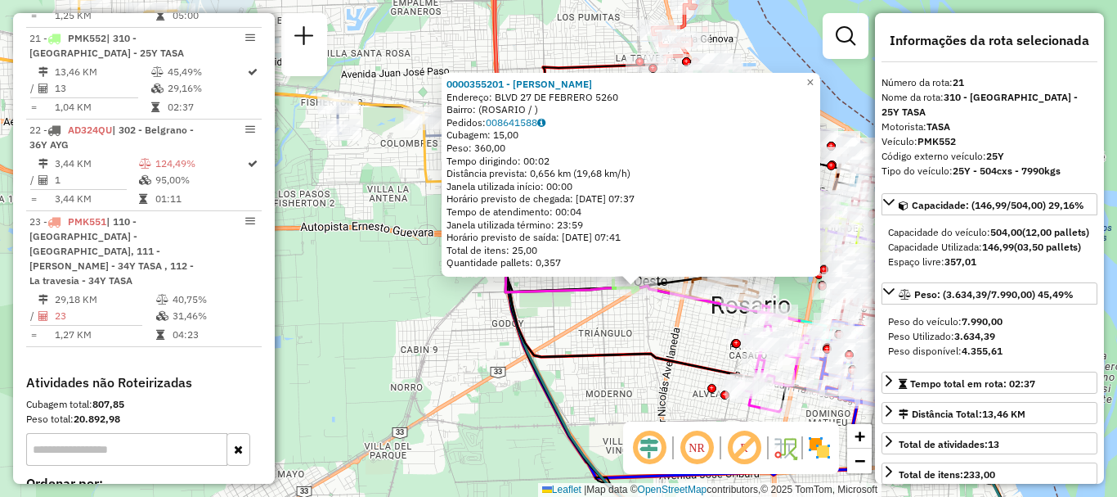
scroll to position [164, 0]
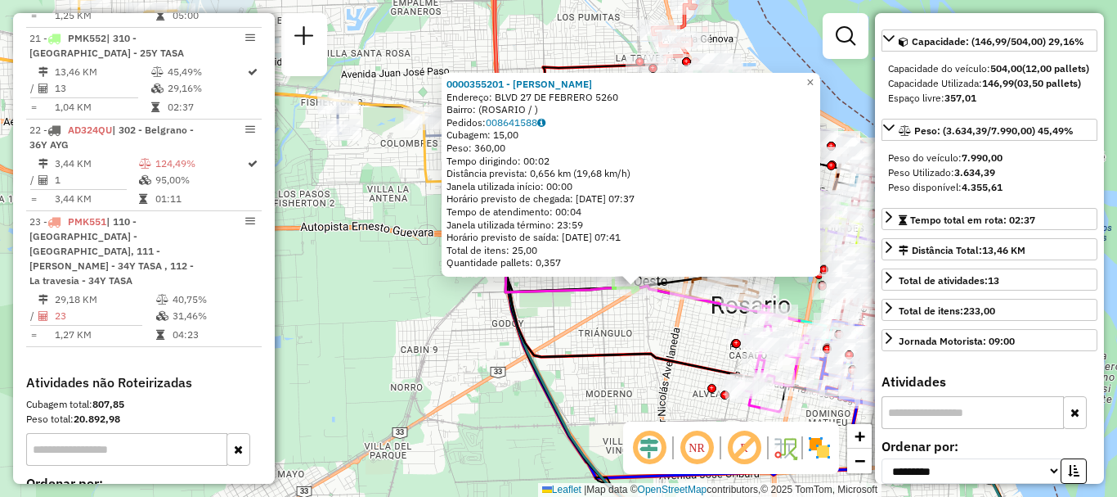
click at [693, 398] on div "0000355201 - [PERSON_NAME] Endereço: [STREET_ADDRESS] Pedidos: 008641588 Cubage…" at bounding box center [558, 248] width 1117 height 497
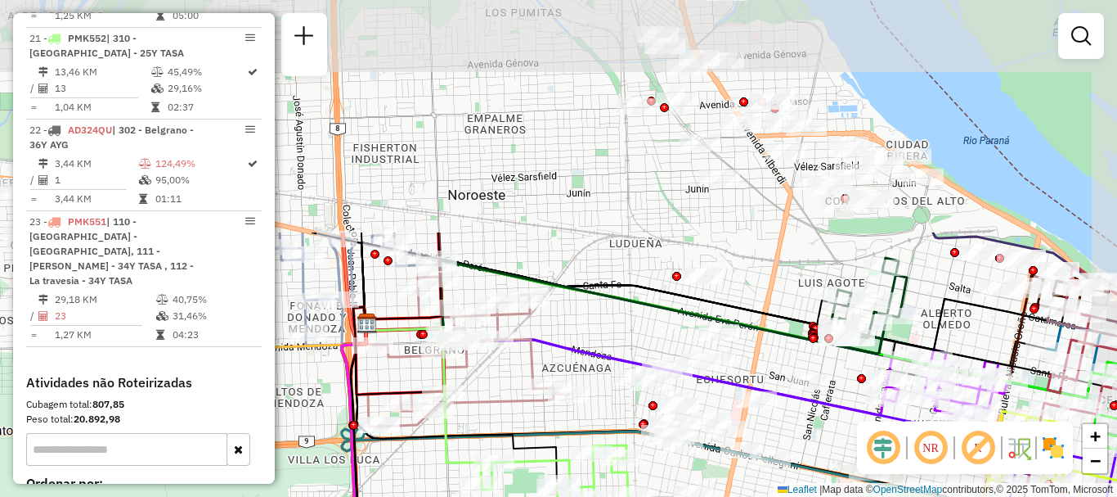
drag, startPoint x: 722, startPoint y: 388, endPoint x: 690, endPoint y: 528, distance: 144.4
click at [690, 496] on html "Aguarde... Pop-up bloqueado! Seu navegador bloqueou automáticamente a abertura …" at bounding box center [558, 248] width 1117 height 497
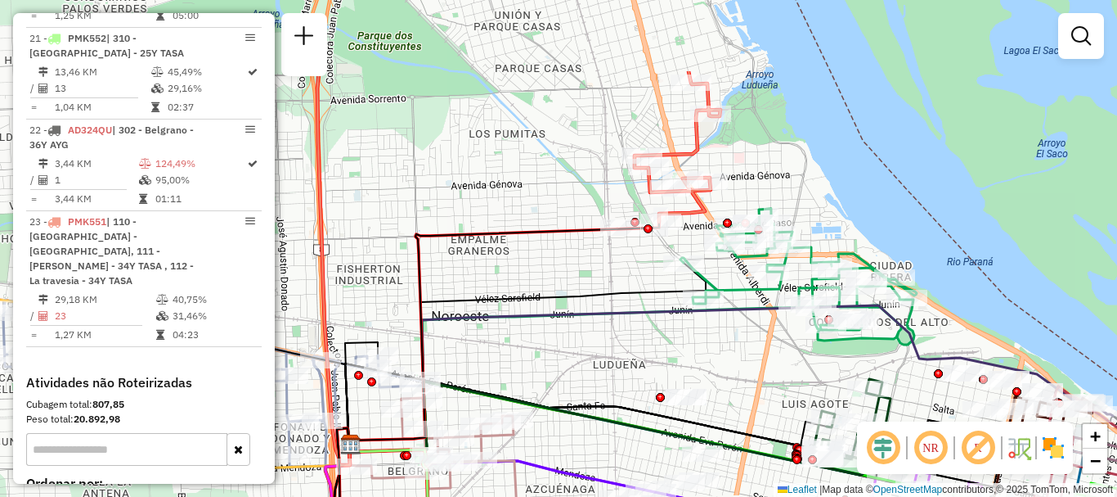
click at [759, 420] on div "Janela de atendimento Grade de atendimento Capacidade Transportadoras Veículos …" at bounding box center [558, 248] width 1117 height 497
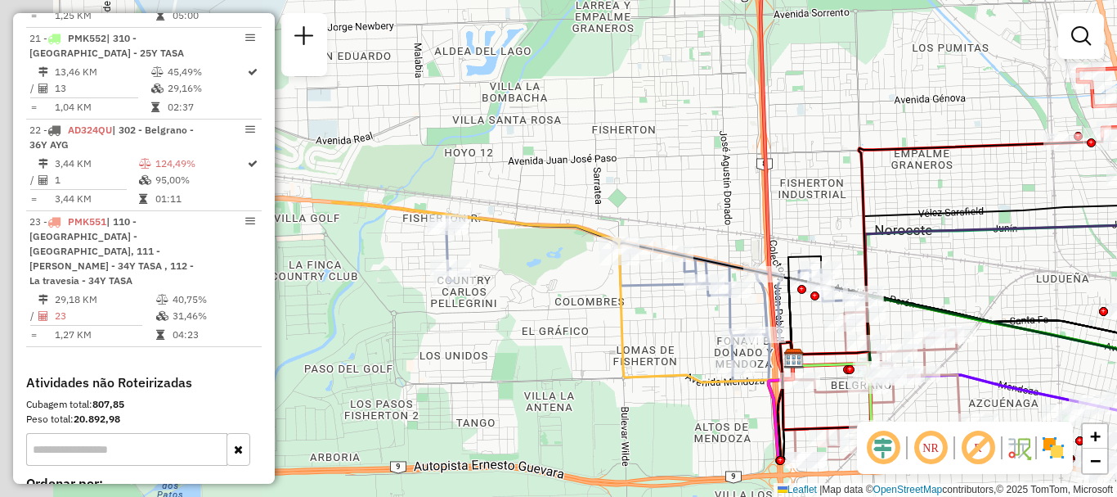
drag, startPoint x: 617, startPoint y: 371, endPoint x: 1060, endPoint y: 285, distance: 451.6
click at [1060, 285] on div "Janela de atendimento Grade de atendimento Capacidade Transportadoras Veículos …" at bounding box center [558, 248] width 1117 height 497
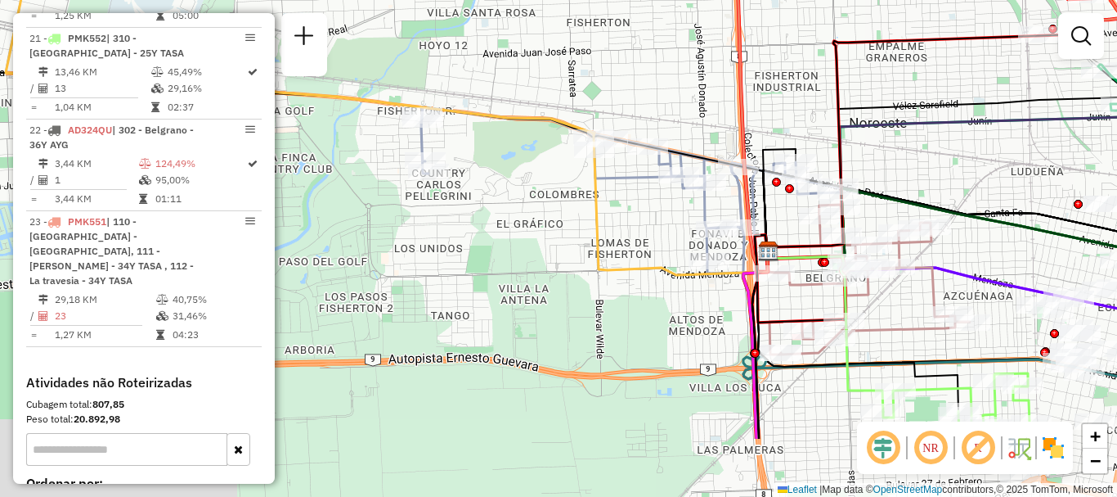
drag, startPoint x: 775, startPoint y: 380, endPoint x: 744, endPoint y: 249, distance: 133.9
click at [755, 258] on icon at bounding box center [857, 323] width 204 height 176
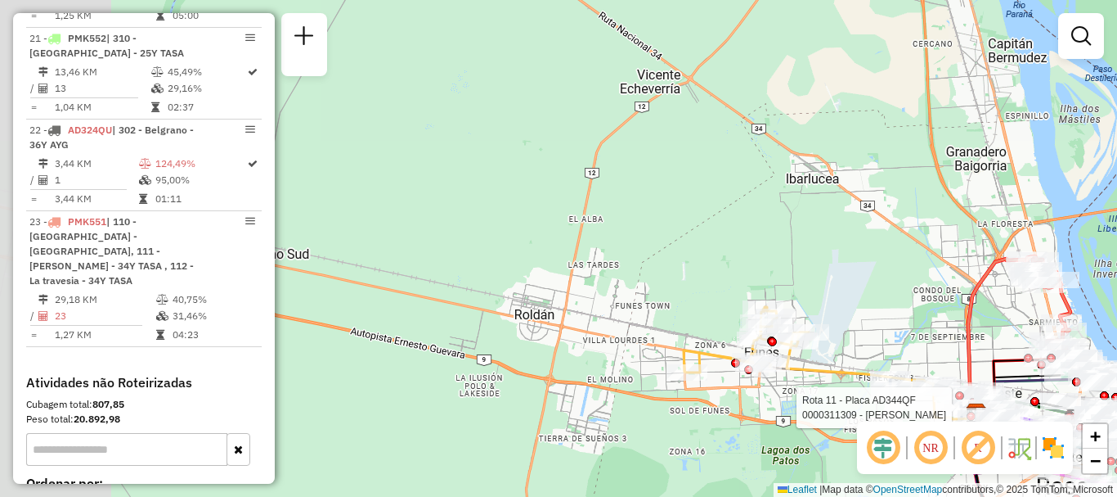
drag, startPoint x: 603, startPoint y: 374, endPoint x: 757, endPoint y: 403, distance: 156.6
click at [757, 403] on div "Rota 11 - Placa AD344QF 0000311309 - ERASO MARCELA O Janela de atendimento Grad…" at bounding box center [558, 248] width 1117 height 497
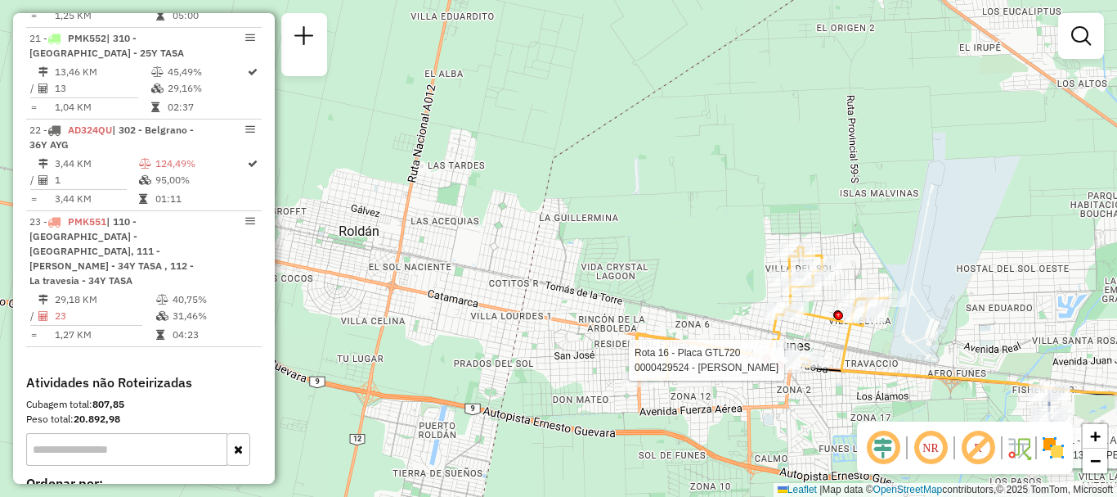
select select "**********"
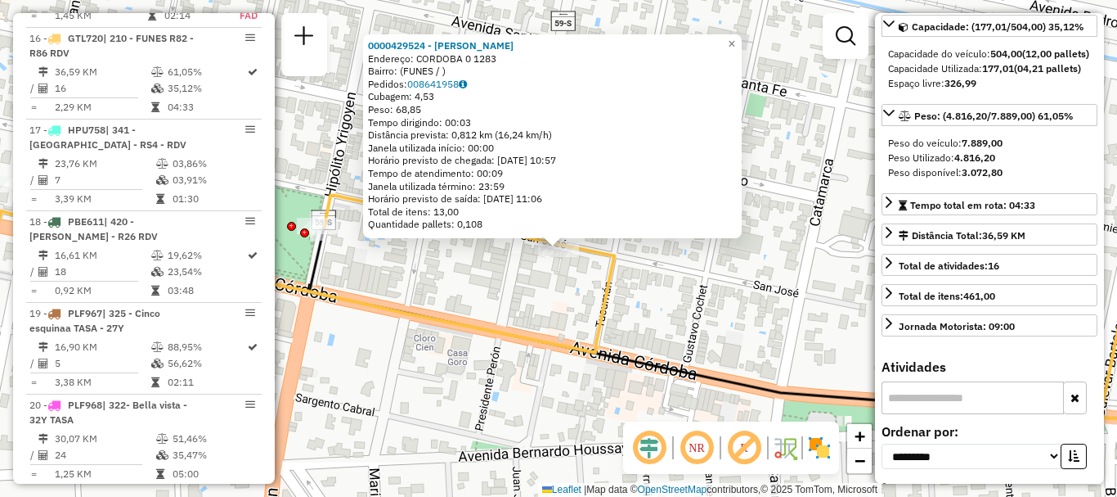
click at [711, 351] on div "0000429524 - BRAMBILLA IGNACIO Endereço: CORDOBA 0 1283 Bairro: (FUNES / ) Pedi…" at bounding box center [558, 248] width 1117 height 497
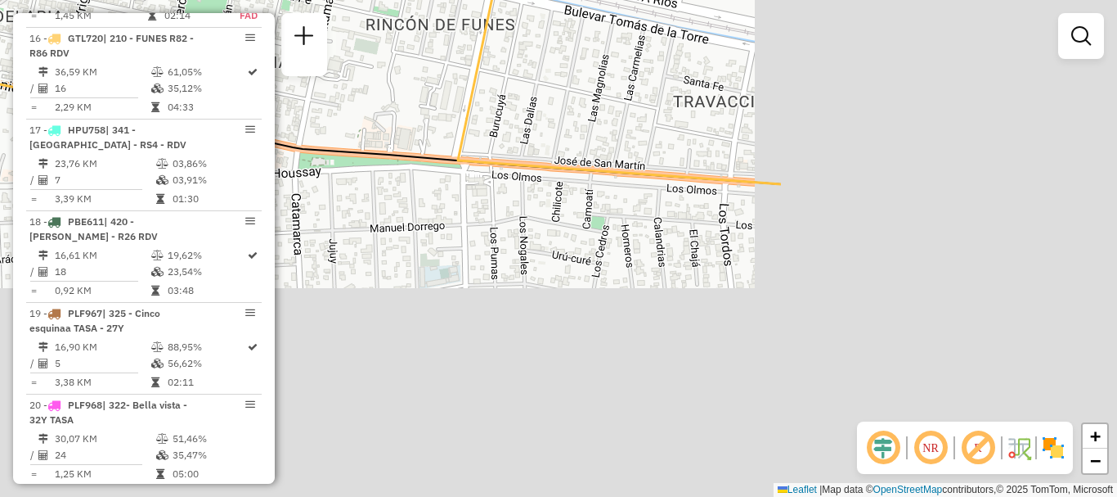
drag, startPoint x: 646, startPoint y: 259, endPoint x: 347, endPoint y: 115, distance: 332.6
click at [348, 119] on div "Janela de atendimento Grade de atendimento Capacidade Transportadoras Veículos …" at bounding box center [558, 248] width 1117 height 497
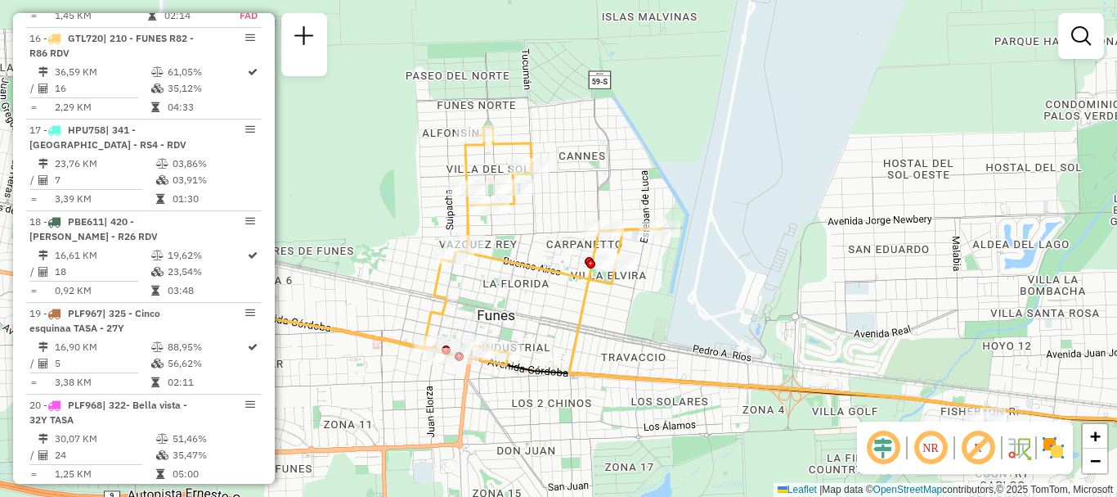
drag, startPoint x: 708, startPoint y: 380, endPoint x: 726, endPoint y: 427, distance: 50.7
click at [746, 450] on div "Janela de atendimento Grade de atendimento Capacidade Transportadoras Veículos …" at bounding box center [558, 248] width 1117 height 497
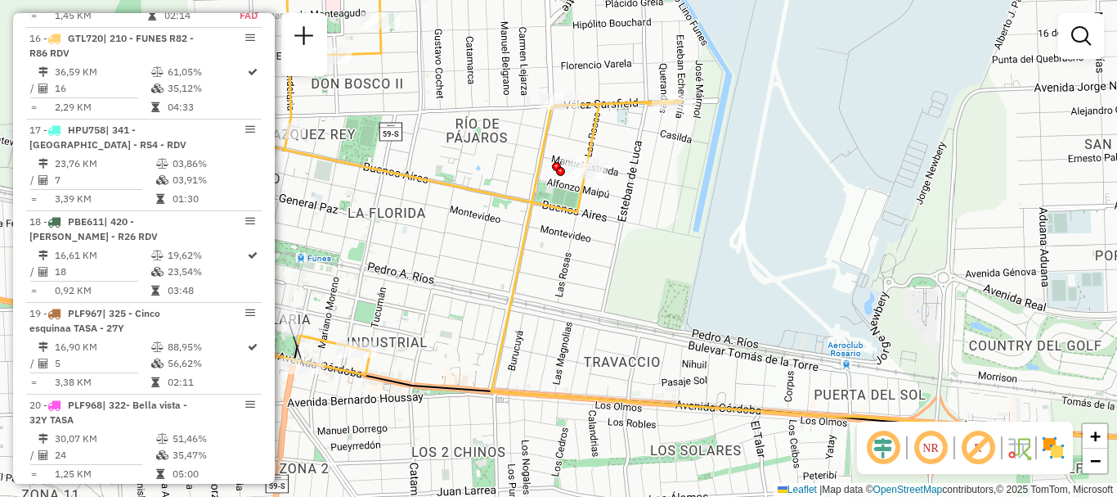
click at [470, 313] on div "Janela de atendimento Grade de atendimento Capacidade Transportadoras Veículos …" at bounding box center [558, 248] width 1117 height 497
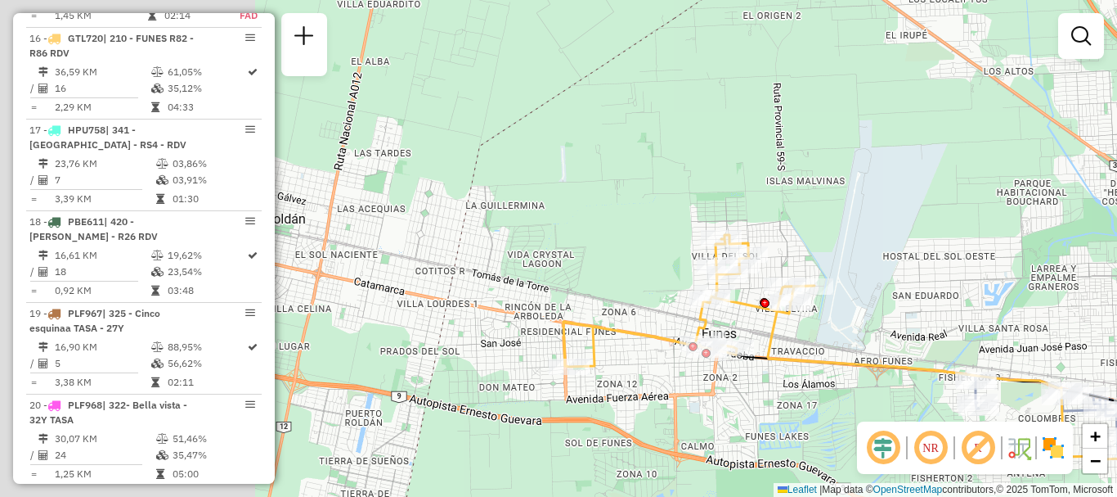
drag, startPoint x: 594, startPoint y: 353, endPoint x: 884, endPoint y: 331, distance: 291.2
click at [884, 331] on div "Janela de atendimento Grade de atendimento Capacidade Transportadoras Veículos …" at bounding box center [558, 248] width 1117 height 497
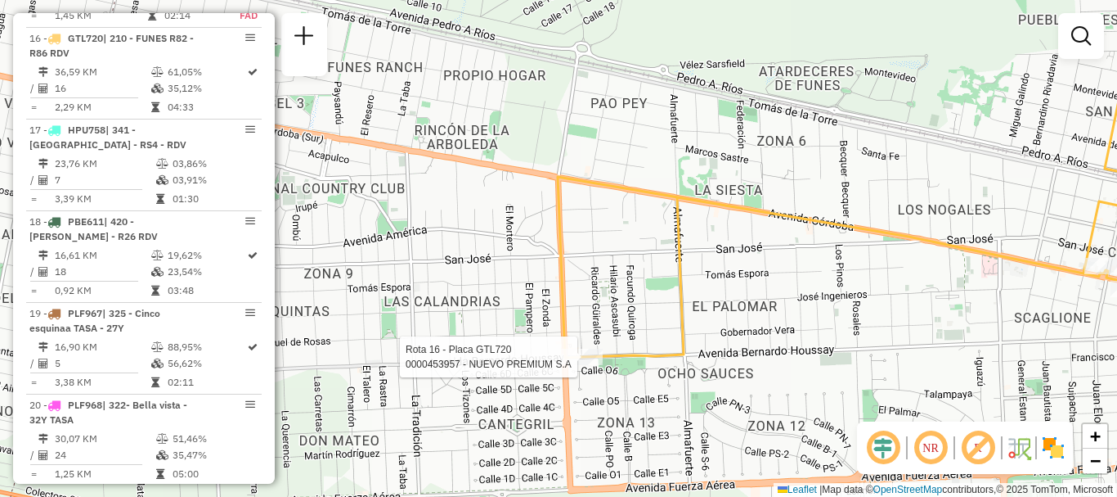
click at [581, 365] on div at bounding box center [582, 356] width 41 height 16
select select "**********"
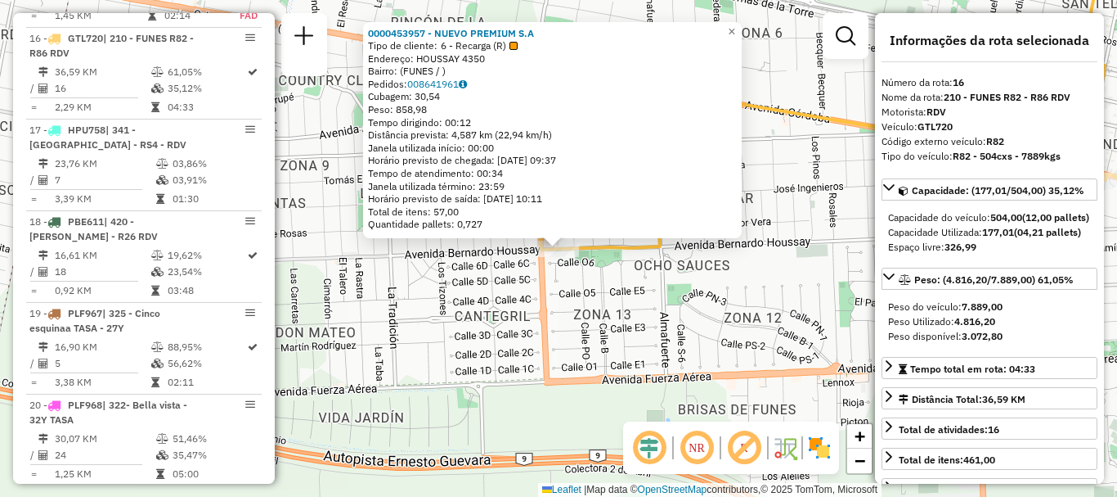
click at [597, 431] on div "0000453957 - NUEVO PREMIUM S.A Tipo de cliente: 6 - Recarga (R) Endereço: HOUSS…" at bounding box center [558, 248] width 1117 height 497
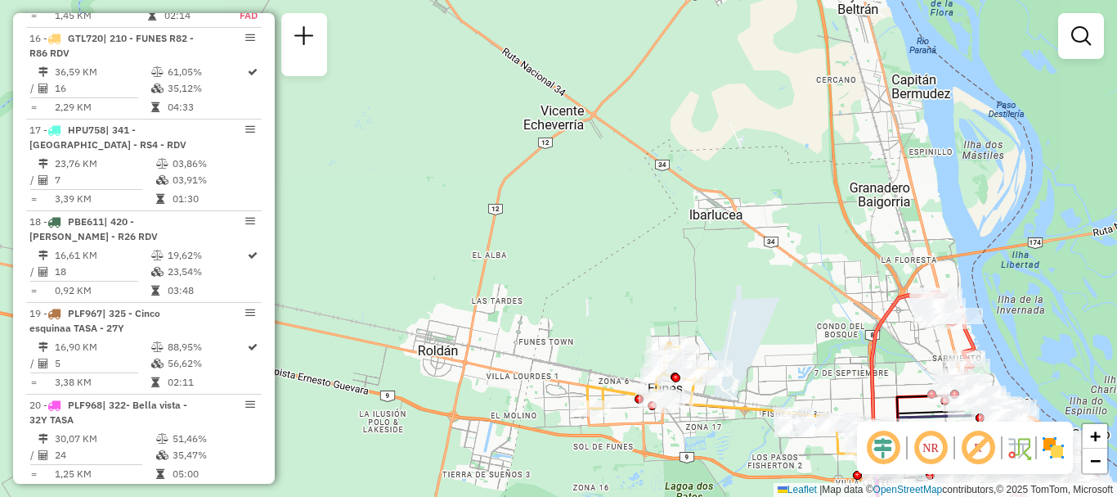
drag, startPoint x: 735, startPoint y: 325, endPoint x: 502, endPoint y: 231, distance: 251.1
click at [506, 238] on div "Rota 11 - Placa AD344QF 0000490113 - CHARVEY MAURO SEBASTIAN Rota 11 - Placa AD…" at bounding box center [558, 248] width 1117 height 497
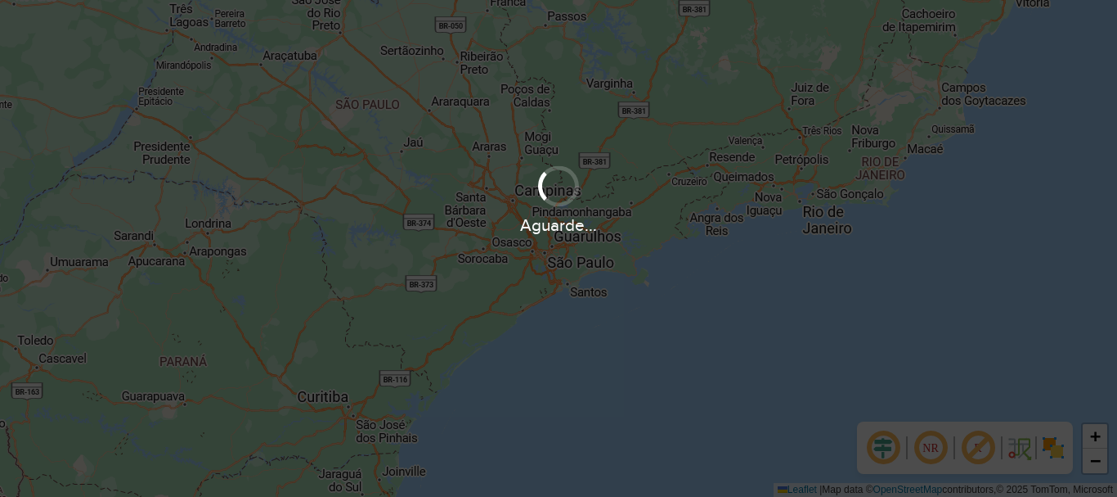
scroll to position [1072, 0]
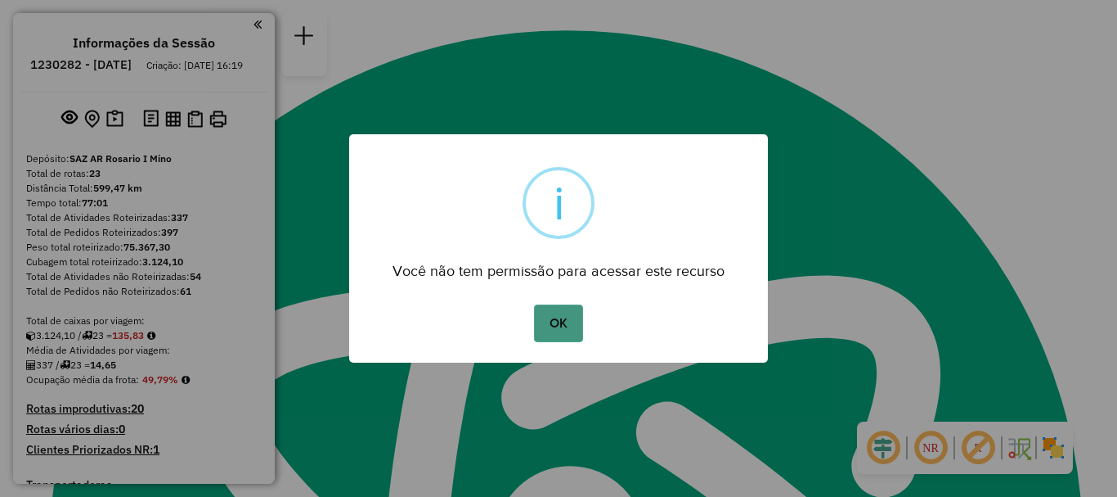
click at [554, 322] on button "OK" at bounding box center [558, 323] width 48 height 38
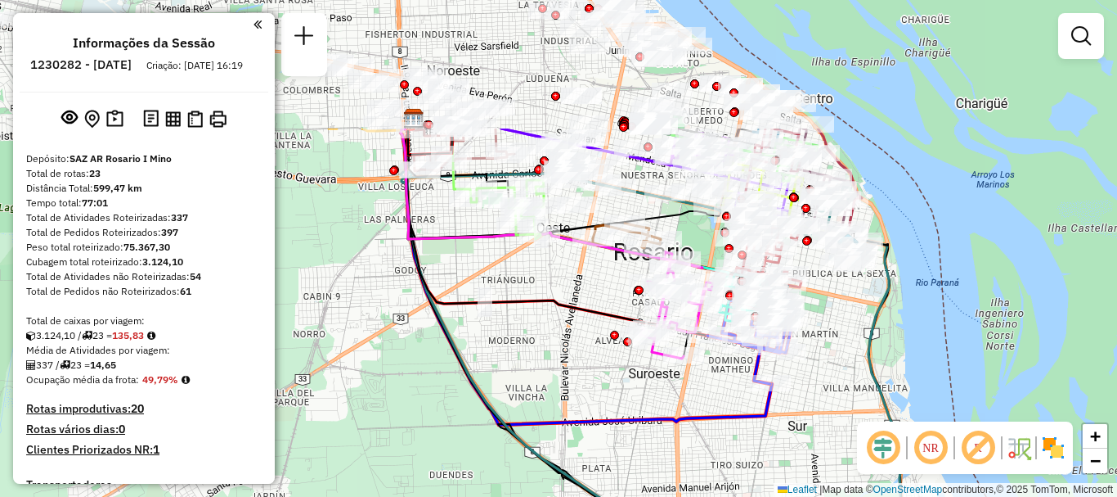
drag, startPoint x: 717, startPoint y: 355, endPoint x: 715, endPoint y: 443, distance: 88.4
click at [715, 443] on div "Janela de atendimento Grade de atendimento Capacidade Transportadoras Veículos …" at bounding box center [558, 248] width 1117 height 497
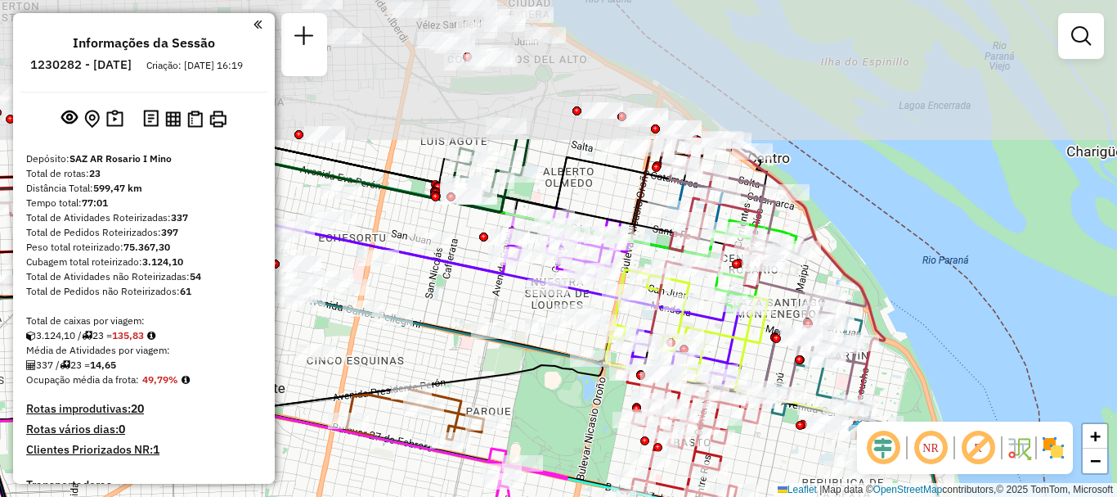
drag, startPoint x: 771, startPoint y: 373, endPoint x: 808, endPoint y: 499, distance: 131.2
click at [808, 496] on html "Aguarde... Pop-up bloqueado! Seu navegador bloqueou automáticamente a abertura …" at bounding box center [558, 248] width 1117 height 497
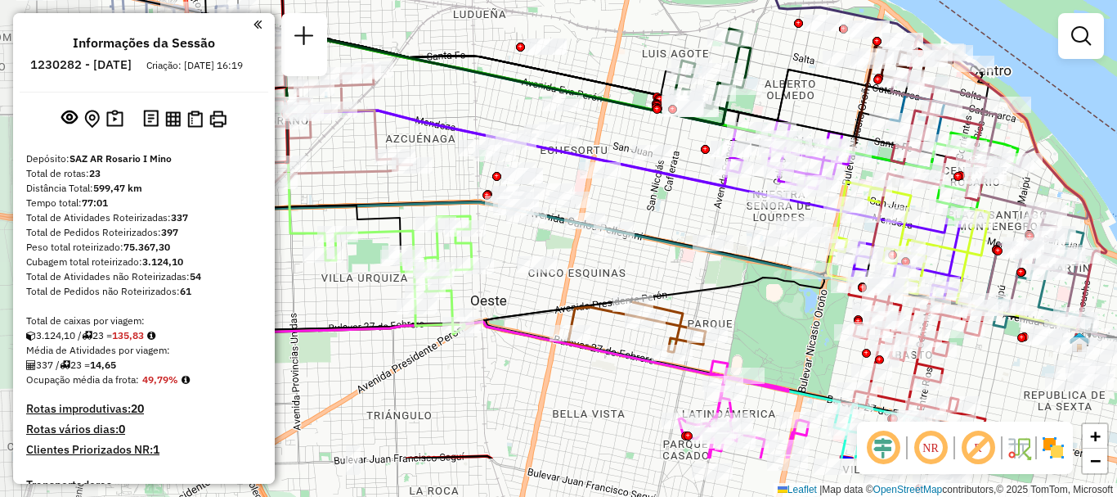
drag, startPoint x: 590, startPoint y: 416, endPoint x: 814, endPoint y: 333, distance: 238.9
click at [812, 329] on div "Janela de atendimento Grade de atendimento Capacidade Transportadoras Veículos …" at bounding box center [558, 248] width 1117 height 497
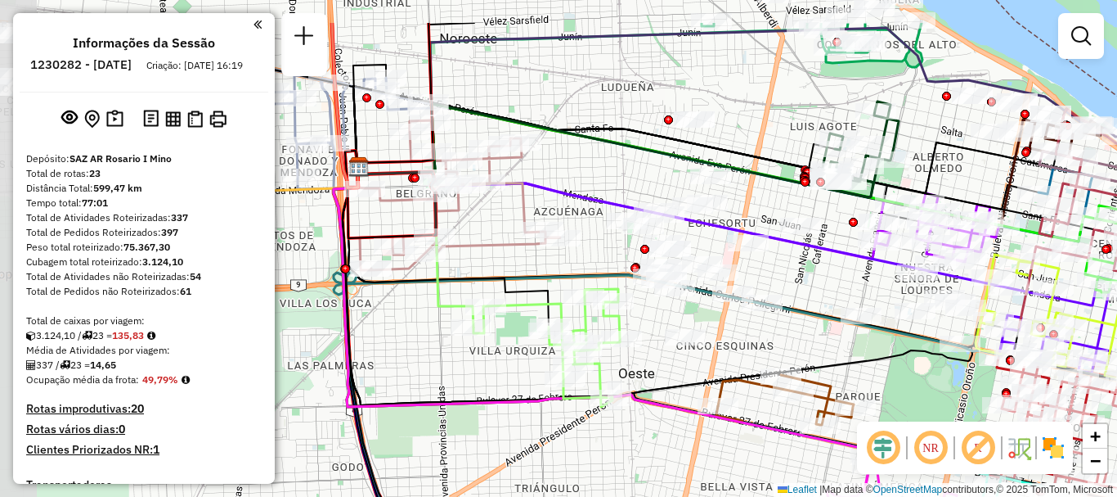
drag, startPoint x: 541, startPoint y: 318, endPoint x: 696, endPoint y: 391, distance: 171.6
click at [696, 391] on icon at bounding box center [562, 278] width 438 height 254
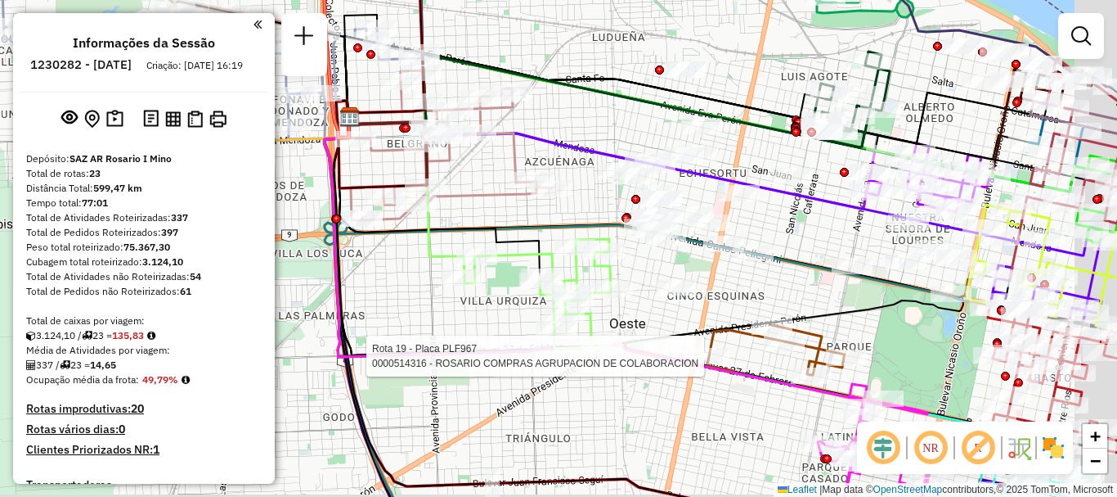
drag, startPoint x: 830, startPoint y: 319, endPoint x: 606, endPoint y: 228, distance: 241.8
click at [652, 244] on div "Rota 19 - Placa PLF967 0000514316 - ROSARIO COMPRAS AGRUPACION DE COLABORACION …" at bounding box center [558, 248] width 1117 height 497
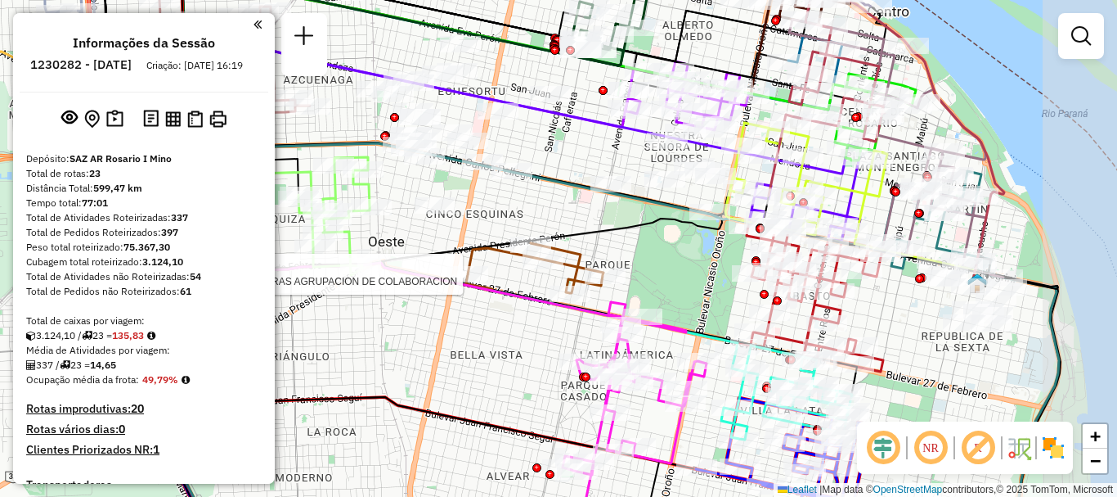
drag, startPoint x: 766, startPoint y: 291, endPoint x: 652, endPoint y: 258, distance: 118.3
click at [652, 258] on div "Rota 19 - Placa PLF967 0000514316 - ROSARIO COMPRAS AGRUPACION DE COLABORACION …" at bounding box center [558, 248] width 1117 height 497
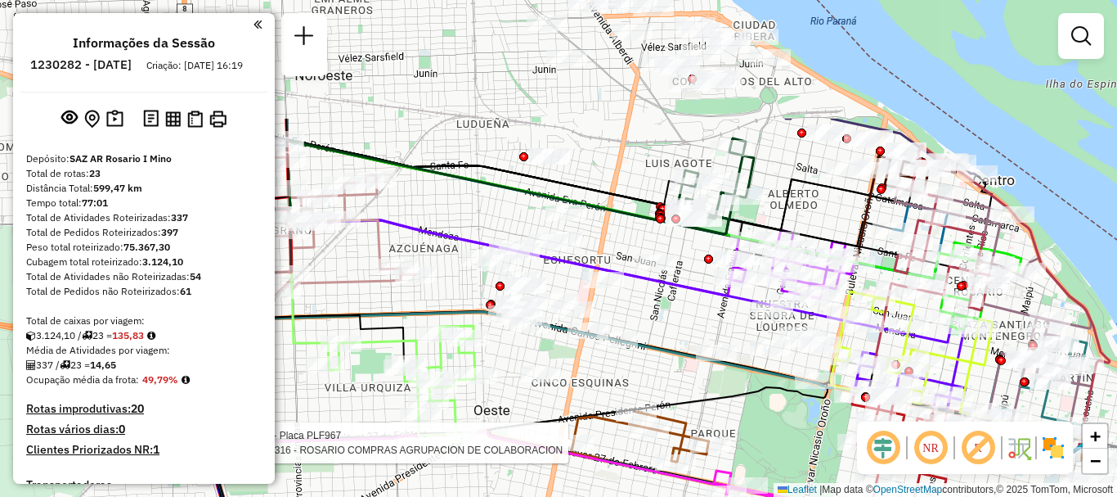
drag, startPoint x: 501, startPoint y: 360, endPoint x: 606, endPoint y: 528, distance: 198.8
click at [606, 496] on html "Aguarde... Pop-up bloqueado! Seu navegador bloqueou automáticamente a abertura …" at bounding box center [558, 248] width 1117 height 497
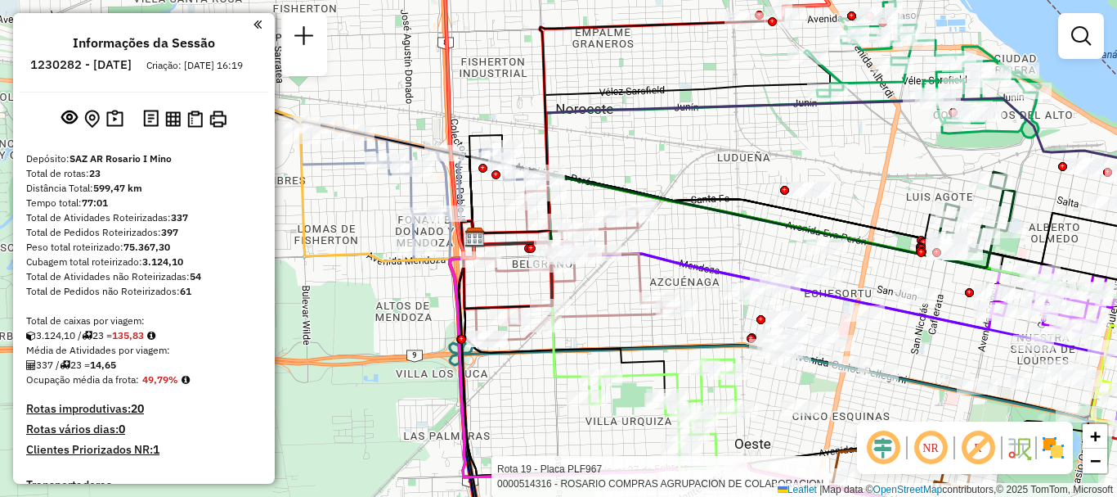
drag, startPoint x: 565, startPoint y: 372, endPoint x: 826, endPoint y: 406, distance: 263.1
click at [826, 406] on div "Rota 19 - Placa PLF967 0000514316 - ROSARIO COMPRAS AGRUPACION DE COLABORACION …" at bounding box center [558, 248] width 1117 height 497
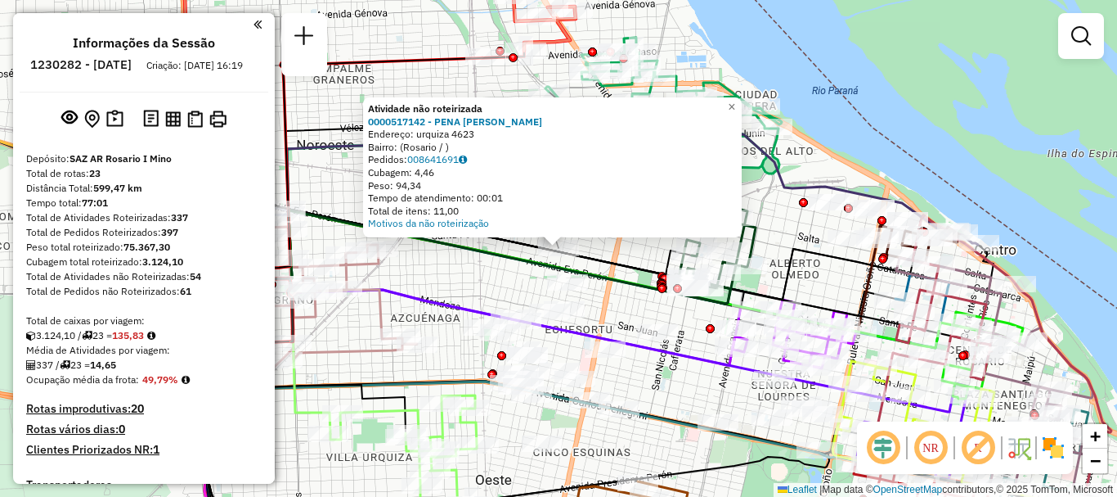
click at [800, 260] on icon at bounding box center [564, 245] width 708 height 107
select select "**********"
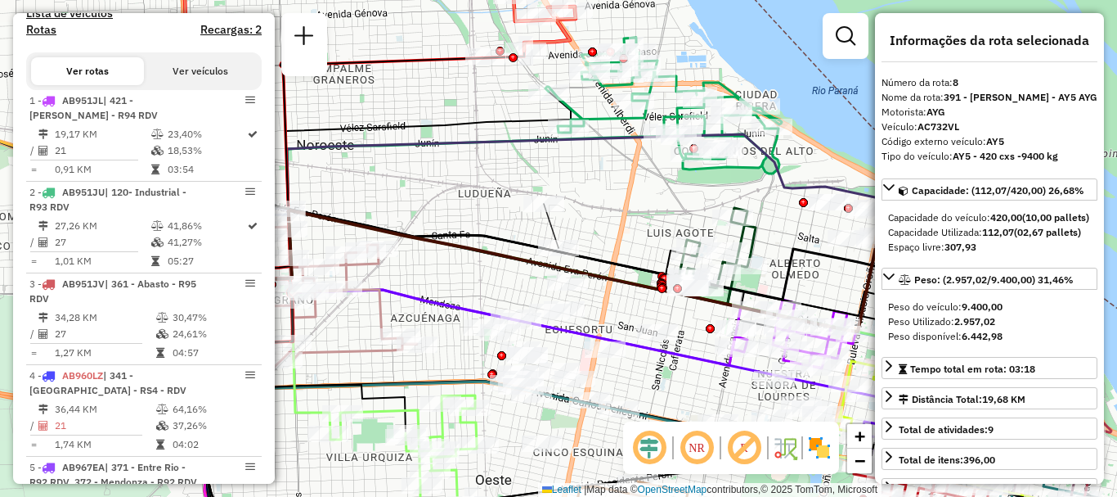
scroll to position [1224, 0]
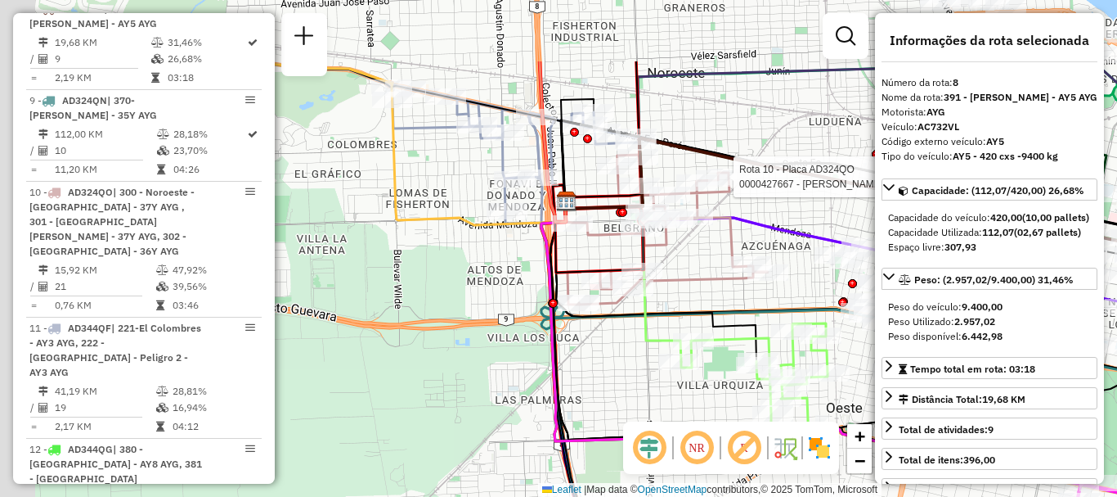
drag, startPoint x: 449, startPoint y: 325, endPoint x: 702, endPoint y: 440, distance: 277.8
click at [702, 440] on hb-router-mapa "Informações da Sessão 1230282 - 16/08/2025 Criação: 15/08/2025 16:19 Depósito: …" at bounding box center [558, 248] width 1117 height 497
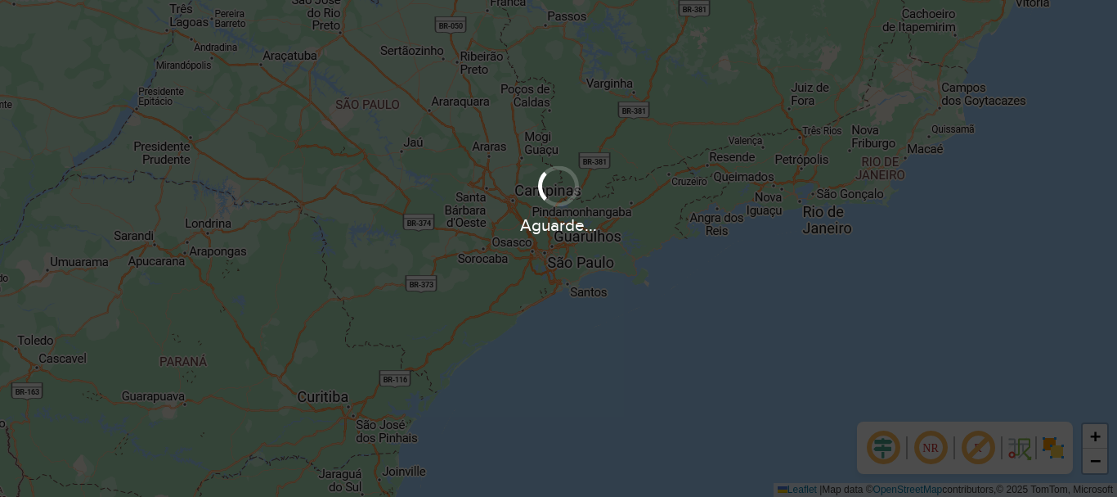
scroll to position [1072, 0]
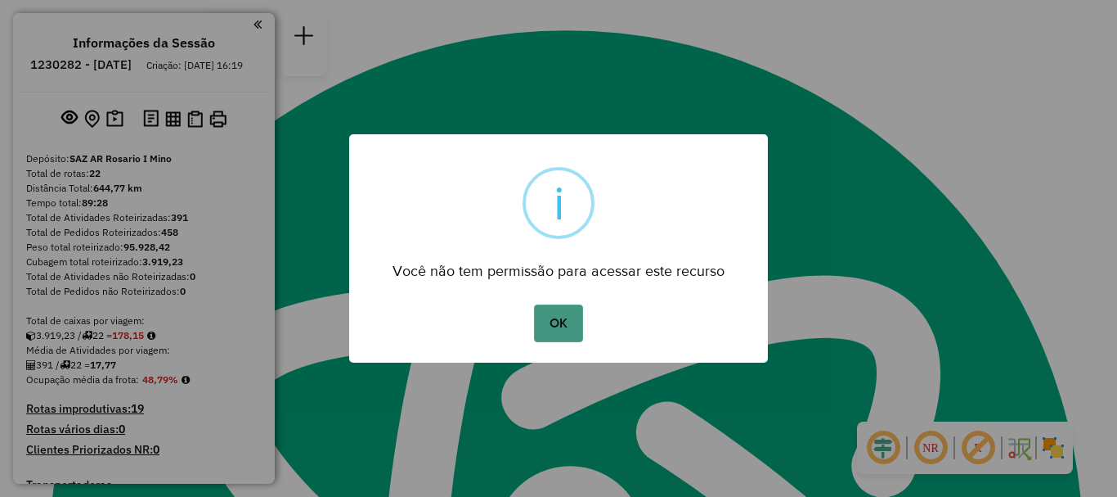
click at [559, 323] on button "OK" at bounding box center [558, 323] width 48 height 38
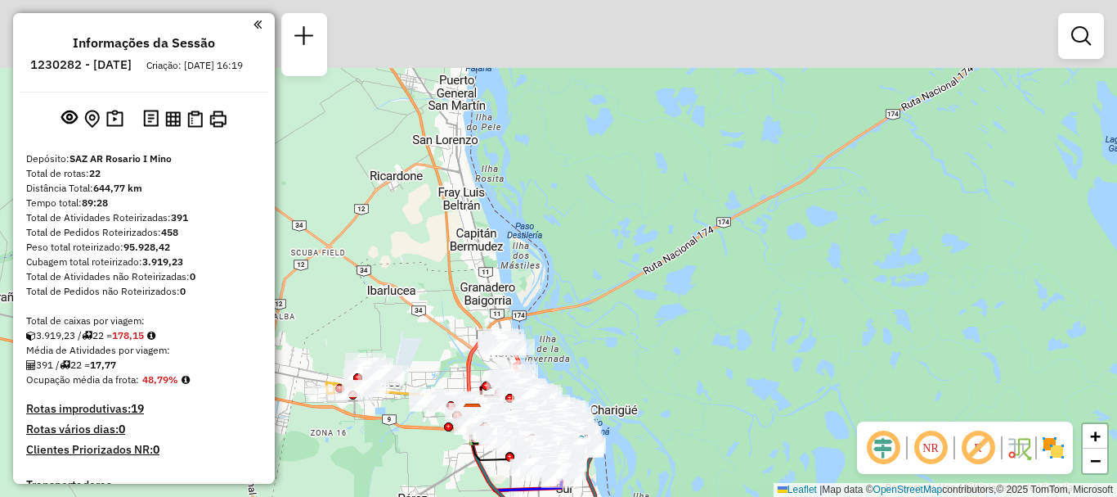
drag, startPoint x: 612, startPoint y: 321, endPoint x: 577, endPoint y: 523, distance: 205.1
click at [577, 496] on html "Aguarde... Pop-up bloqueado! Seu navegador bloqueou automáticamente a abertura …" at bounding box center [558, 248] width 1117 height 497
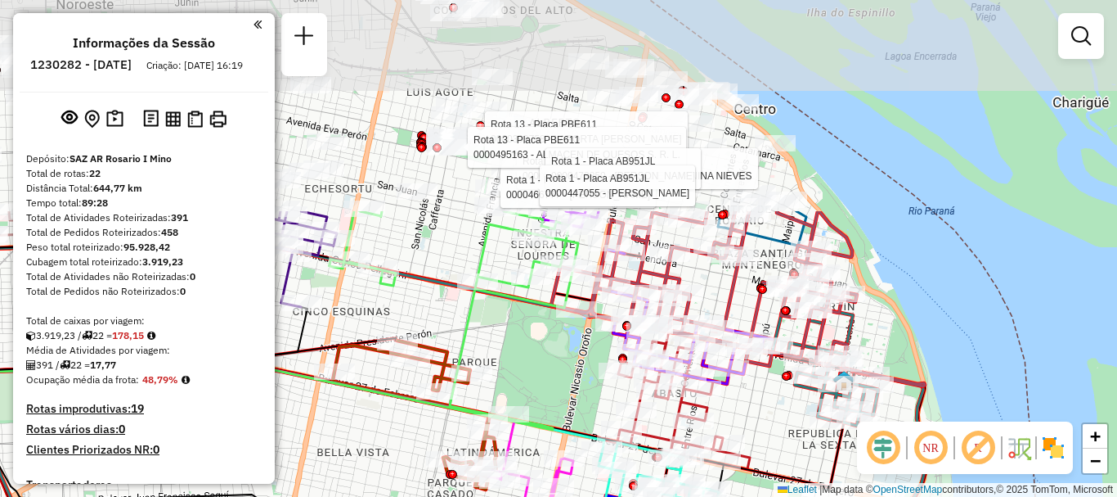
drag, startPoint x: 755, startPoint y: 288, endPoint x: 749, endPoint y: 528, distance: 240.6
click at [749, 496] on html "Aguarde... Pop-up bloqueado! Seu navegador bloqueou automáticamente a abertura …" at bounding box center [558, 248] width 1117 height 497
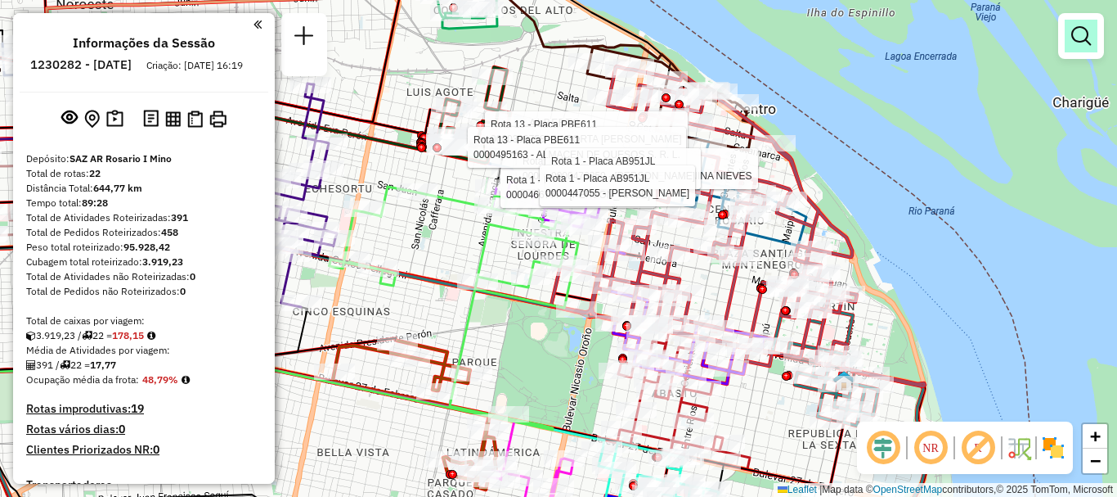
click at [1069, 34] on link at bounding box center [1081, 36] width 33 height 33
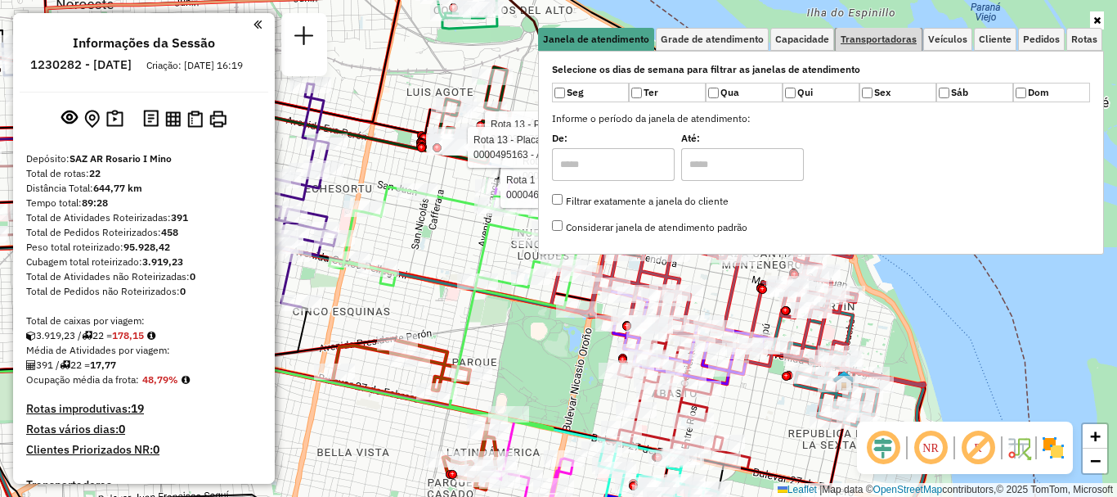
click at [871, 42] on span "Transportadoras" at bounding box center [879, 39] width 76 height 10
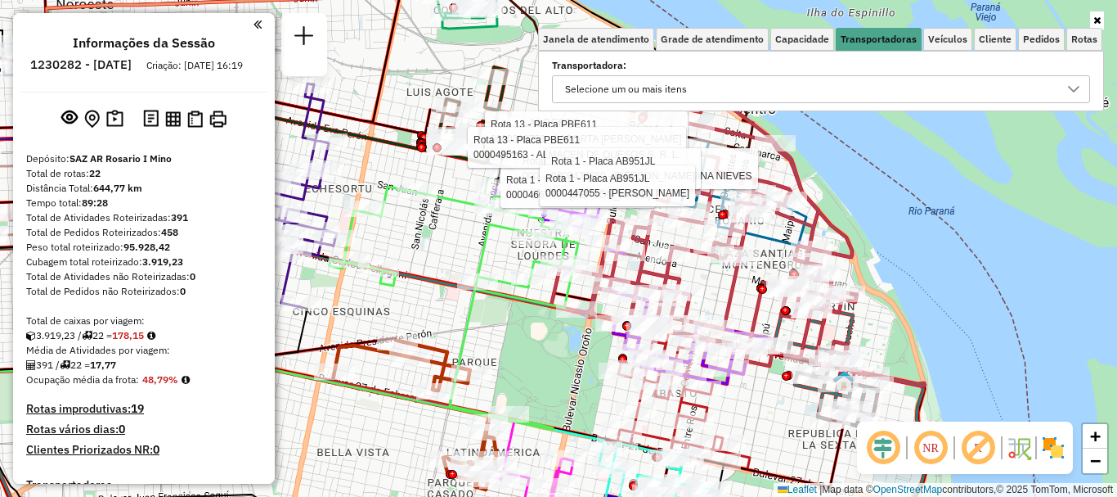
click at [1071, 89] on icon at bounding box center [1073, 89] width 11 height 7
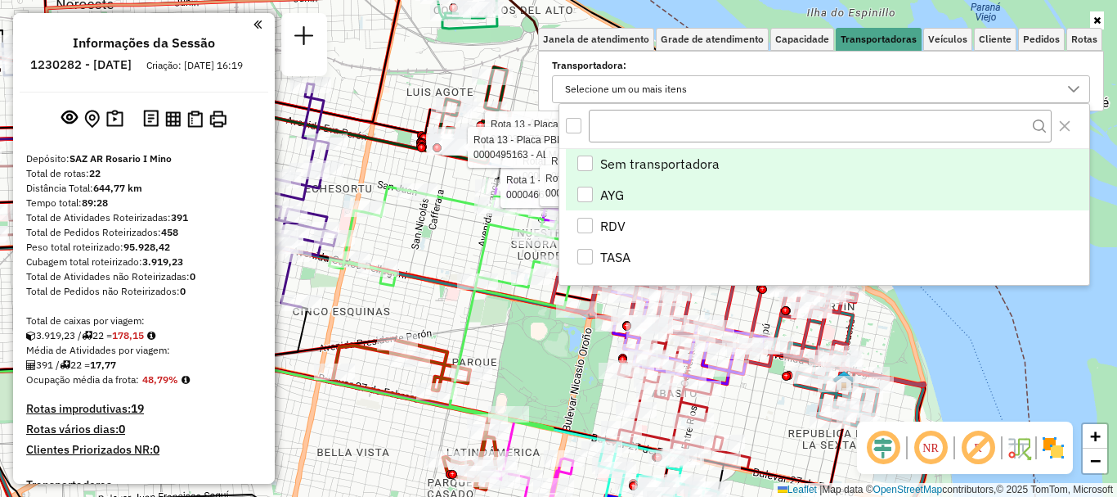
click at [590, 193] on div "AYG" at bounding box center [585, 194] width 16 height 16
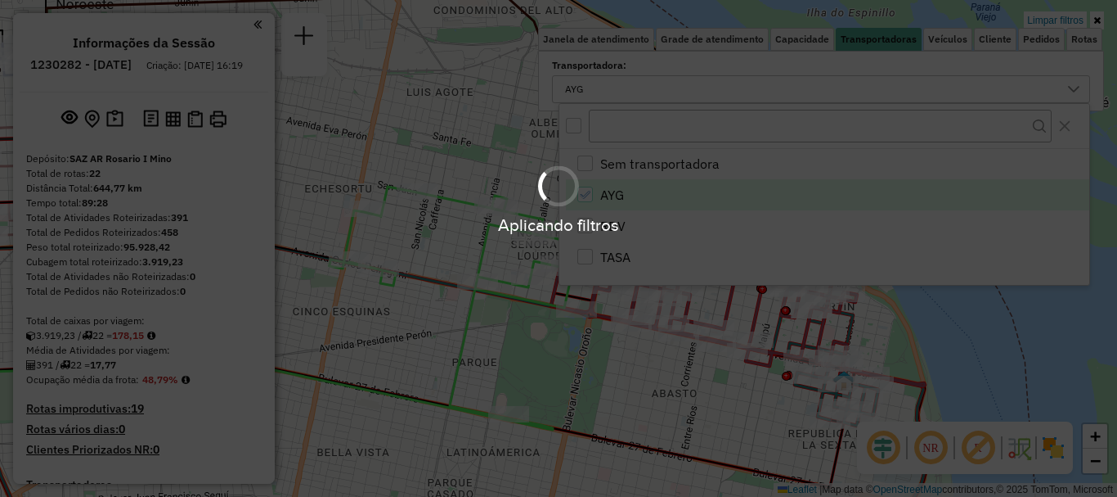
click at [1027, 373] on div "Aplicando filtros" at bounding box center [558, 248] width 1117 height 497
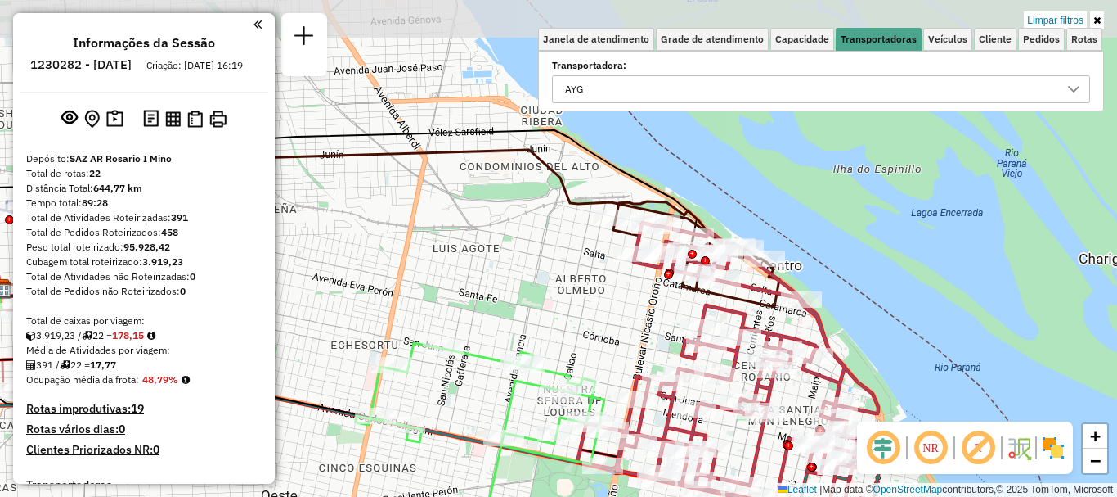
drag, startPoint x: 917, startPoint y: 267, endPoint x: 943, endPoint y: 423, distance: 158.4
click at [943, 423] on hb-router-mapa "Informações da Sessão 1230282 - 16/08/2025 Criação: 15/08/2025 16:19 Depósito: …" at bounding box center [558, 248] width 1117 height 497
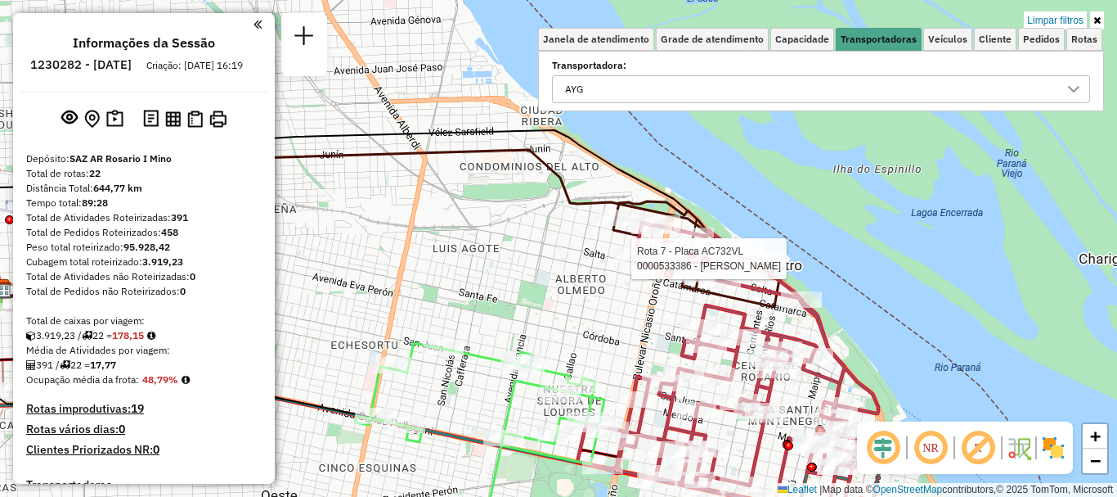
select select "**********"
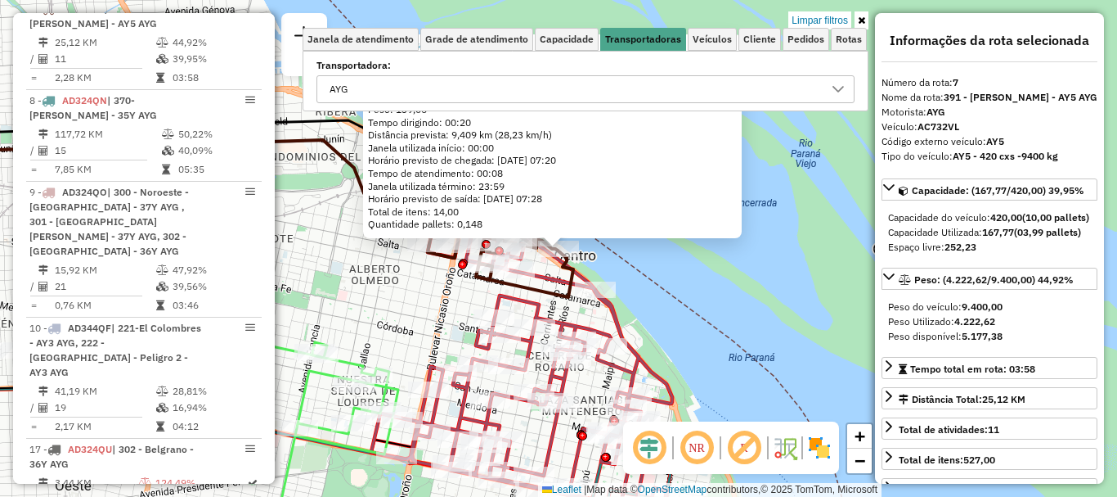
scroll to position [82, 0]
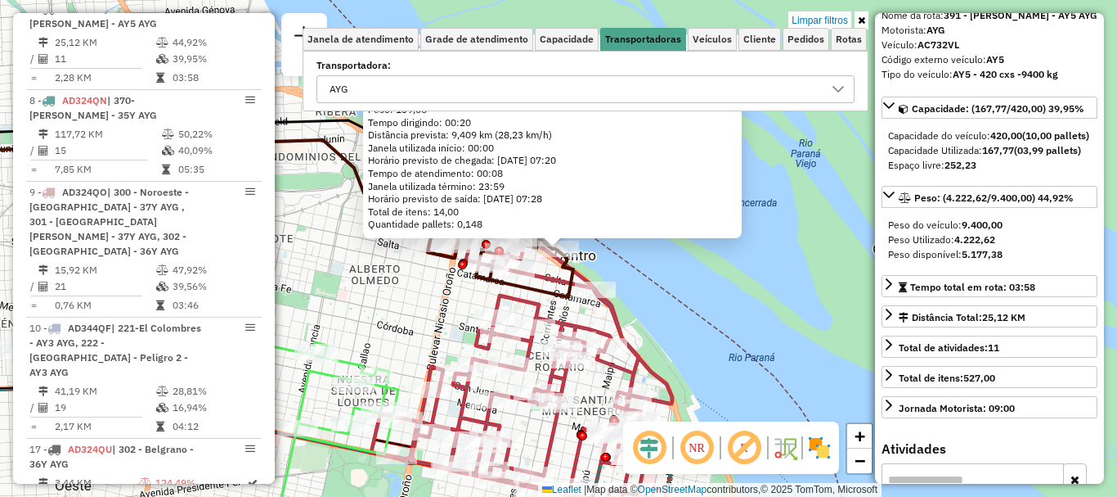
click at [757, 355] on div "0000533386 - [PERSON_NAME]: SHIFFNER 1480 Bairro: ([GEOGRAPHIC_DATA] / ) Pedido…" at bounding box center [558, 248] width 1117 height 497
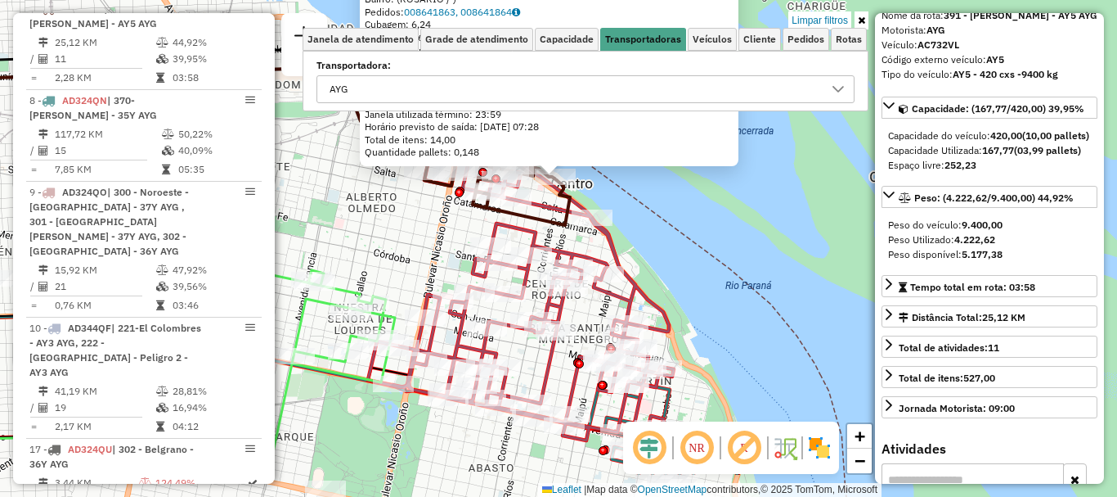
drag, startPoint x: 586, startPoint y: 408, endPoint x: 586, endPoint y: 281, distance: 127.6
click at [586, 282] on div "0000533386 - [PERSON_NAME]: SHIFFNER 1480 Bairro: ([GEOGRAPHIC_DATA] / ) Pedido…" at bounding box center [558, 248] width 1117 height 497
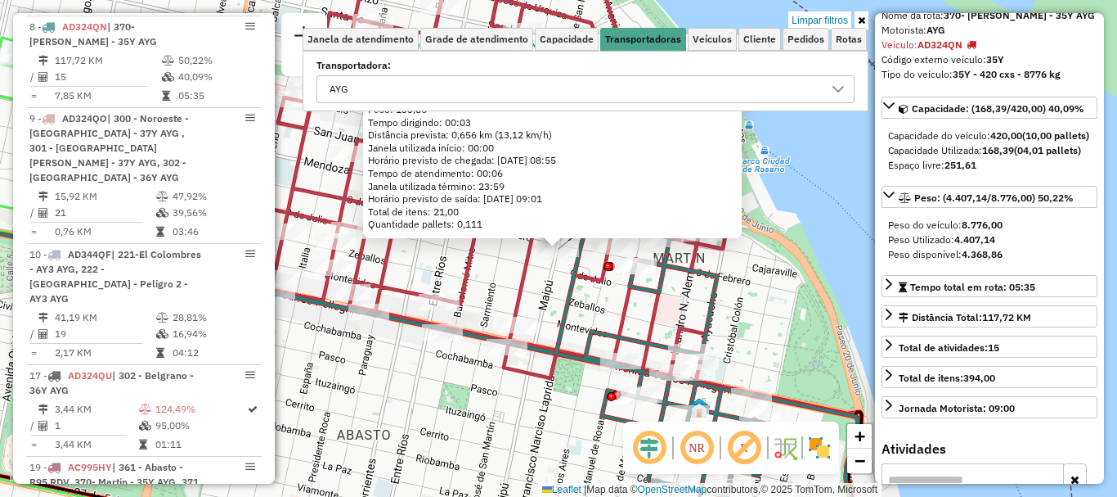
scroll to position [674, 0]
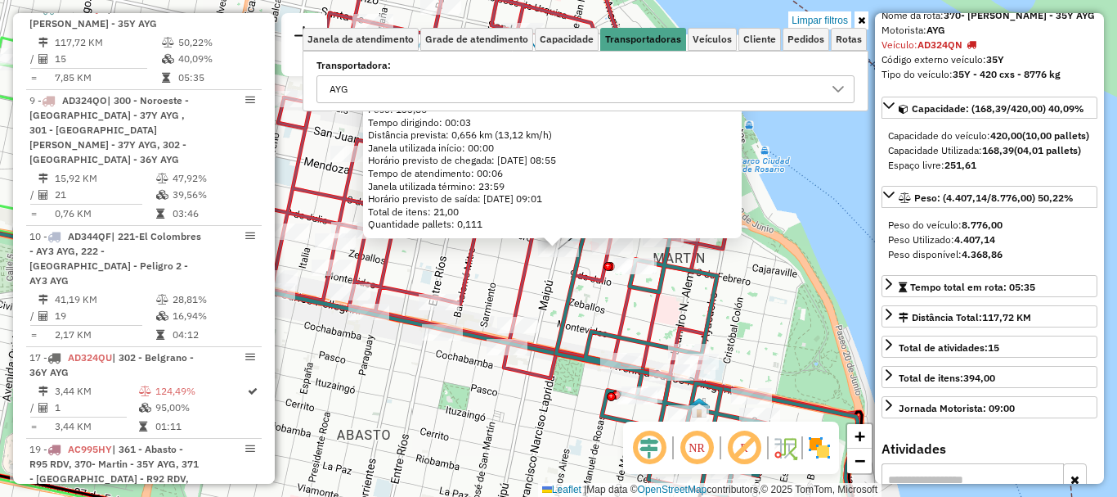
click at [849, 288] on div "0000392407 - VERGARA ARIEL CESAR Endereço: LAPRIDA 1207 Bairro: (ROSARIO / ) Pe…" at bounding box center [558, 248] width 1117 height 497
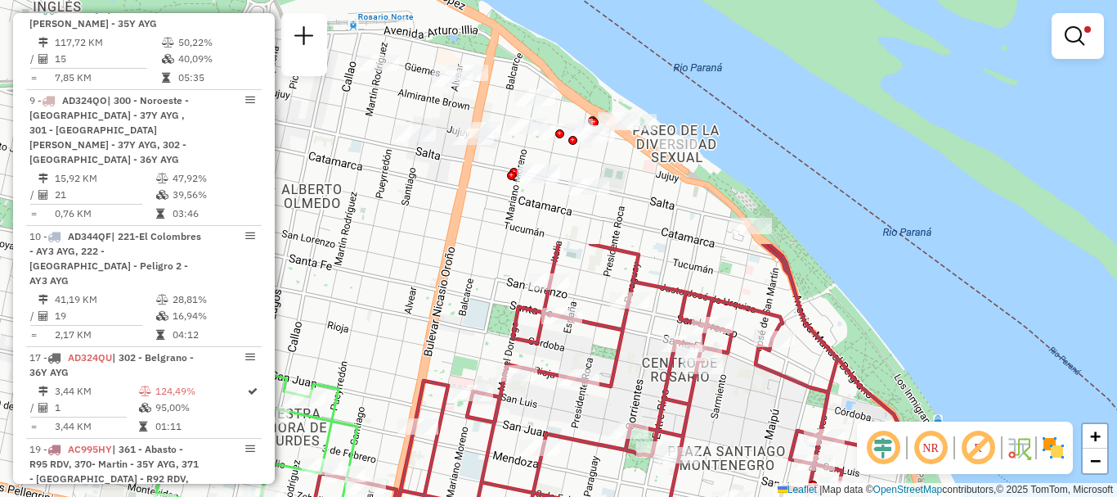
drag, startPoint x: 798, startPoint y: 237, endPoint x: 985, endPoint y: 528, distance: 345.8
click at [985, 496] on html "Aplicando filtros Pop-up bloqueado! Seu navegador bloqueou automáticamente a ab…" at bounding box center [558, 248] width 1117 height 497
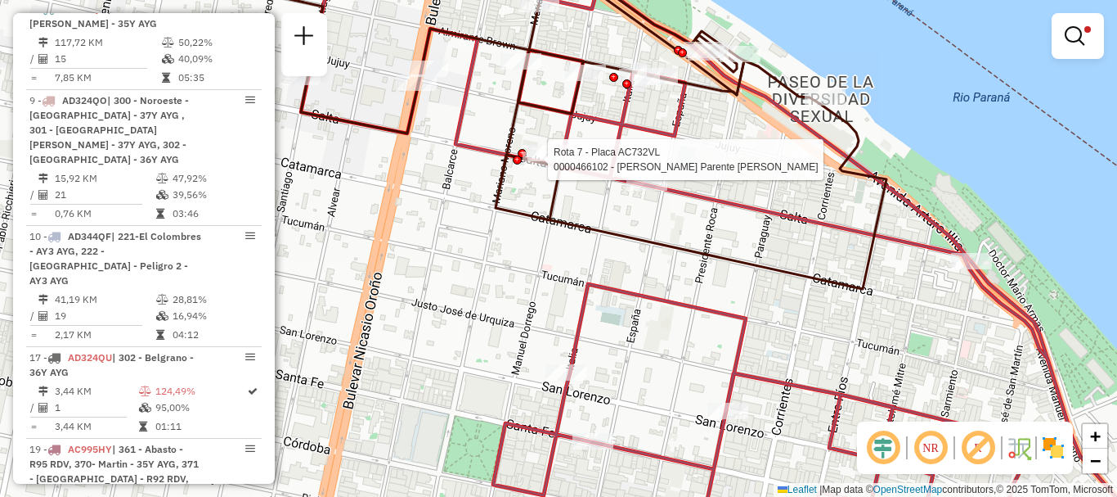
click at [540, 168] on div at bounding box center [543, 159] width 41 height 16
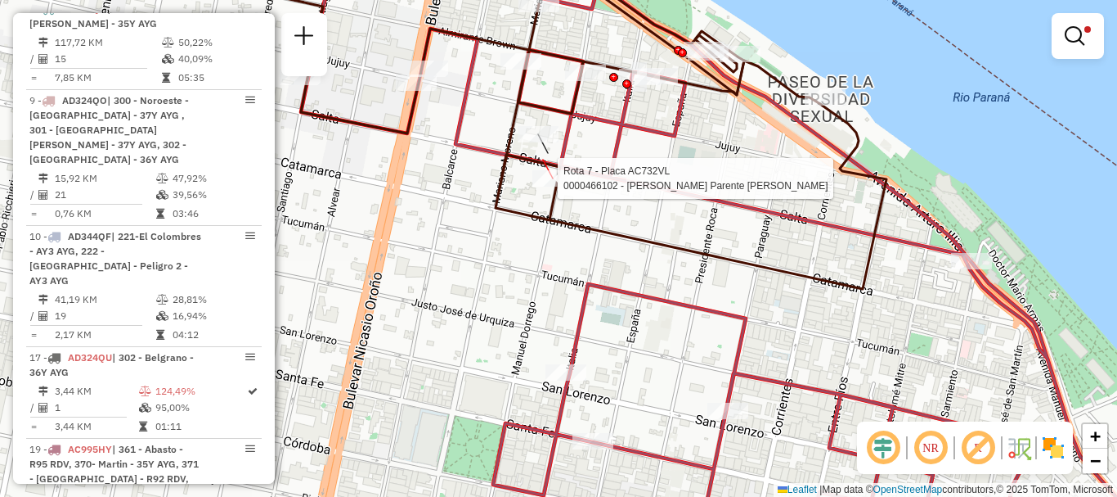
select select "**********"
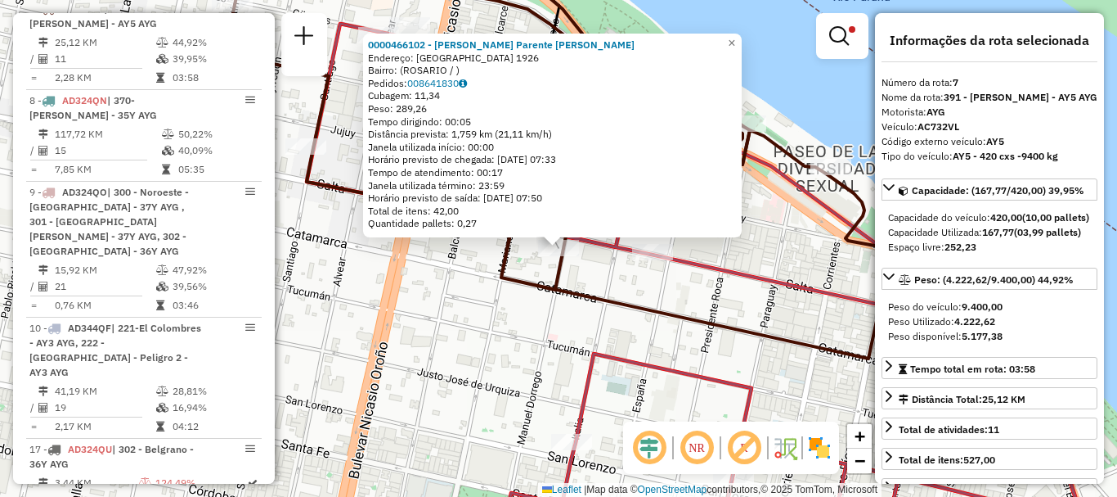
scroll to position [82, 0]
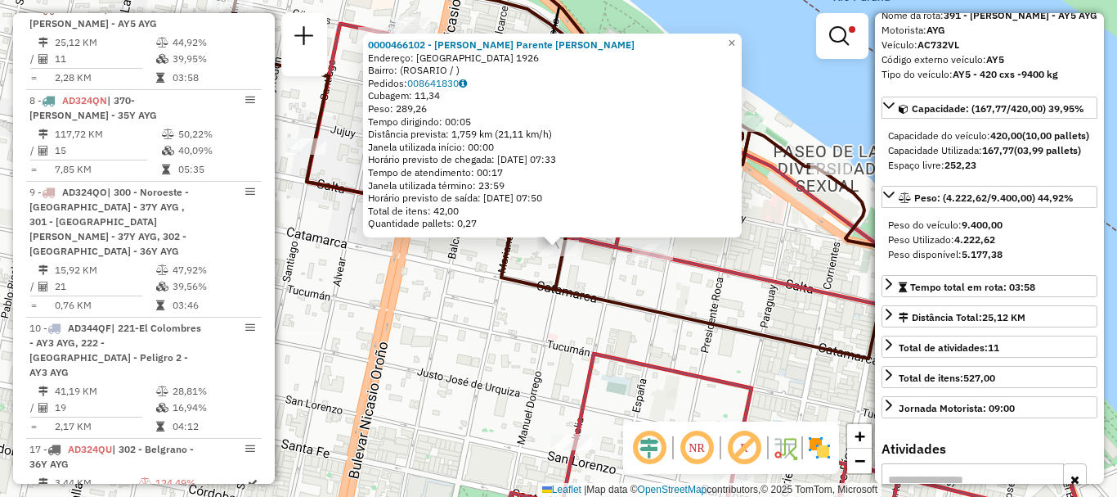
click at [752, 285] on icon at bounding box center [706, 285] width 798 height 522
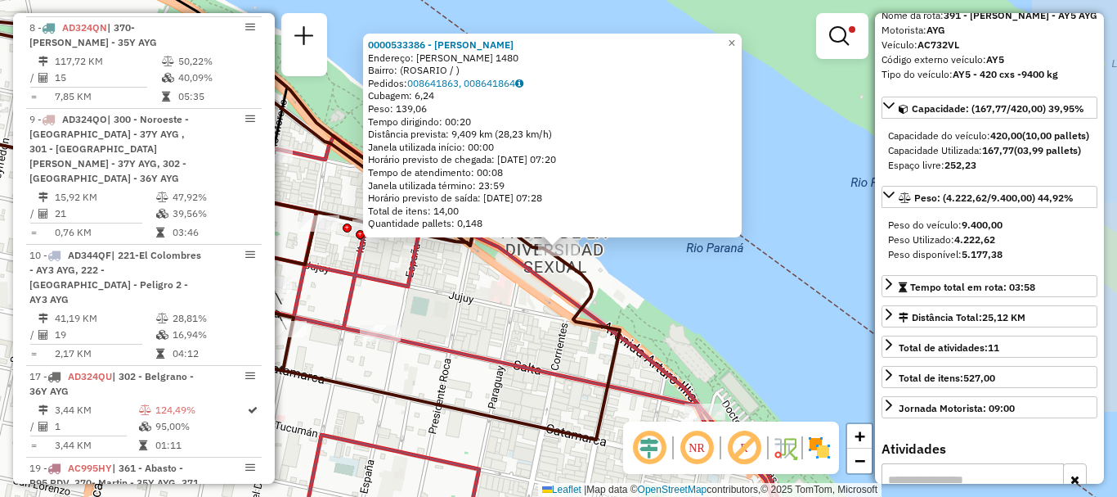
scroll to position [582, 0]
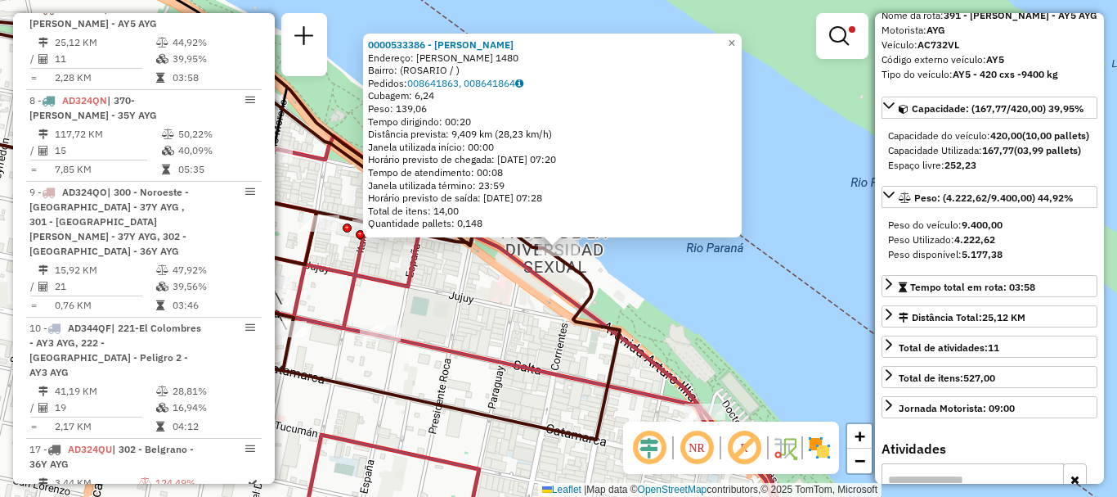
click at [757, 294] on div "0000533386 - [PERSON_NAME]: SHIFFNER 1480 Bairro: ([GEOGRAPHIC_DATA] / ) Pedido…" at bounding box center [558, 248] width 1117 height 497
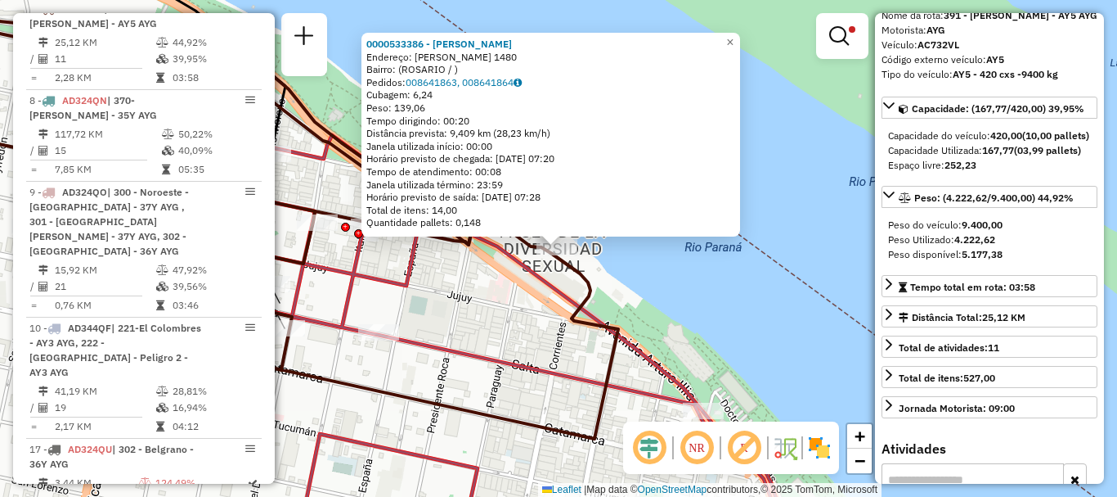
click at [647, 274] on div "0000533386 - [PERSON_NAME]: SHIFFNER 1480 Bairro: ([GEOGRAPHIC_DATA] / ) Pedido…" at bounding box center [558, 248] width 1117 height 497
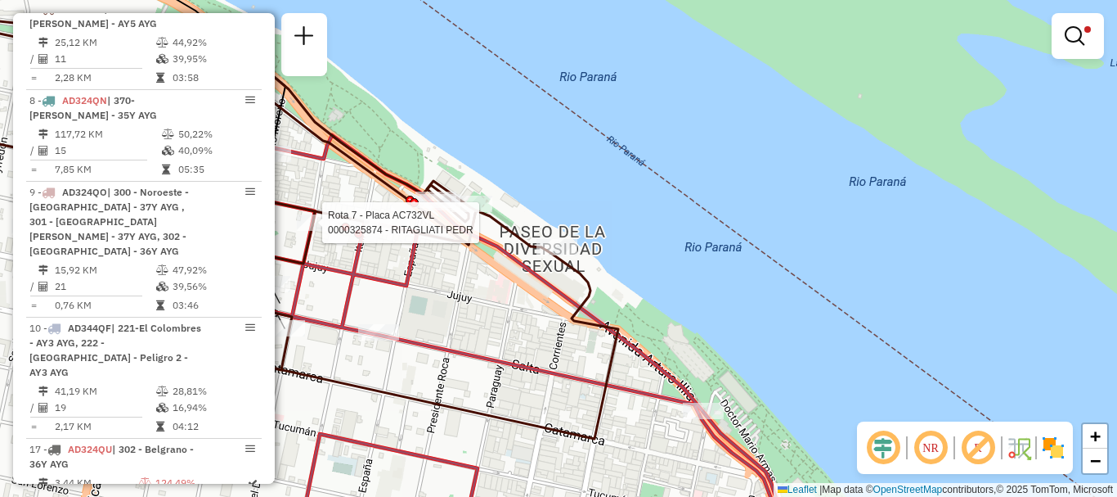
select select "**********"
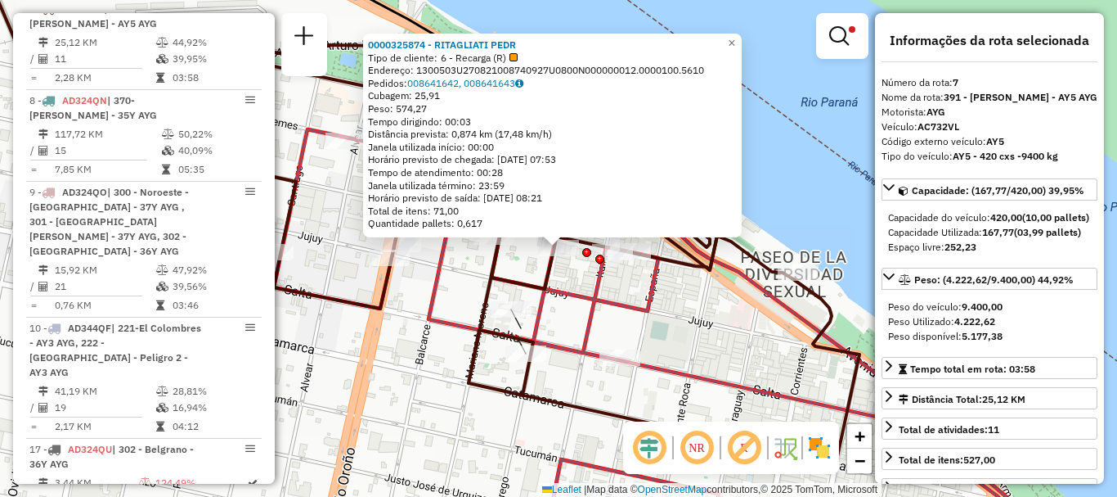
click at [389, 327] on div "0000325874 - RITAGLIATI PEDR Tipo de cliente: 6 - Recarga (R) Endereço: 1300503…" at bounding box center [558, 248] width 1117 height 497
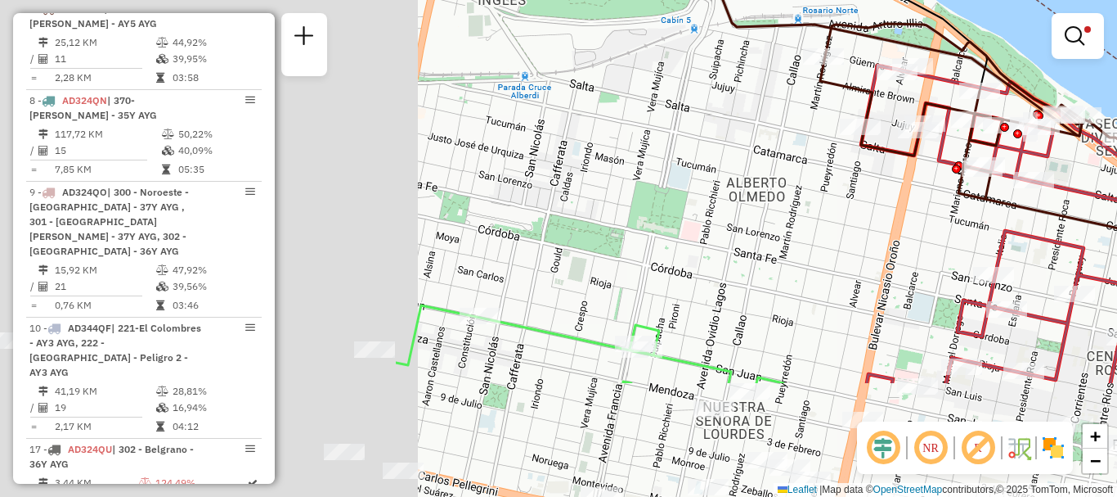
drag, startPoint x: 379, startPoint y: 342, endPoint x: 1094, endPoint y: 115, distance: 750.0
click at [1094, 115] on div "Limpar filtros Janela de atendimento Grade de atendimento Capacidade Transporta…" at bounding box center [558, 248] width 1117 height 497
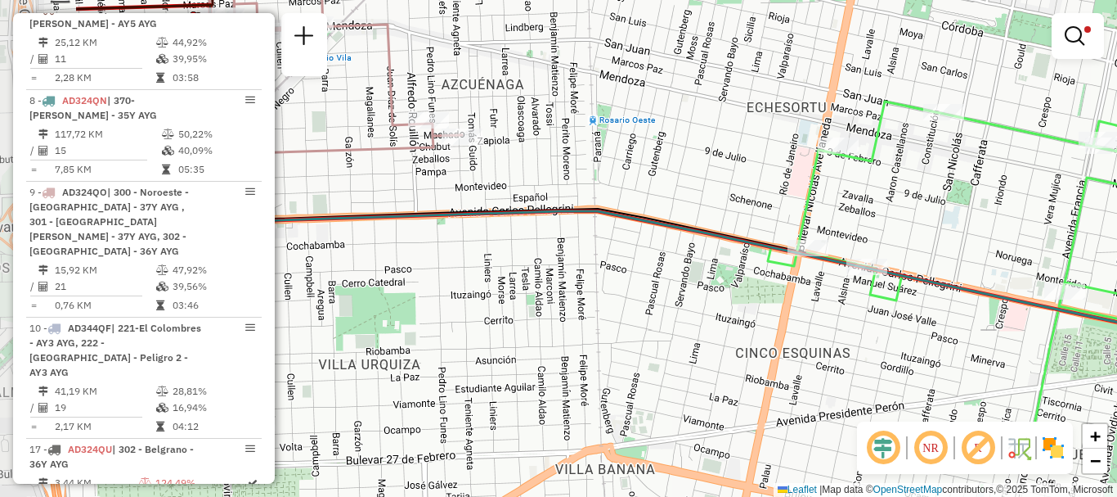
drag, startPoint x: 879, startPoint y: 235, endPoint x: 1008, endPoint y: 119, distance: 173.2
click at [1065, 112] on div "Limpar filtros Janela de atendimento Grade de atendimento Capacidade Transporta…" at bounding box center [558, 248] width 1117 height 497
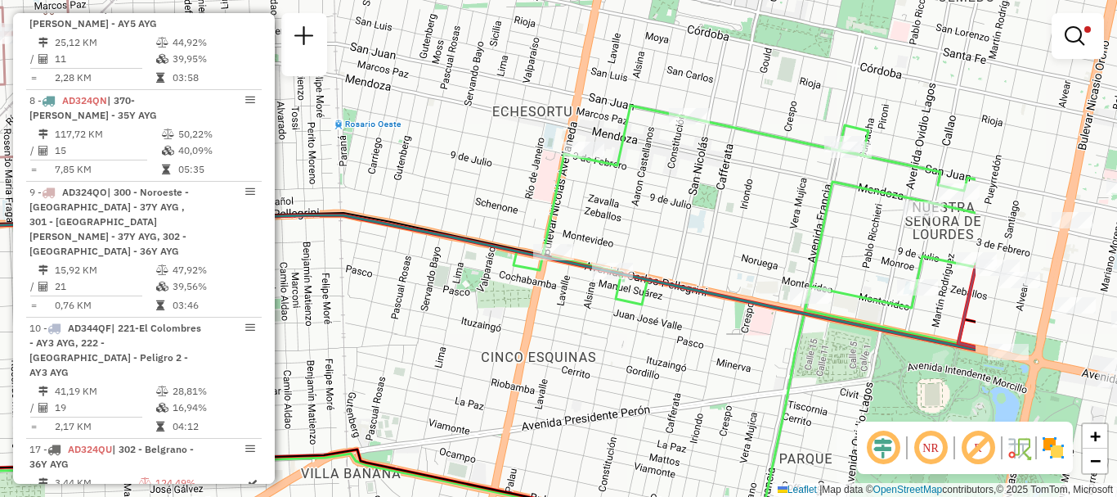
drag, startPoint x: 879, startPoint y: 227, endPoint x: 627, endPoint y: 233, distance: 252.8
click at [627, 233] on div "Limpar filtros Janela de atendimento Grade de atendimento Capacidade Transporta…" at bounding box center [558, 248] width 1117 height 497
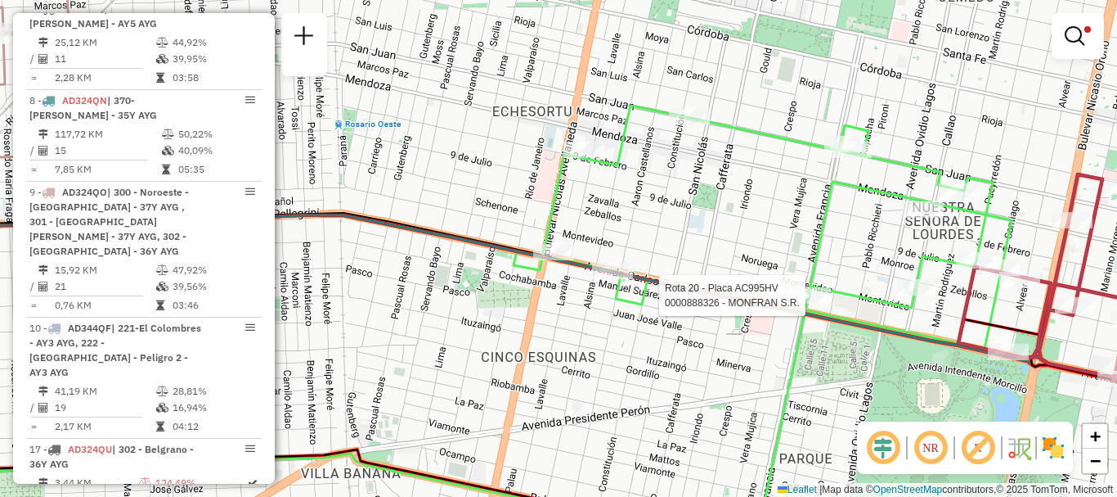
select select "**********"
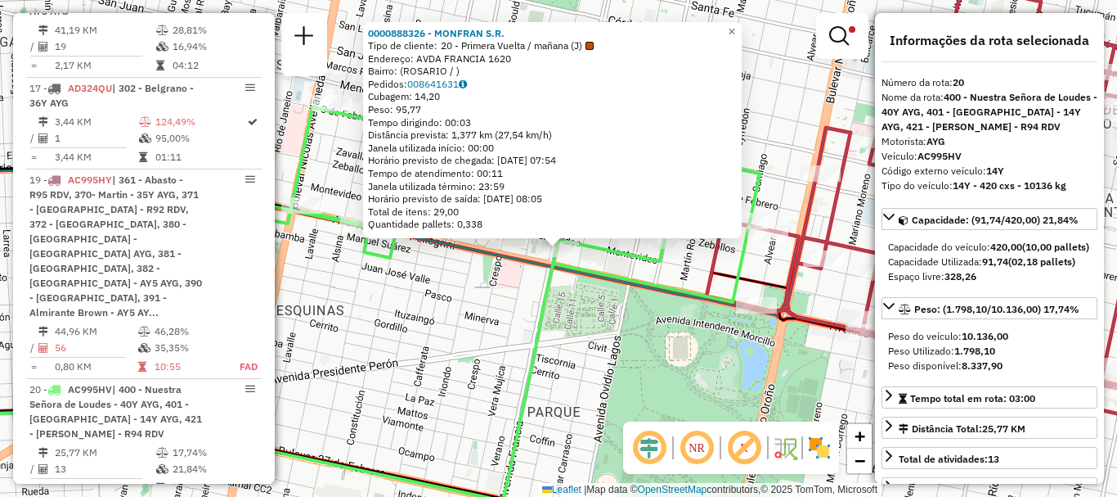
scroll to position [82, 0]
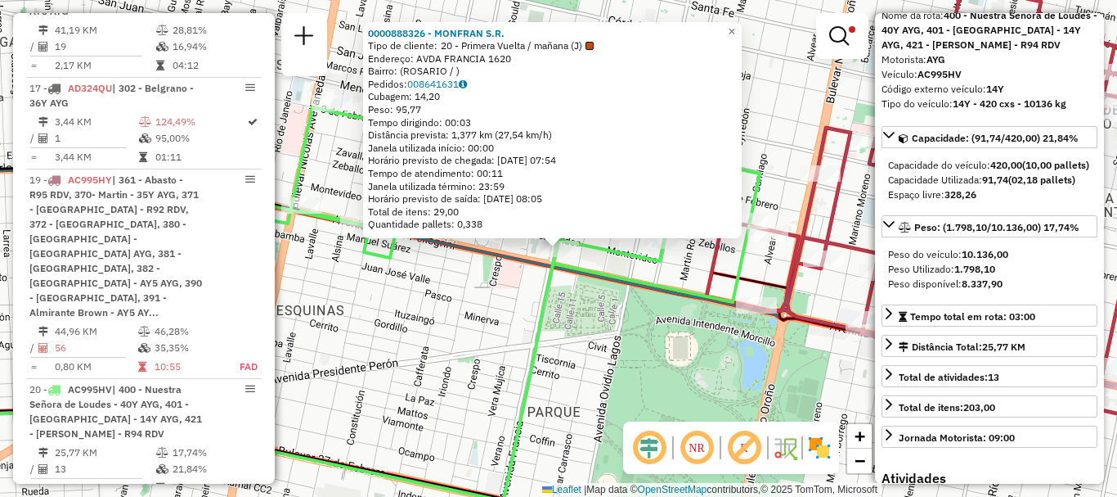
click at [652, 347] on div "0000888326 - MONFRAN S.R. Tipo de cliente: 20 - Primera Vuelta / mañana (J) End…" at bounding box center [558, 248] width 1117 height 497
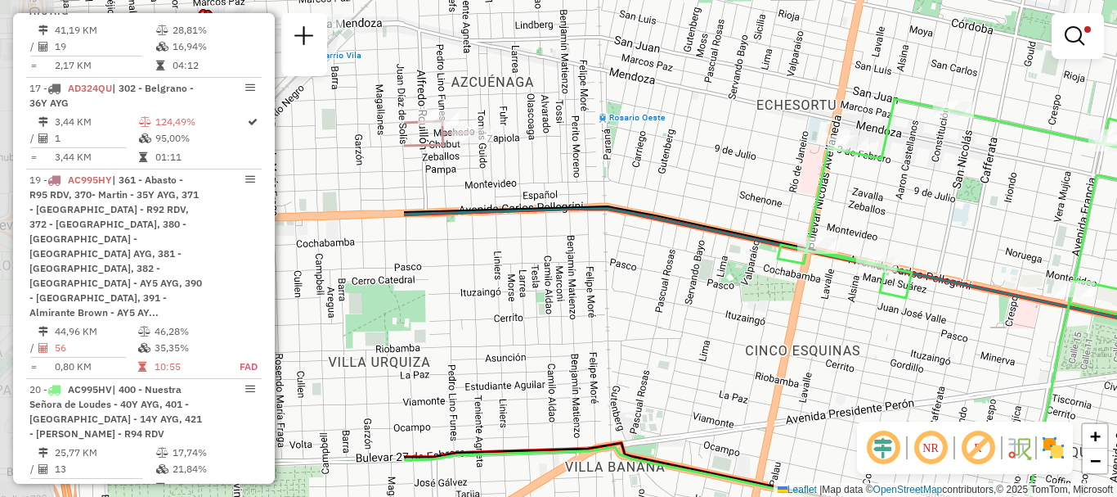
drag, startPoint x: 552, startPoint y: 304, endPoint x: 1068, endPoint y: 344, distance: 517.7
click at [1068, 344] on icon at bounding box center [1027, 331] width 498 height 464
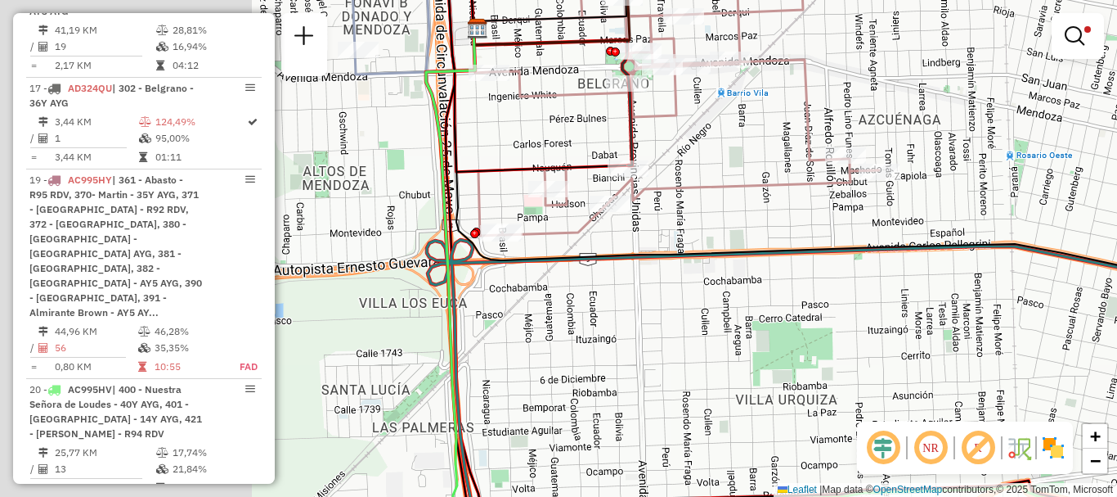
drag, startPoint x: 561, startPoint y: 350, endPoint x: 966, endPoint y: 388, distance: 406.6
click at [966, 388] on div "Limpar filtros Janela de atendimento Grade de atendimento Capacidade Transporta…" at bounding box center [558, 248] width 1117 height 497
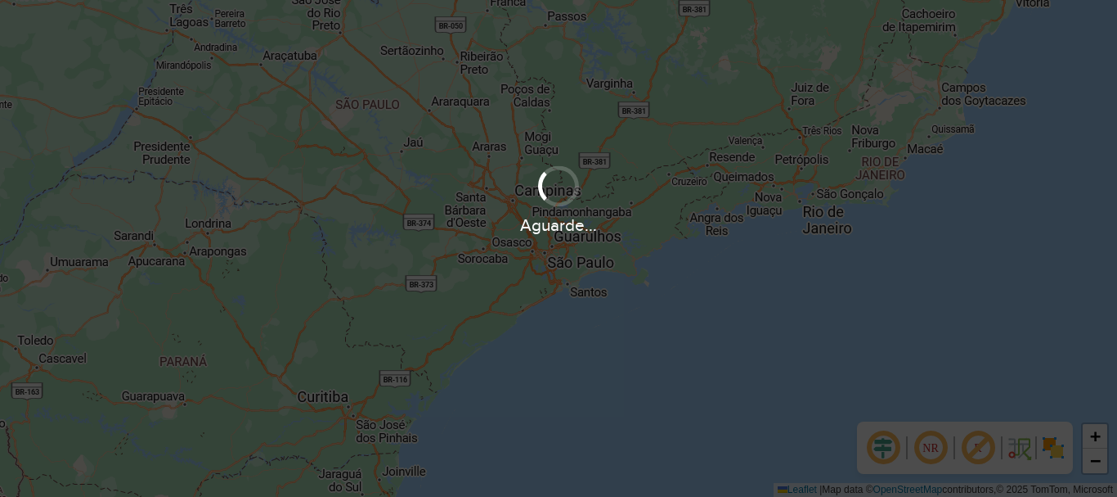
scroll to position [1072, 0]
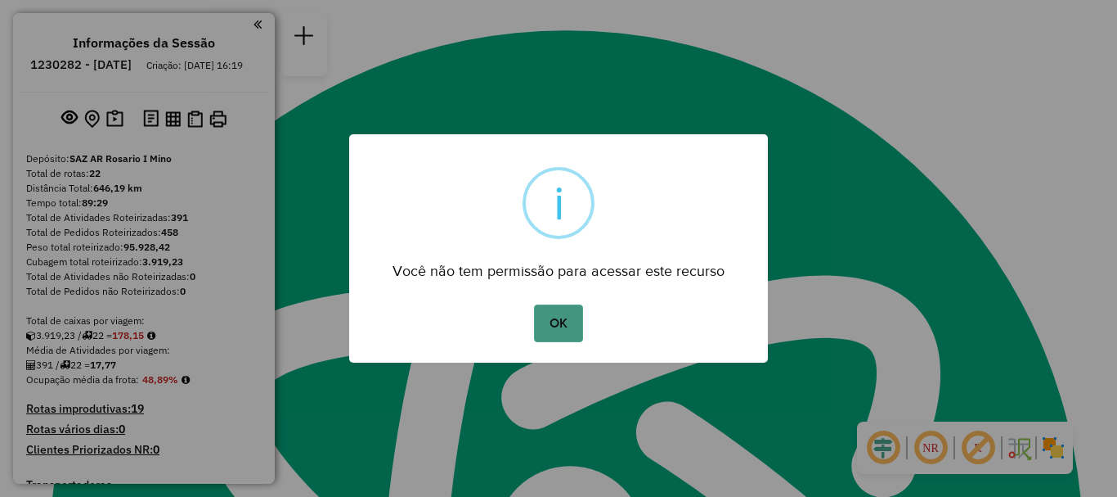
click at [542, 322] on button "OK" at bounding box center [558, 323] width 48 height 38
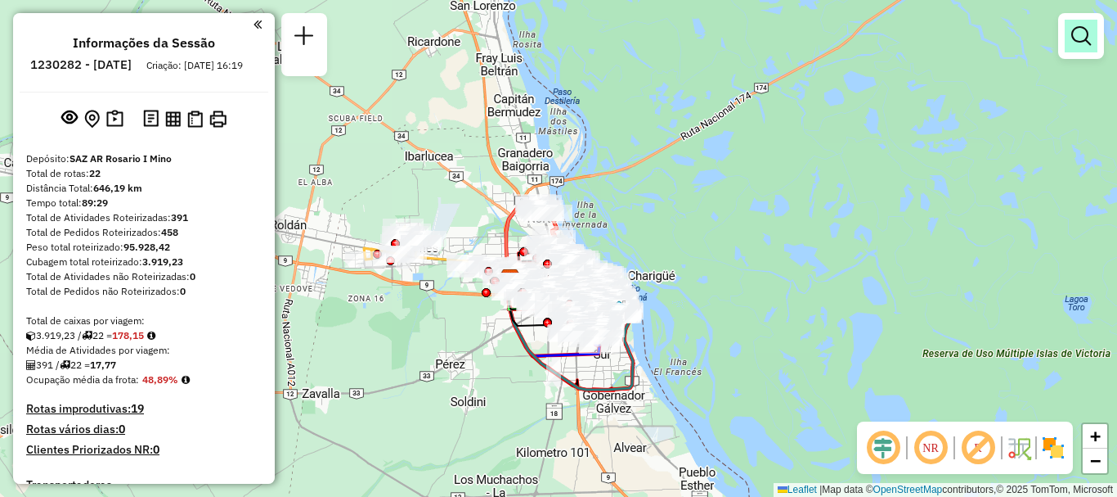
click at [1085, 33] on em at bounding box center [1082, 36] width 20 height 20
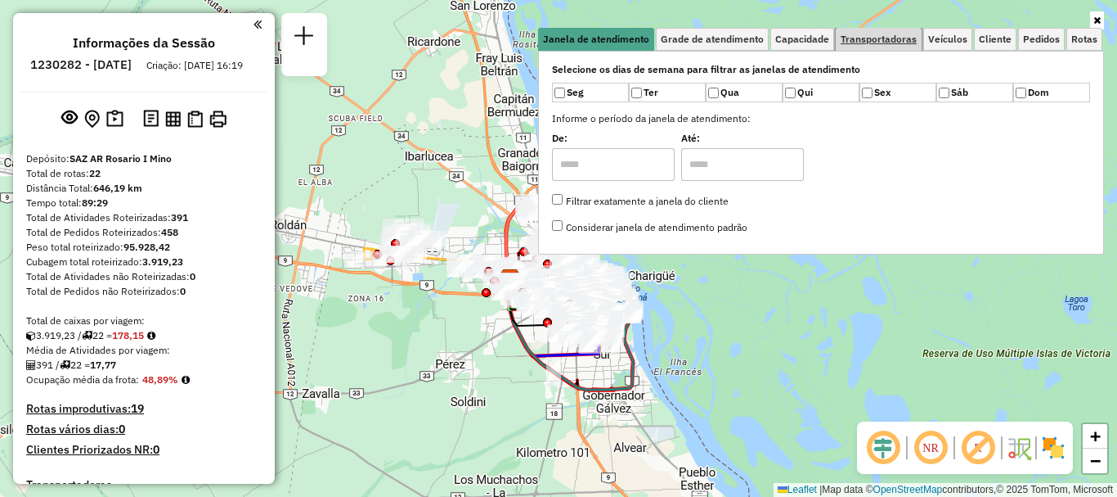
click at [848, 42] on span "Transportadoras" at bounding box center [879, 39] width 76 height 10
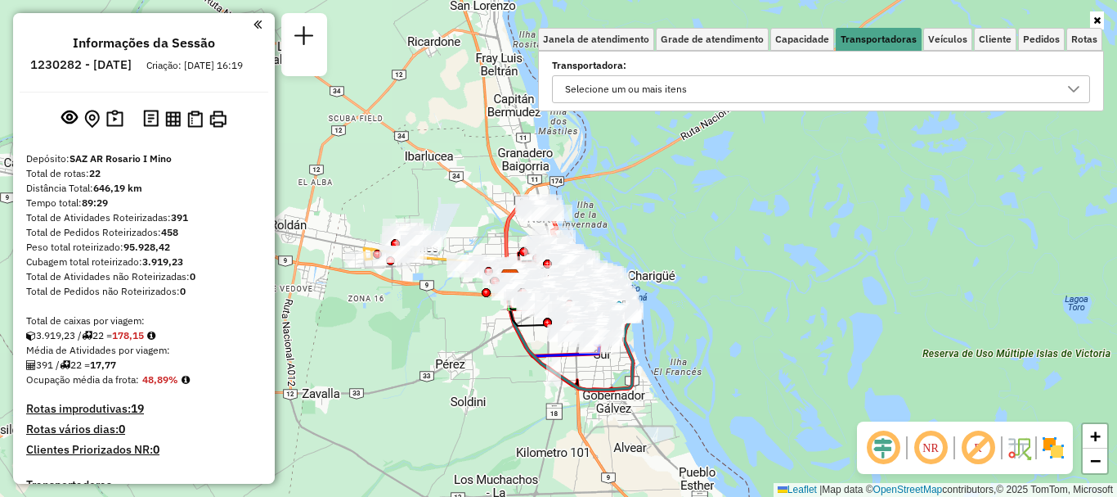
click at [1070, 89] on icon at bounding box center [1073, 89] width 13 height 13
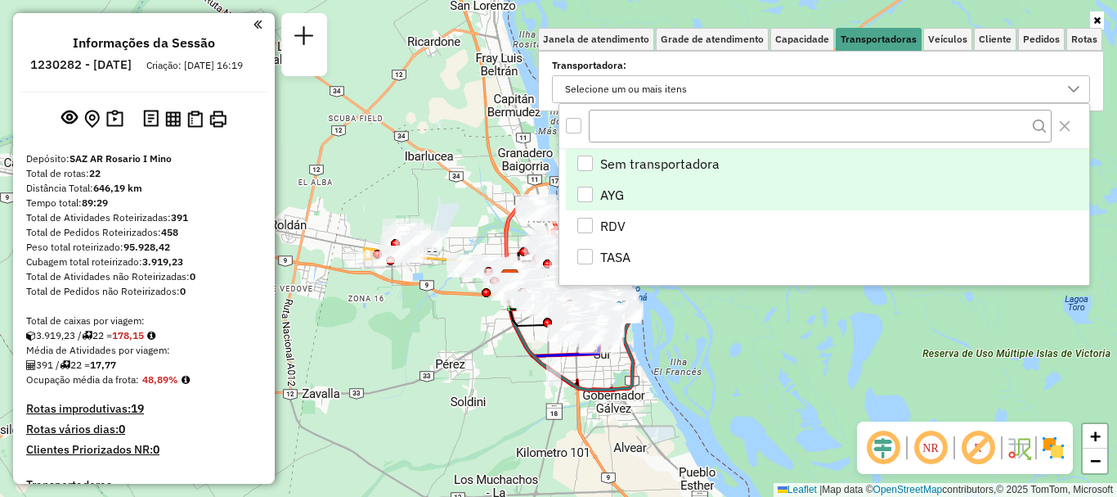
click at [583, 195] on div "AYG" at bounding box center [585, 194] width 16 height 16
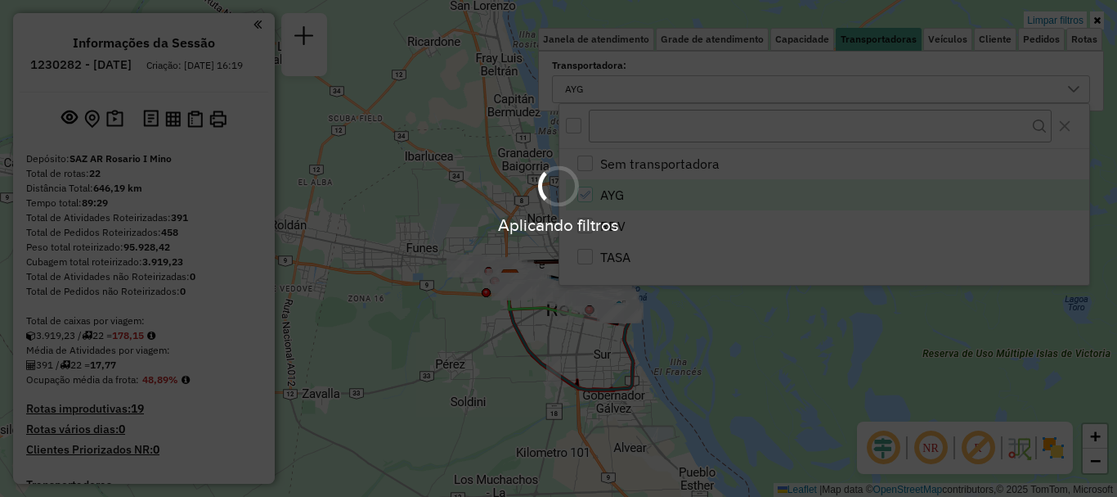
click at [789, 397] on div "Aplicando filtros" at bounding box center [558, 248] width 1117 height 497
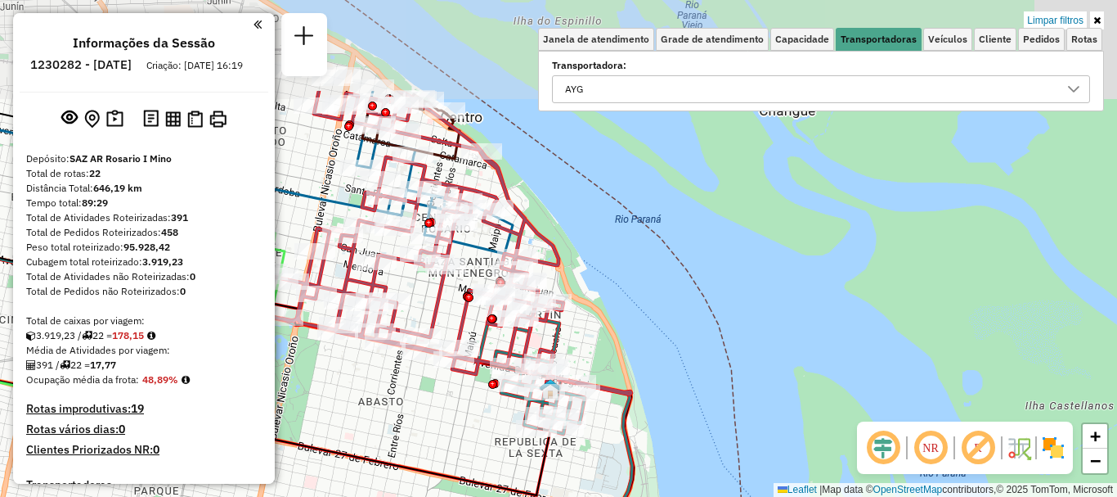
drag, startPoint x: 707, startPoint y: 321, endPoint x: 711, endPoint y: 336, distance: 15.3
click at [711, 336] on div "Limpar filtros Janela de atendimento Grade de atendimento Capacidade Transporta…" at bounding box center [558, 248] width 1117 height 497
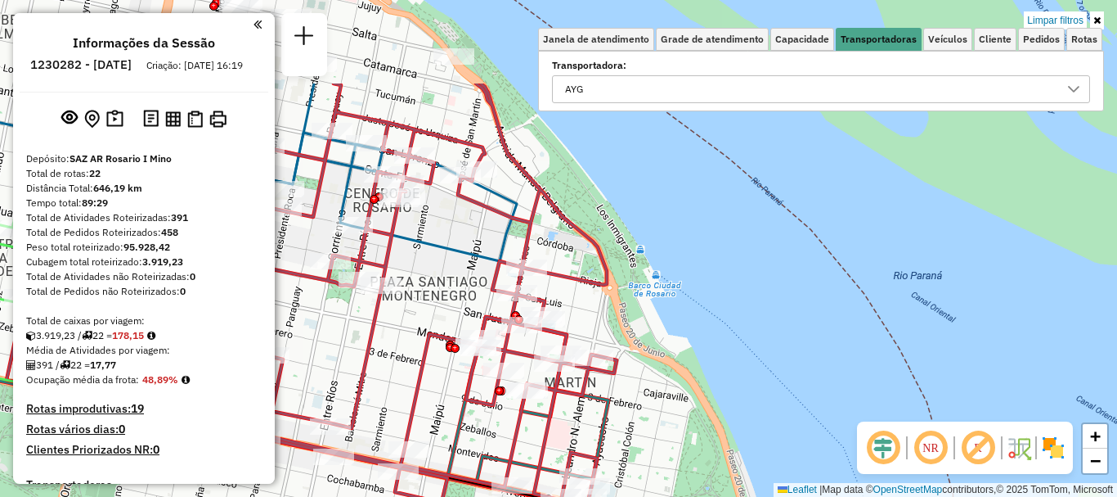
drag, startPoint x: 590, startPoint y: 322, endPoint x: 654, endPoint y: 456, distance: 148.5
click at [654, 456] on div "Limpar filtros Janela de atendimento Grade de atendimento Capacidade Transporta…" at bounding box center [558, 248] width 1117 height 497
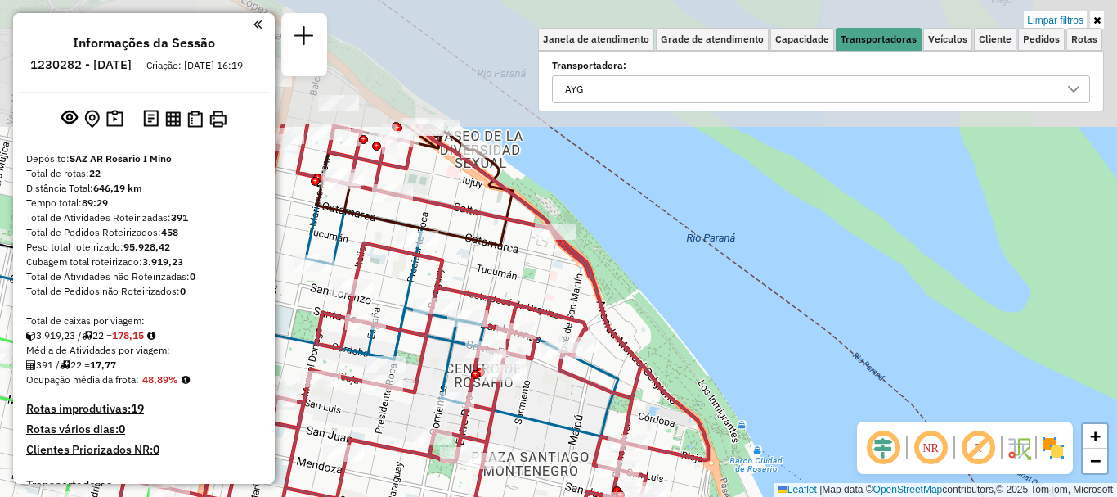
drag, startPoint x: 554, startPoint y: 294, endPoint x: 639, endPoint y: 441, distance: 169.3
click at [638, 439] on icon at bounding box center [481, 420] width 747 height 593
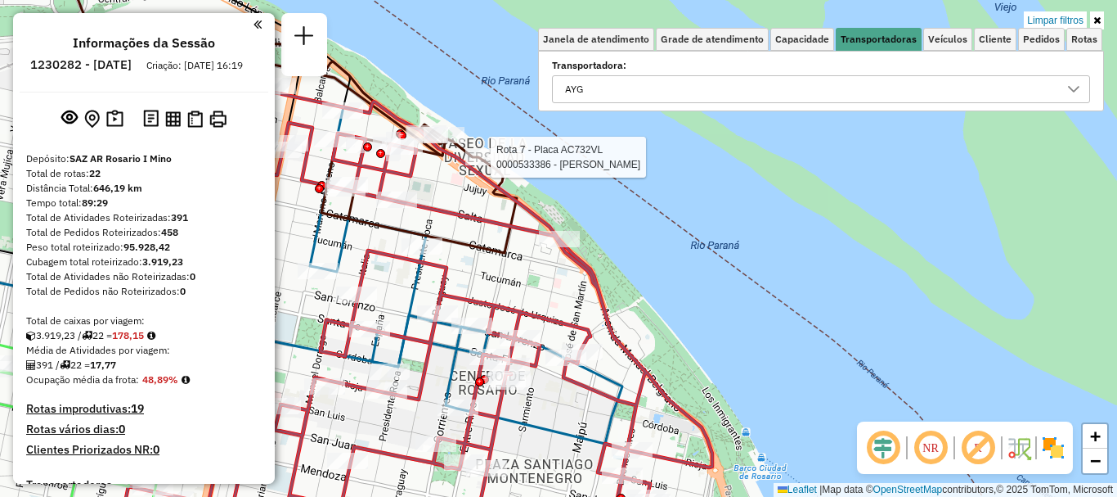
select select "**********"
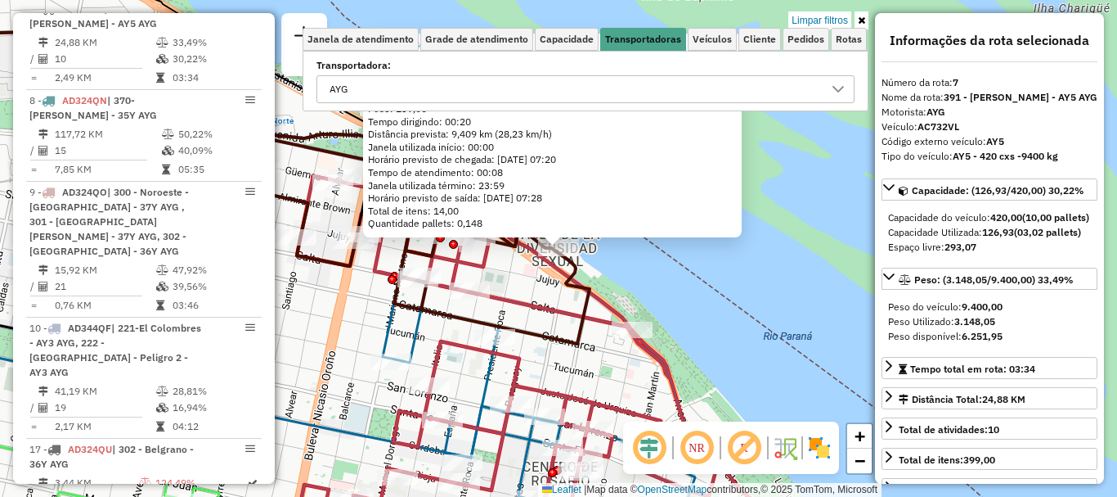
scroll to position [82, 0]
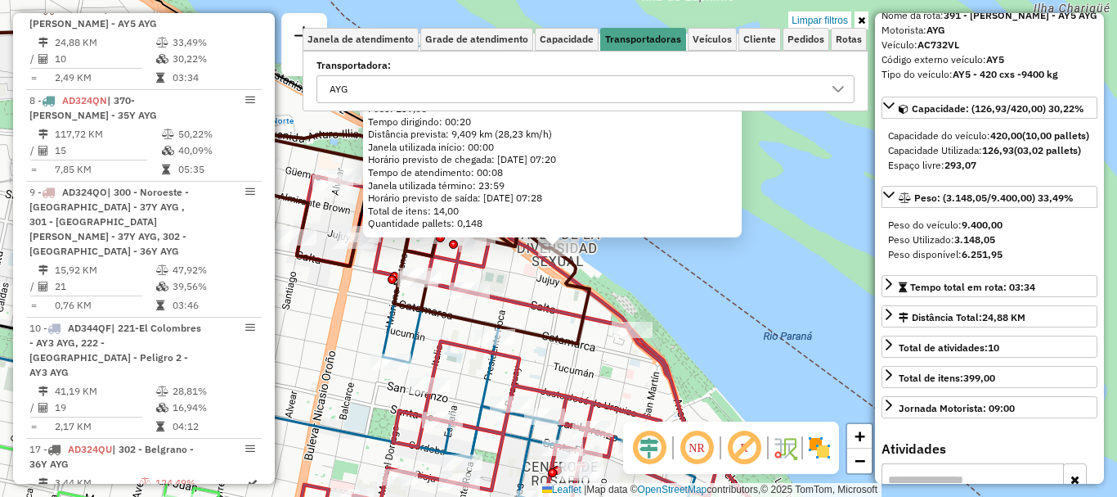
click at [757, 349] on div "0000533386 - [PERSON_NAME]: SHIFFNER 1480 Bairro: ([GEOGRAPHIC_DATA] / ) Pedido…" at bounding box center [558, 248] width 1117 height 497
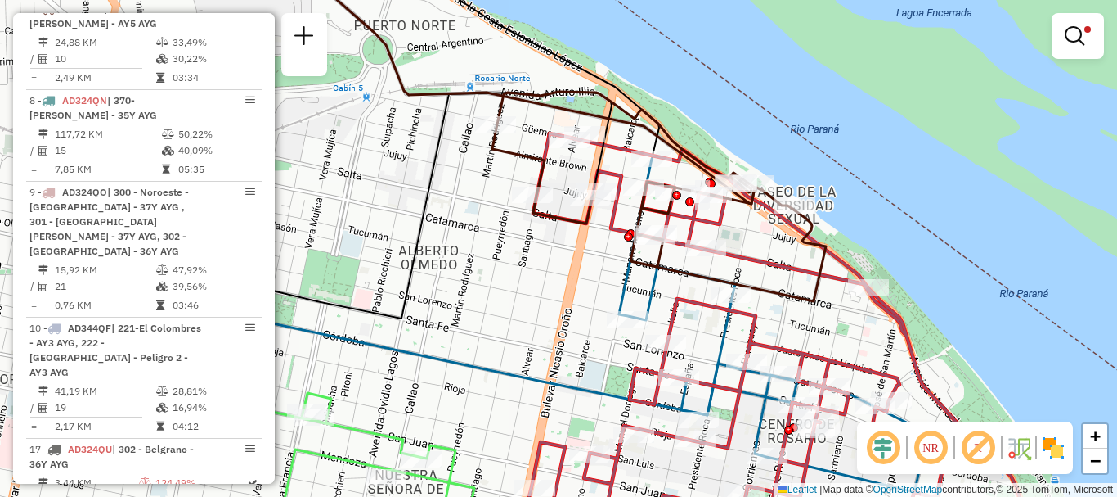
drag, startPoint x: 649, startPoint y: 316, endPoint x: 855, endPoint y: 258, distance: 213.1
click at [855, 258] on icon at bounding box center [775, 318] width 494 height 370
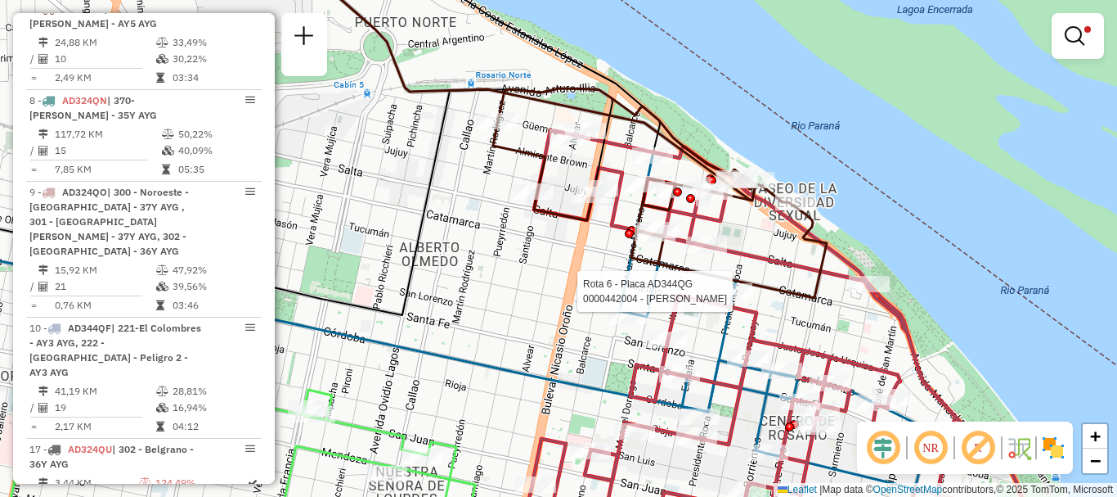
select select "**********"
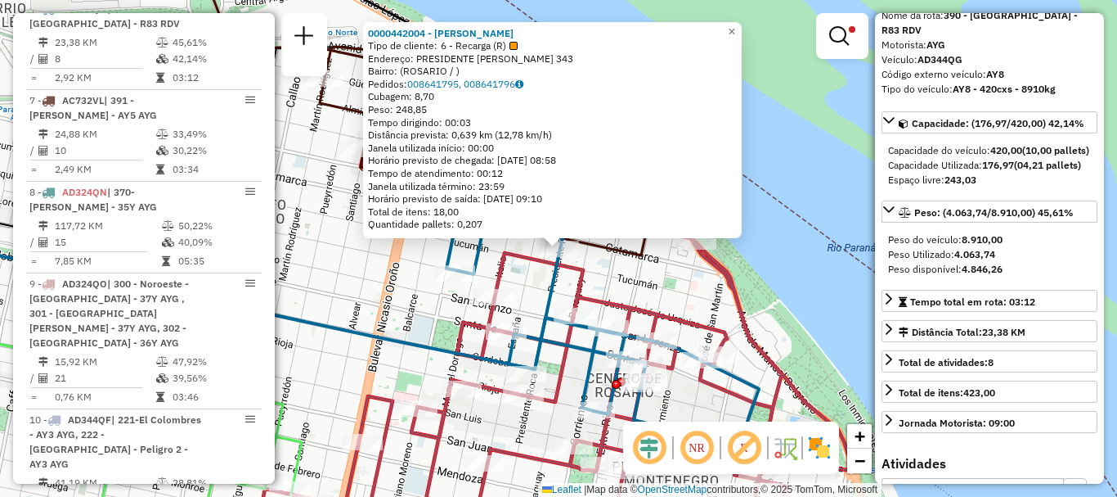
click at [827, 329] on div "0000442004 - [PERSON_NAME] Tipo de cliente: 6 - Recarga (R) Endereço: [STREET_A…" at bounding box center [558, 248] width 1117 height 497
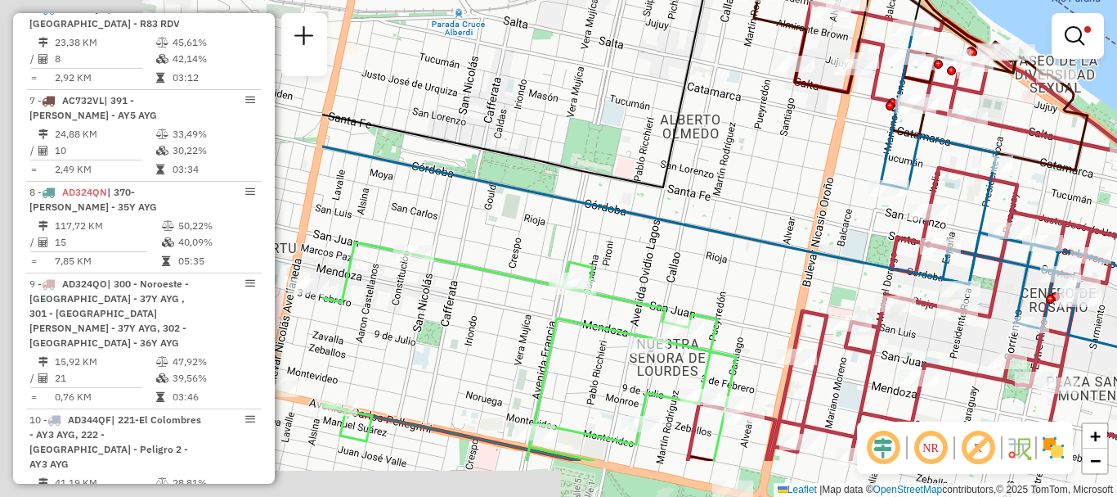
drag, startPoint x: 518, startPoint y: 339, endPoint x: 1015, endPoint y: 250, distance: 505.3
click at [961, 250] on div at bounding box center [940, 246] width 41 height 16
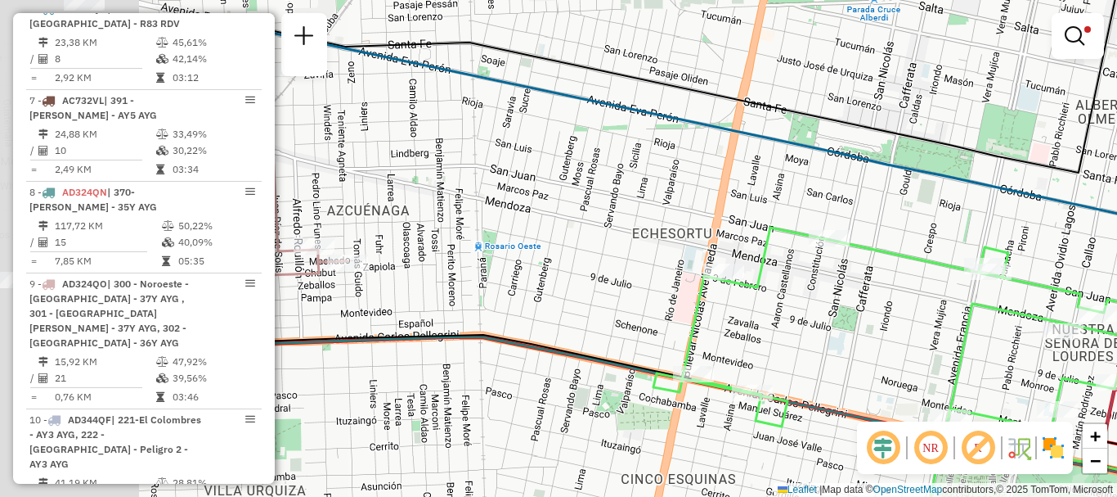
drag, startPoint x: 495, startPoint y: 362, endPoint x: 937, endPoint y: 362, distance: 442.5
click at [934, 361] on div "Rota 6 - Placa AD344QG 0000360160 - JIANG GUIEN Limpar filtros Janela de atendi…" at bounding box center [558, 248] width 1117 height 497
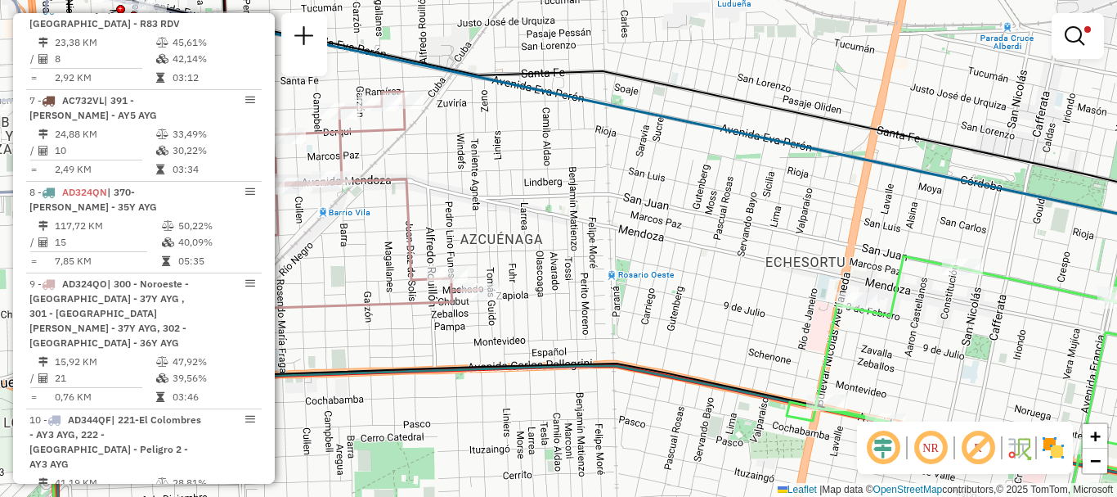
drag, startPoint x: 551, startPoint y: 310, endPoint x: 841, endPoint y: 330, distance: 291.0
click at [841, 330] on div "Rota 6 - Placa AD344QG 0000360160 - JIANG GUIEN Limpar filtros Janela de atendi…" at bounding box center [558, 248] width 1117 height 497
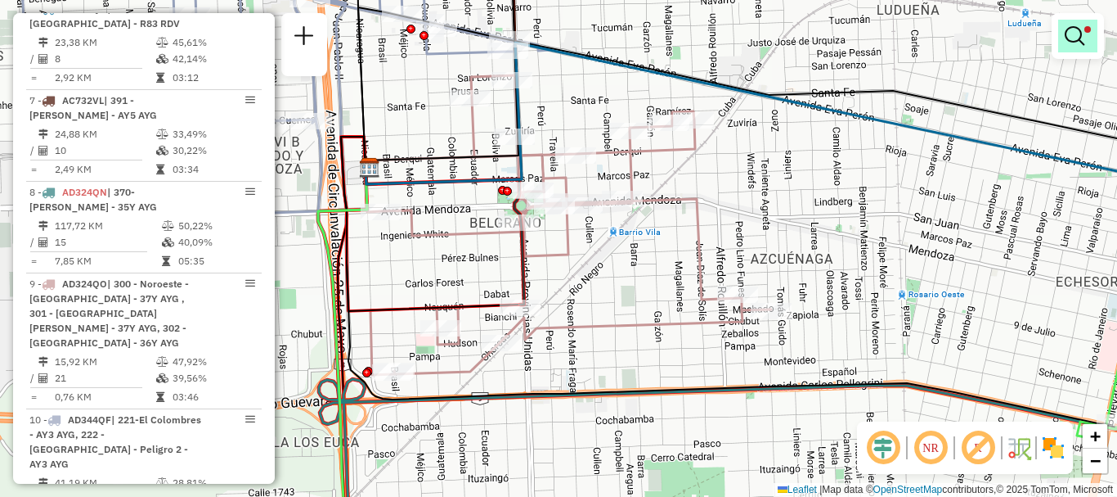
click at [1079, 35] on em at bounding box center [1075, 36] width 20 height 20
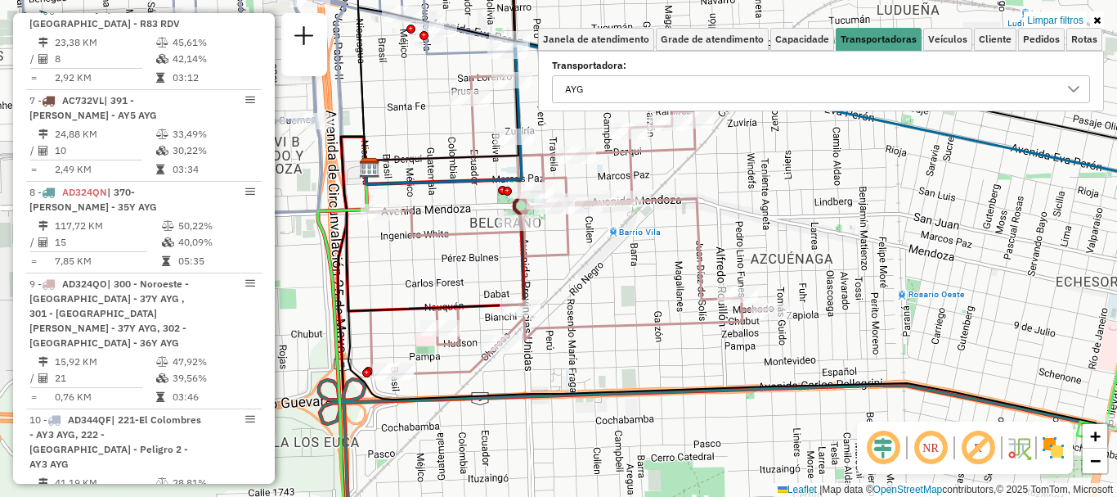
click at [1068, 88] on icon at bounding box center [1073, 89] width 13 height 13
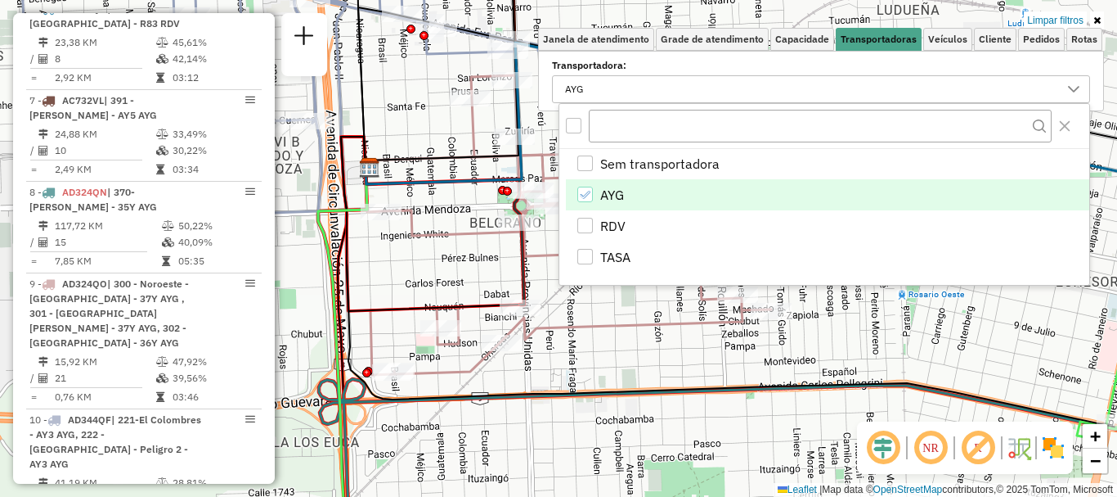
click at [591, 191] on icon "AYG" at bounding box center [584, 194] width 11 height 11
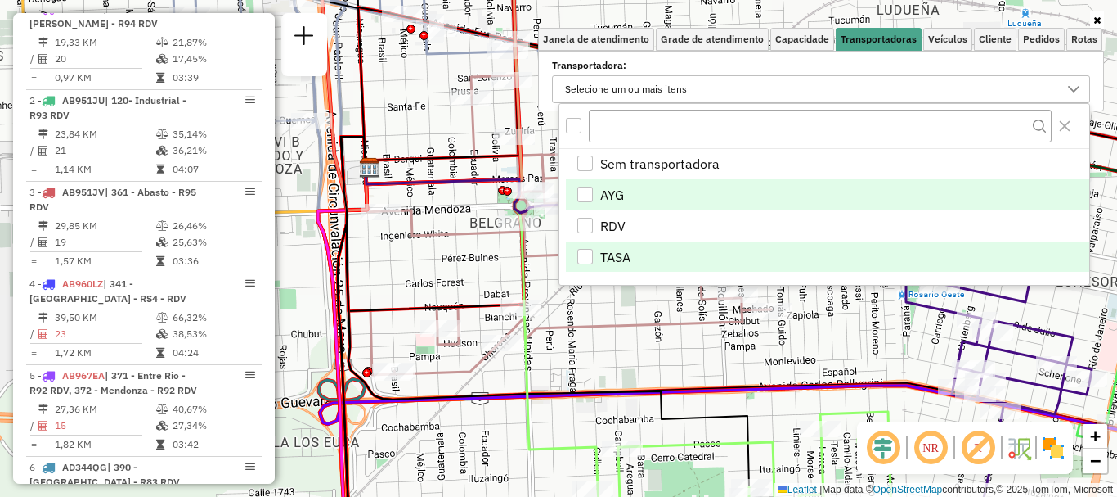
click at [584, 250] on div "TASA" at bounding box center [585, 257] width 16 height 16
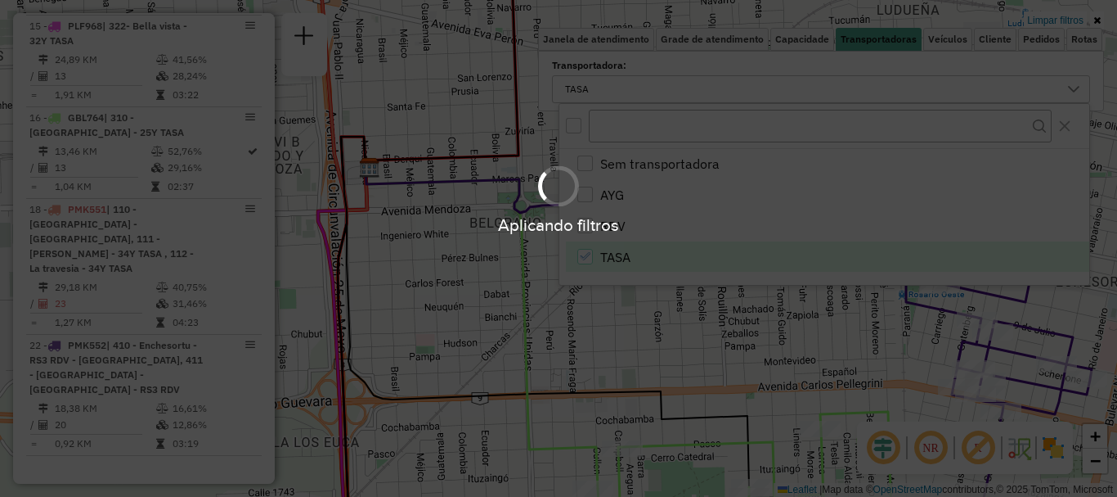
scroll to position [642, 0]
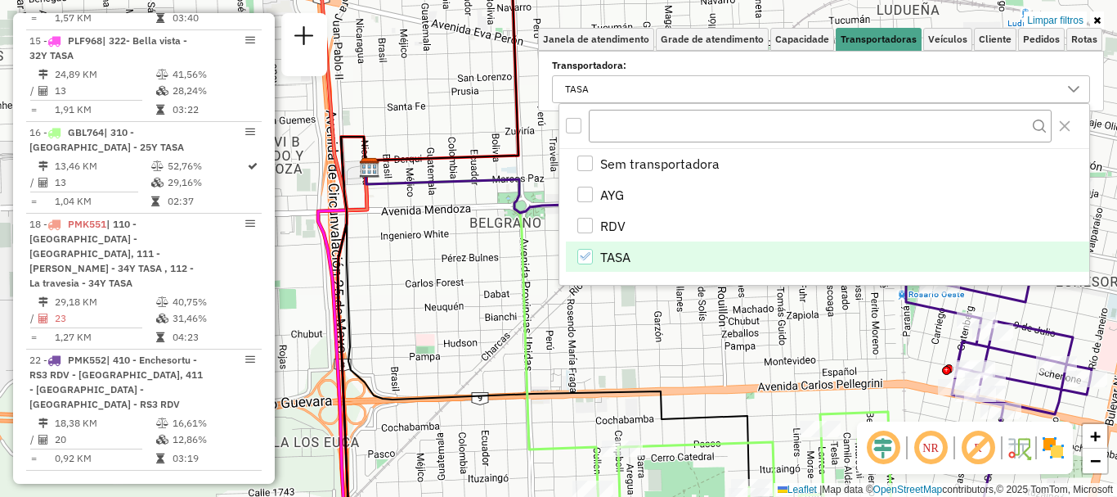
click at [614, 338] on div "Limpar filtros Janela de atendimento Grade de atendimento Capacidade Transporta…" at bounding box center [558, 248] width 1117 height 497
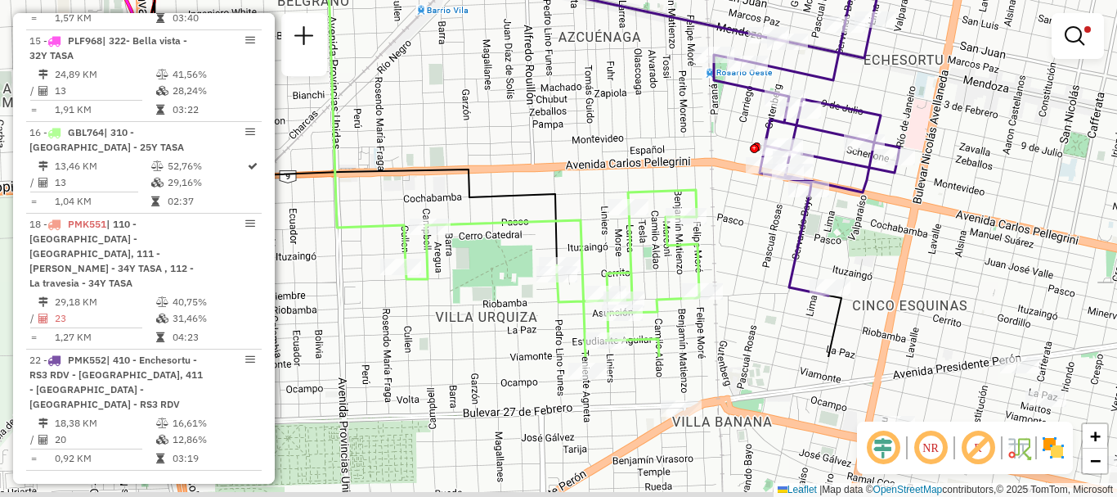
drag, startPoint x: 801, startPoint y: 290, endPoint x: 731, endPoint y: 138, distance: 166.5
click at [731, 138] on div "Limpar filtros Janela de atendimento Grade de atendimento Capacidade Transporta…" at bounding box center [558, 248] width 1117 height 497
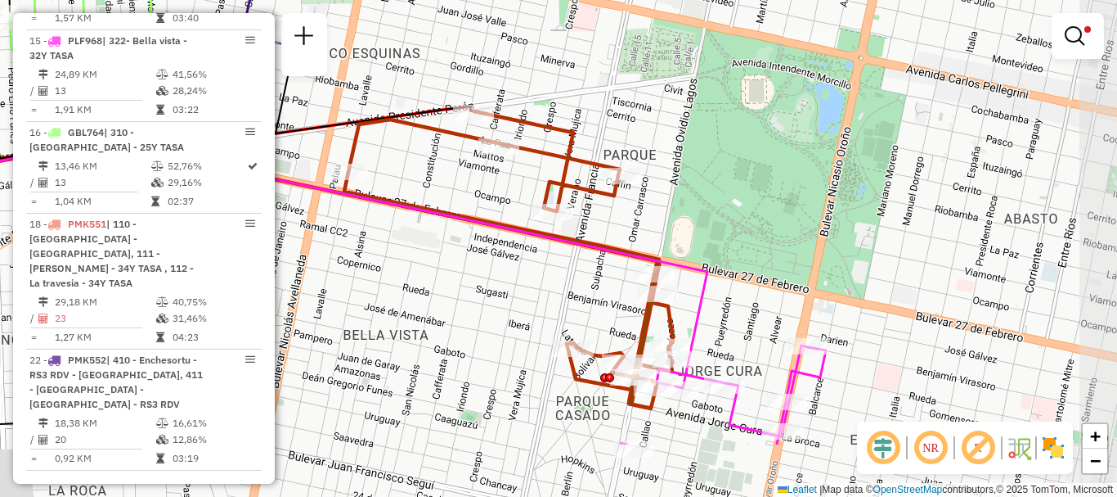
drag, startPoint x: 694, startPoint y: 216, endPoint x: 528, endPoint y: 124, distance: 188.9
click at [528, 124] on icon at bounding box center [508, 259] width 329 height 297
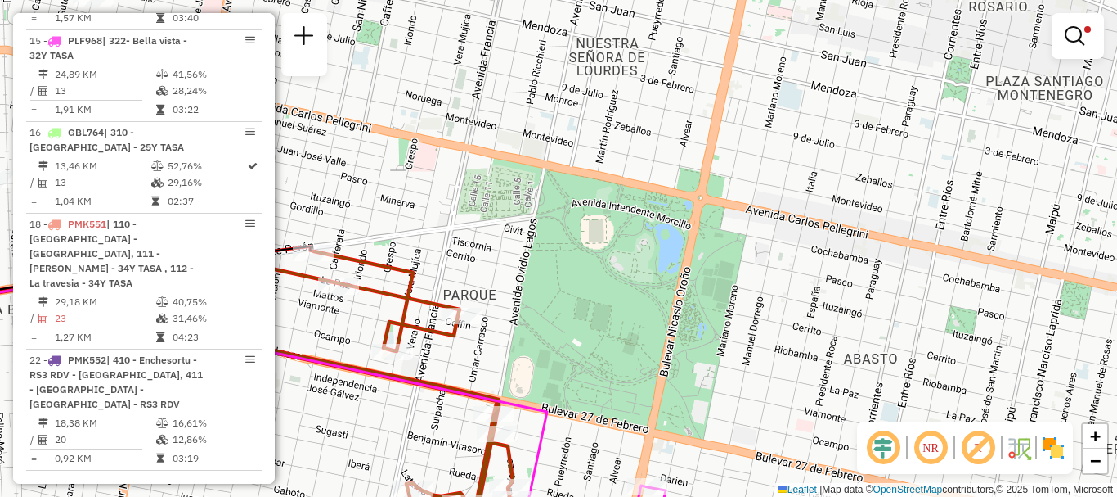
drag, startPoint x: 625, startPoint y: 226, endPoint x: 467, endPoint y: 380, distance: 221.0
click at [467, 380] on div "Limpar filtros Janela de atendimento Grade de atendimento Capacidade Transporta…" at bounding box center [558, 248] width 1117 height 497
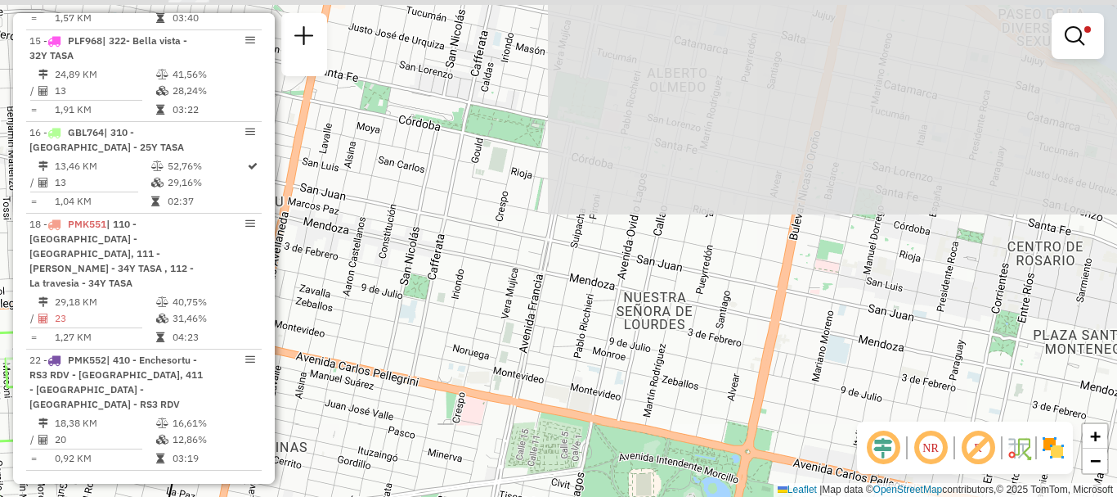
drag, startPoint x: 511, startPoint y: 144, endPoint x: 568, endPoint y: 389, distance: 251.0
click at [567, 389] on div "Limpar filtros Janela de atendimento Grade de atendimento Capacidade Transporta…" at bounding box center [558, 248] width 1117 height 497
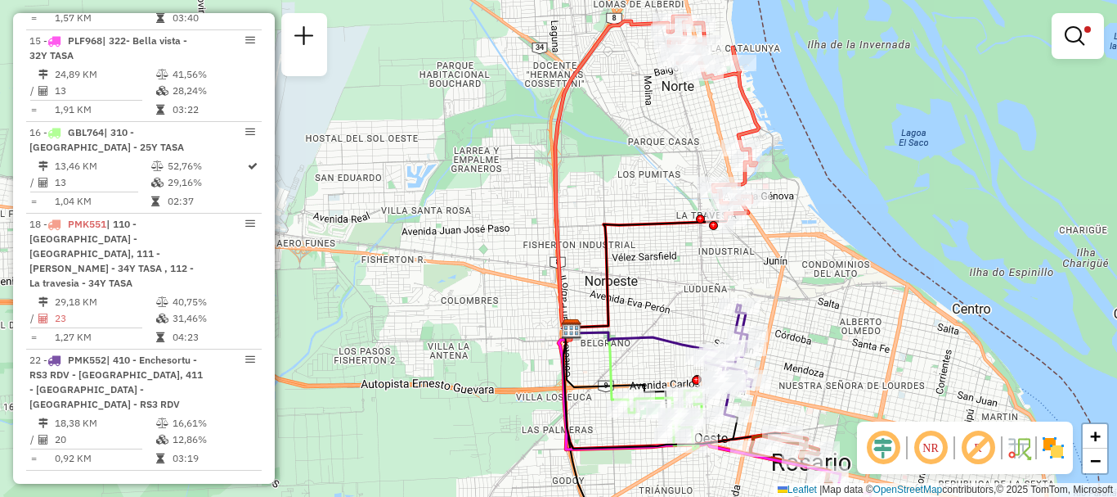
drag, startPoint x: 593, startPoint y: 291, endPoint x: 798, endPoint y: 365, distance: 218.1
click at [798, 365] on div "Limpar filtros Janela de atendimento Grade de atendimento Capacidade Transporta…" at bounding box center [558, 248] width 1117 height 497
click at [1071, 37] on em at bounding box center [1075, 36] width 20 height 20
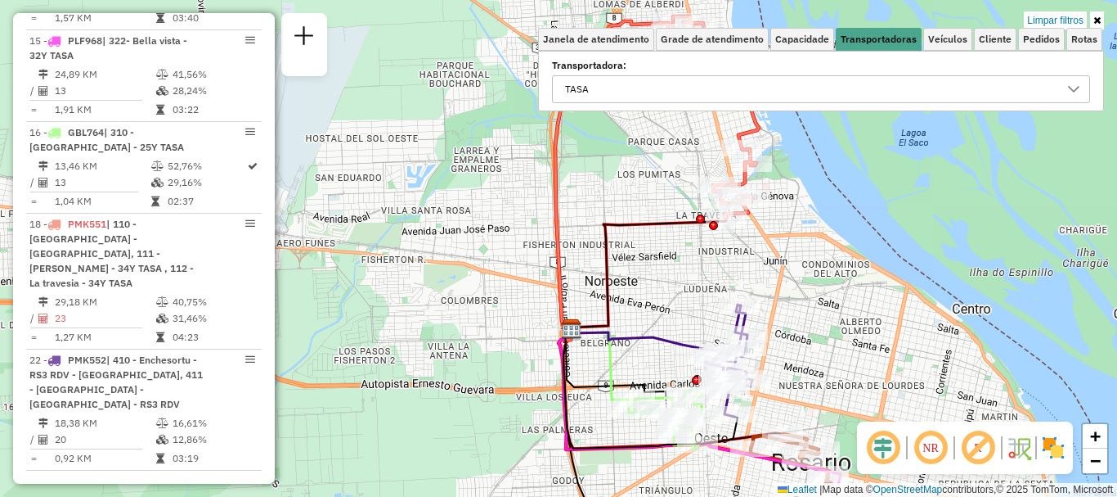
click at [1075, 89] on icon at bounding box center [1073, 89] width 13 height 13
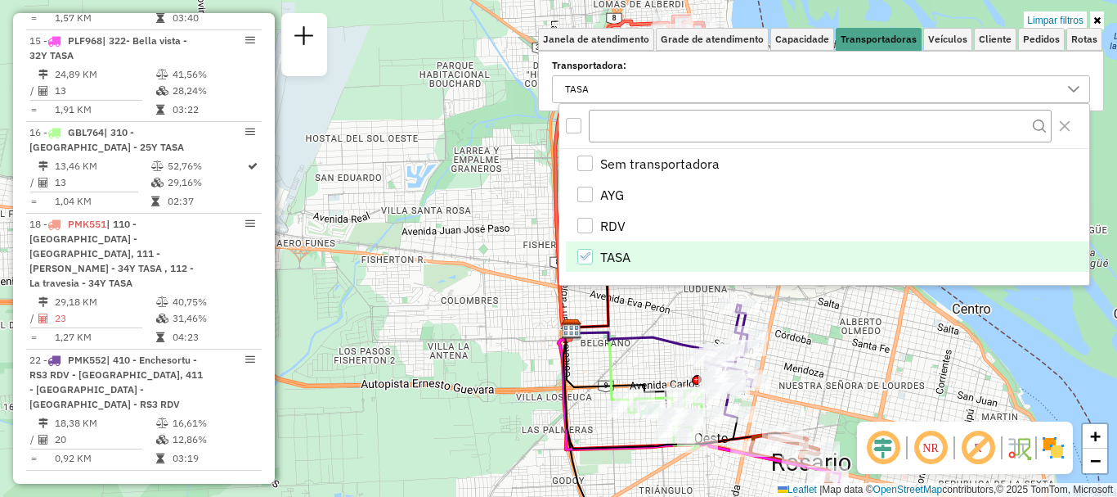
click at [589, 249] on div "TASA" at bounding box center [585, 257] width 16 height 16
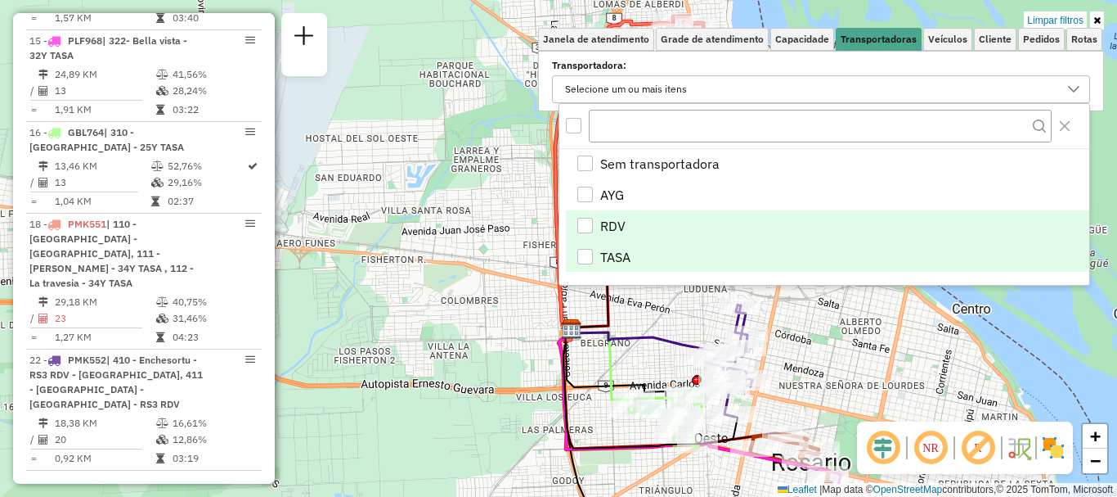
click at [584, 224] on div "RDV" at bounding box center [585, 226] width 16 height 16
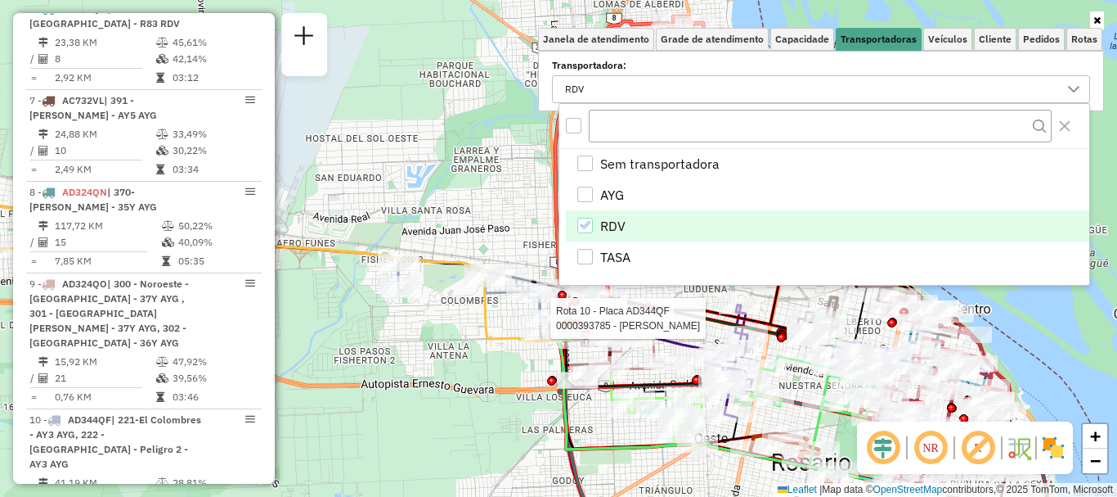
click at [556, 312] on div "Rota 10 - Placa AD344QF 0000543349 - [PERSON_NAME] 10 - Placa AD344QF 000039378…" at bounding box center [558, 248] width 1117 height 497
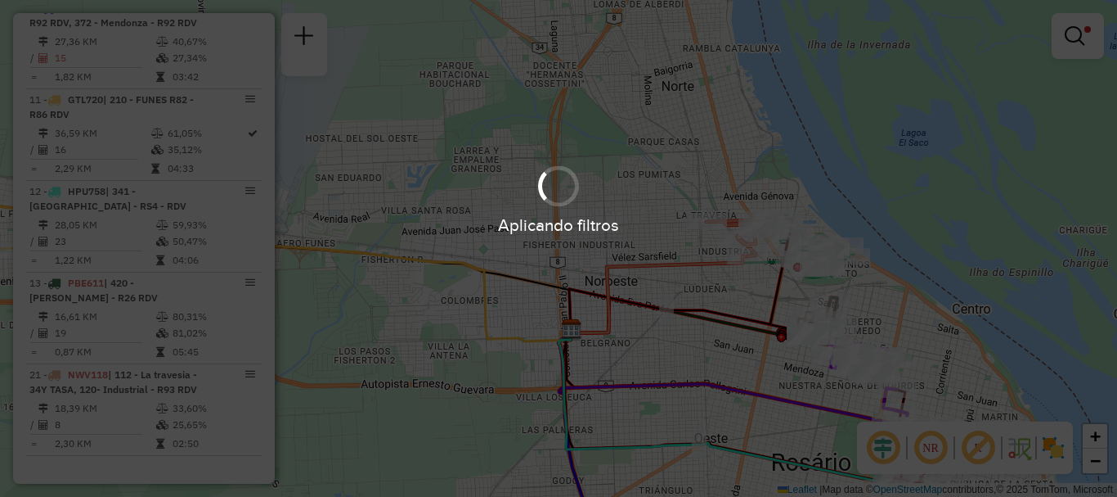
scroll to position [979, 0]
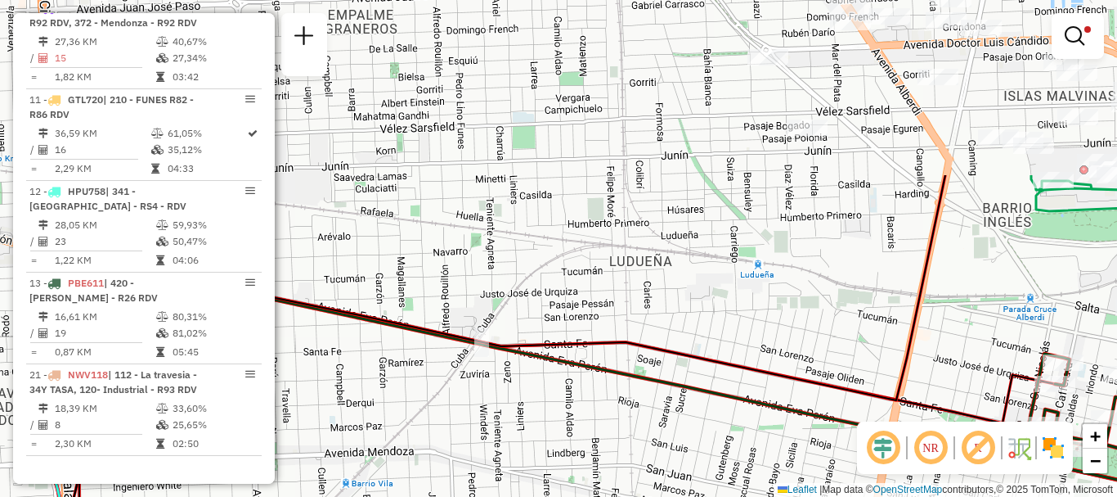
drag, startPoint x: 860, startPoint y: 303, endPoint x: 967, endPoint y: 458, distance: 188.1
click at [1000, 496] on html "Aplicando filtros Pop-up bloqueado! Seu navegador bloqueou automáticamente a ab…" at bounding box center [558, 248] width 1117 height 497
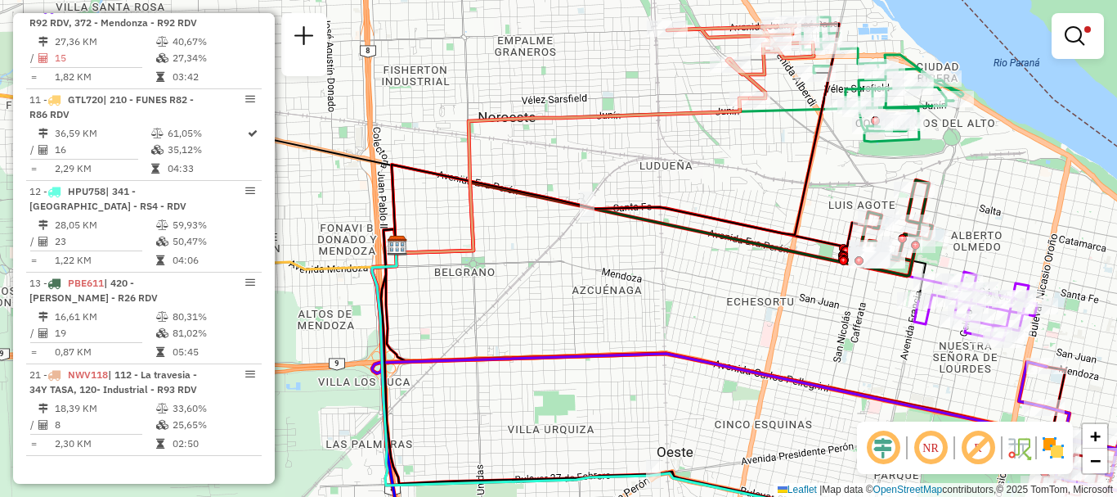
click at [769, 170] on div "Limpar filtros Janela de atendimento Grade de atendimento Capacidade Transporta…" at bounding box center [558, 248] width 1117 height 497
click at [1083, 33] on em at bounding box center [1075, 36] width 20 height 20
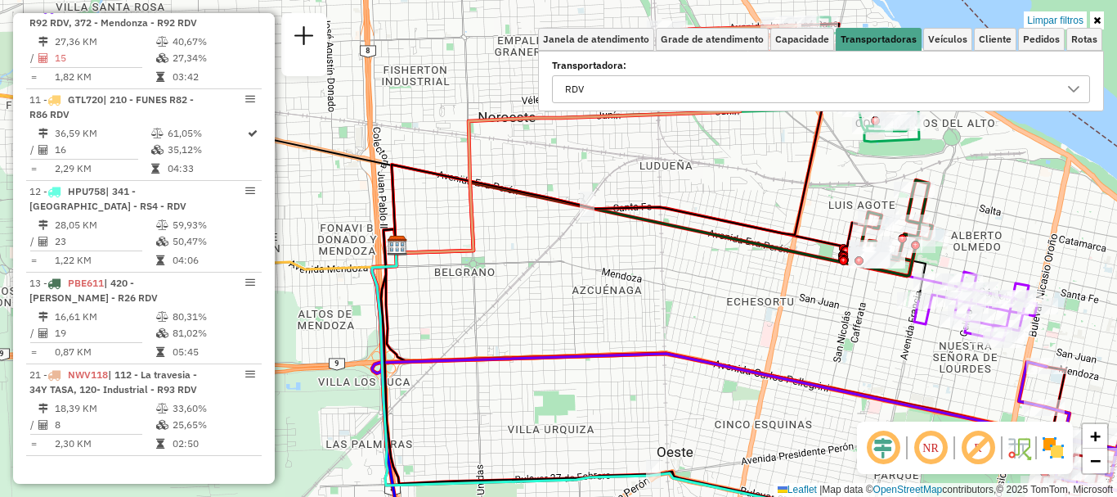
click at [1079, 88] on icon at bounding box center [1073, 89] width 13 height 13
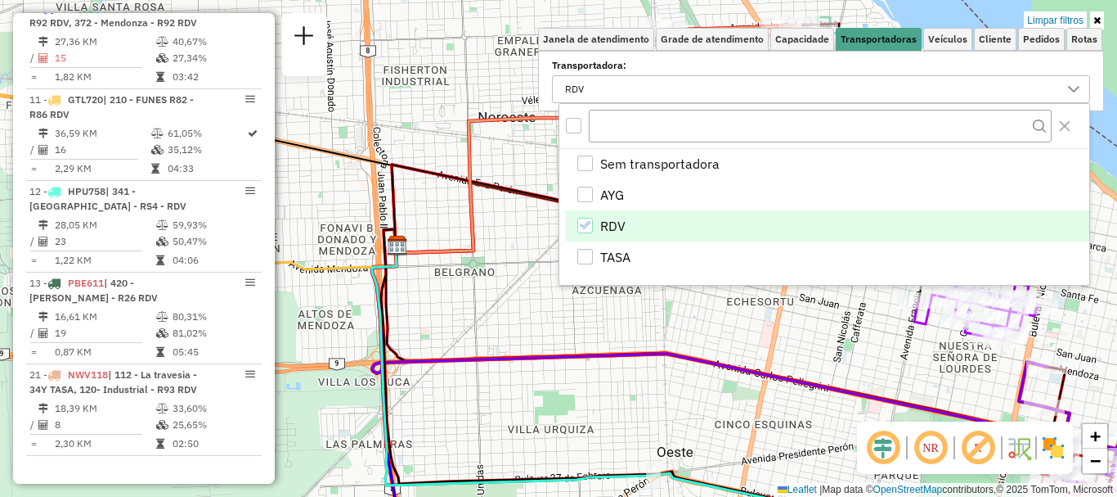
click at [594, 220] on li "RDV" at bounding box center [828, 225] width 524 height 31
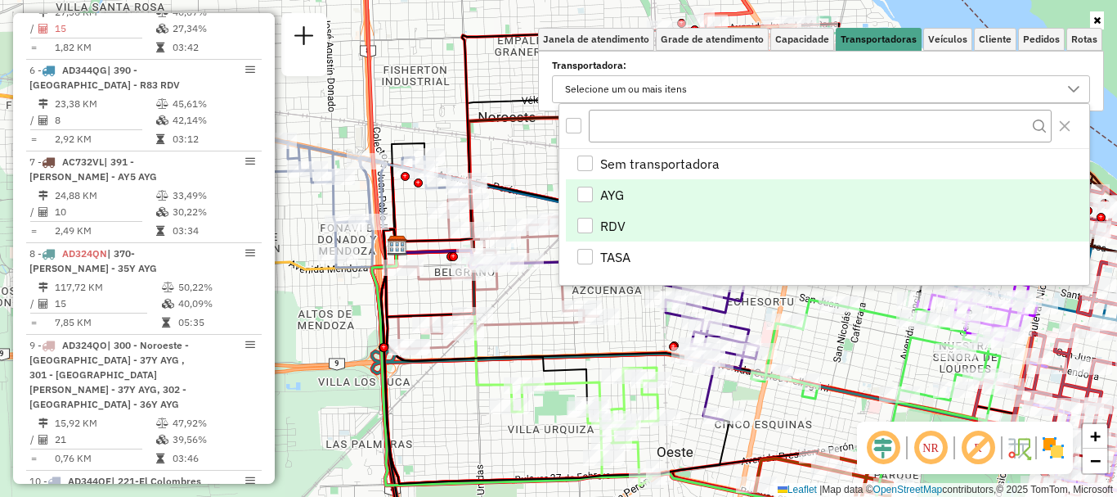
scroll to position [1040, 0]
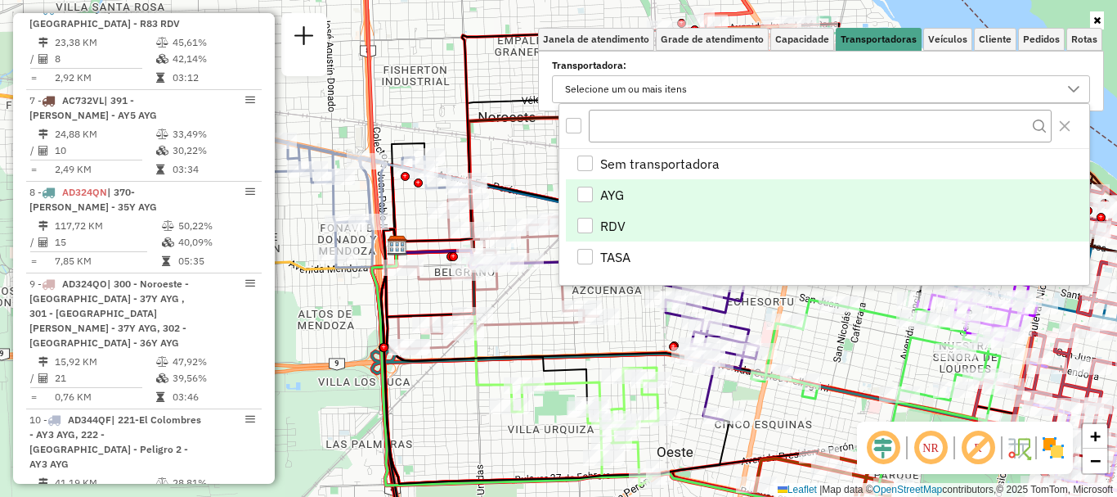
click at [586, 193] on div "AYG" at bounding box center [585, 194] width 16 height 16
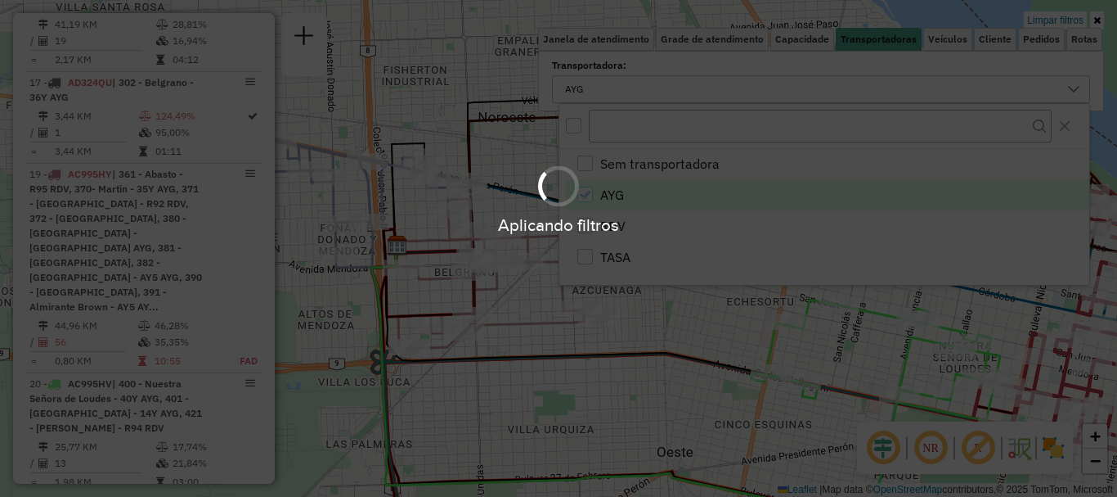
scroll to position [1035, 0]
click at [541, 314] on div "Aplicando filtros" at bounding box center [558, 248] width 1117 height 497
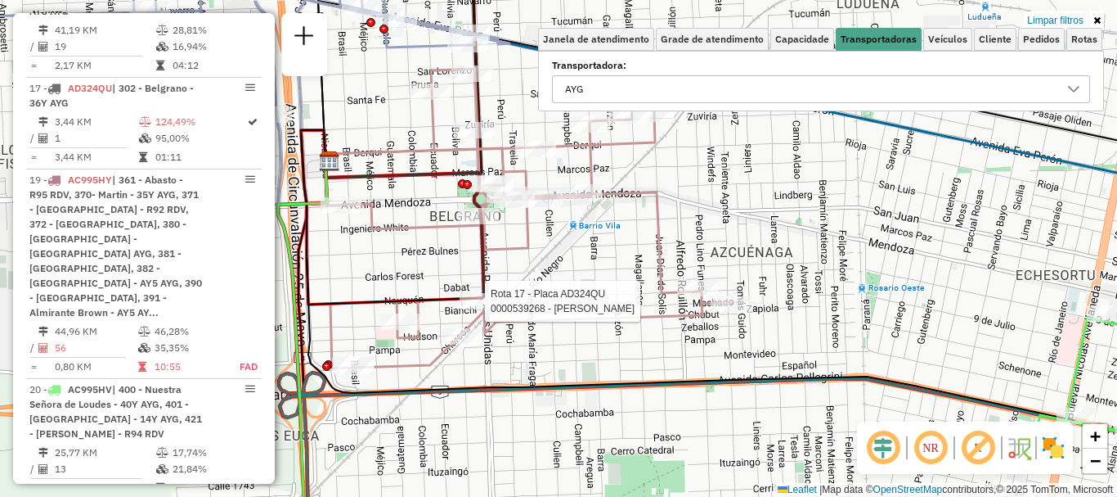
select select "**********"
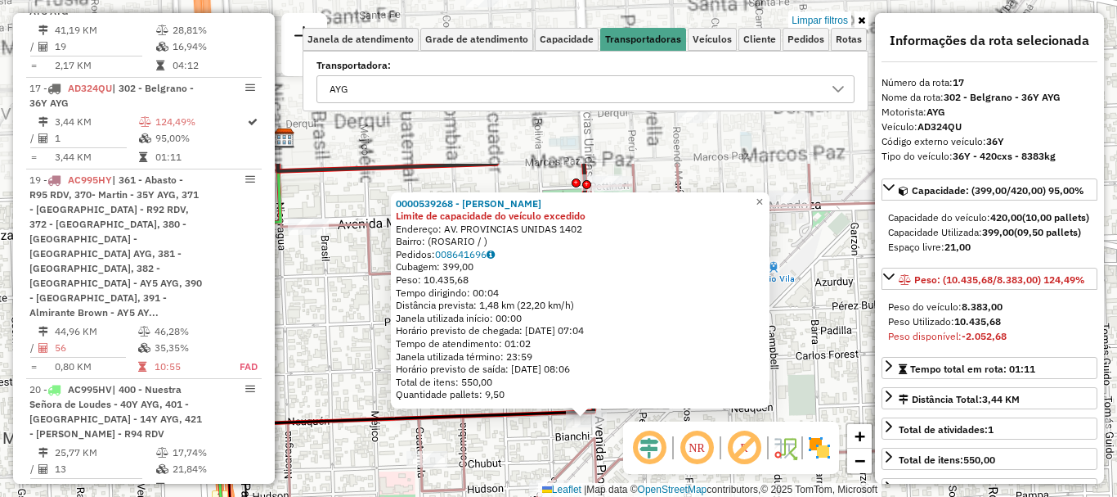
drag, startPoint x: 543, startPoint y: 310, endPoint x: 531, endPoint y: 438, distance: 129.0
click at [531, 438] on div "0000539268 - [PERSON_NAME] Limite de capacidade do veículo excedido Endereço: A…" at bounding box center [558, 248] width 1117 height 497
